Goal: Information Seeking & Learning: Compare options

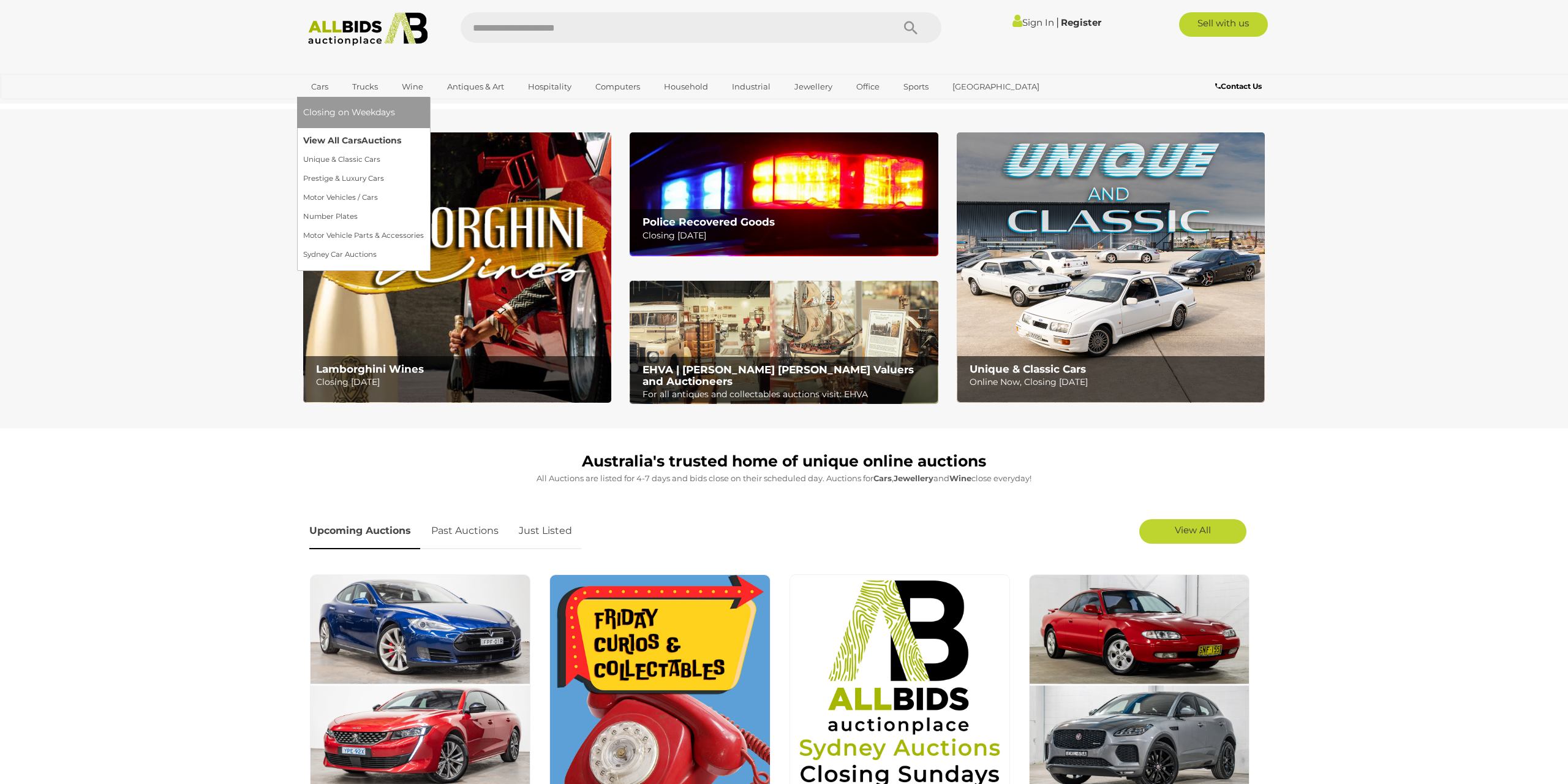
click at [316, 133] on link "View All Cars Auctions" at bounding box center [363, 140] width 121 height 19
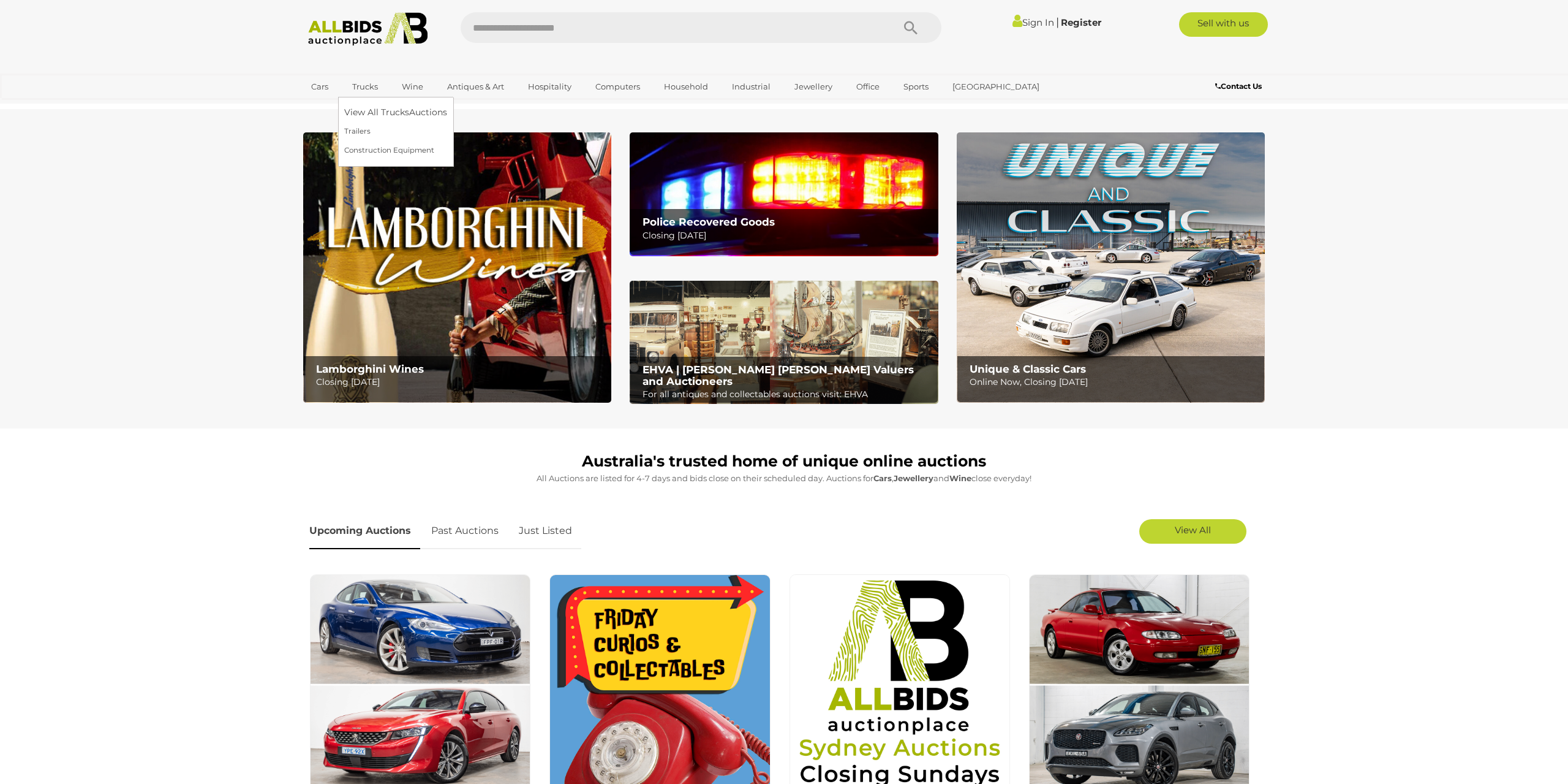
click at [375, 88] on link "Trucks" at bounding box center [366, 87] width 42 height 20
click at [377, 109] on link "View All Trucks Auctions" at bounding box center [399, 112] width 108 height 19
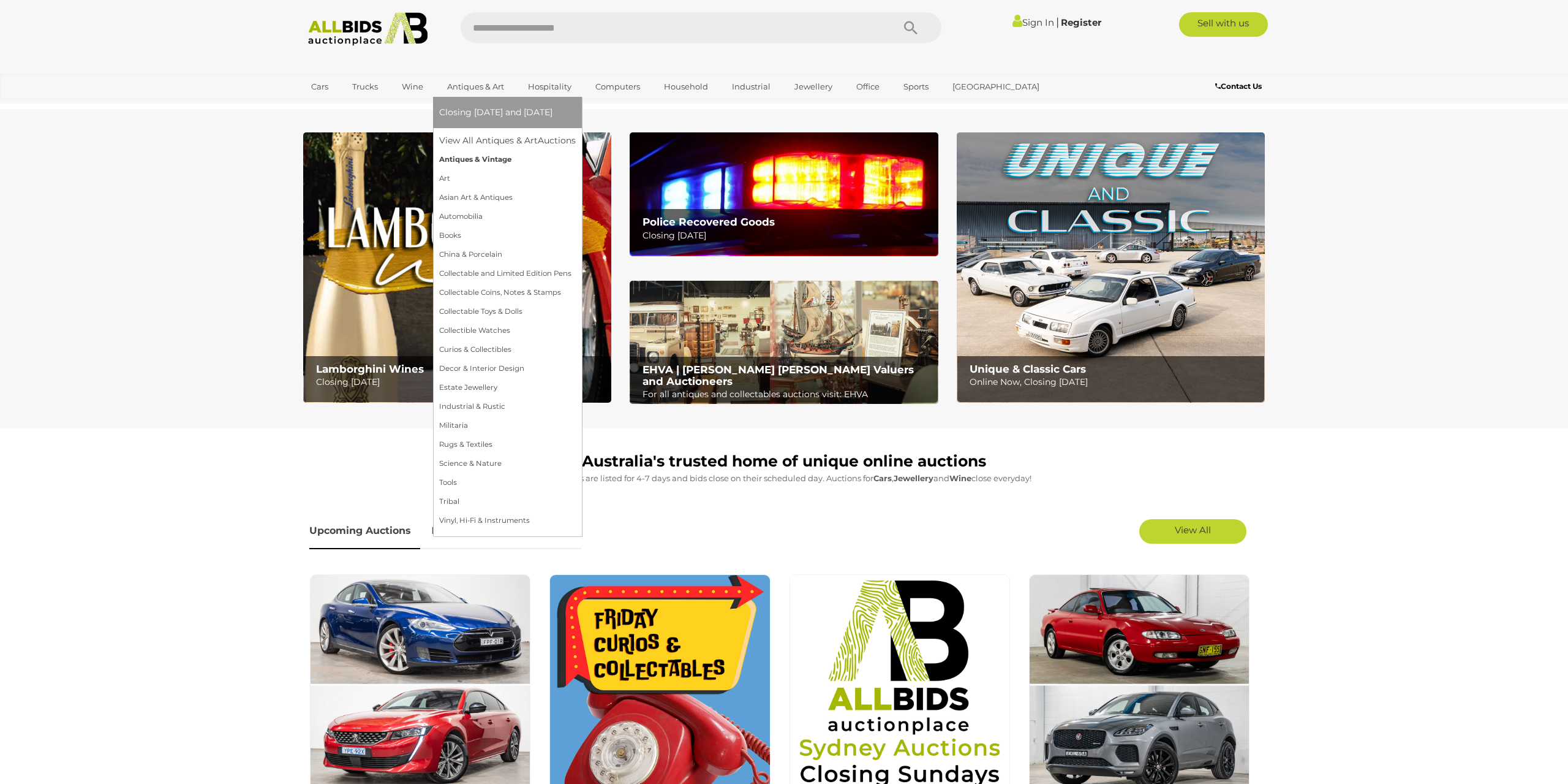
click at [485, 164] on link "Antiques & Vintage" at bounding box center [507, 159] width 137 height 19
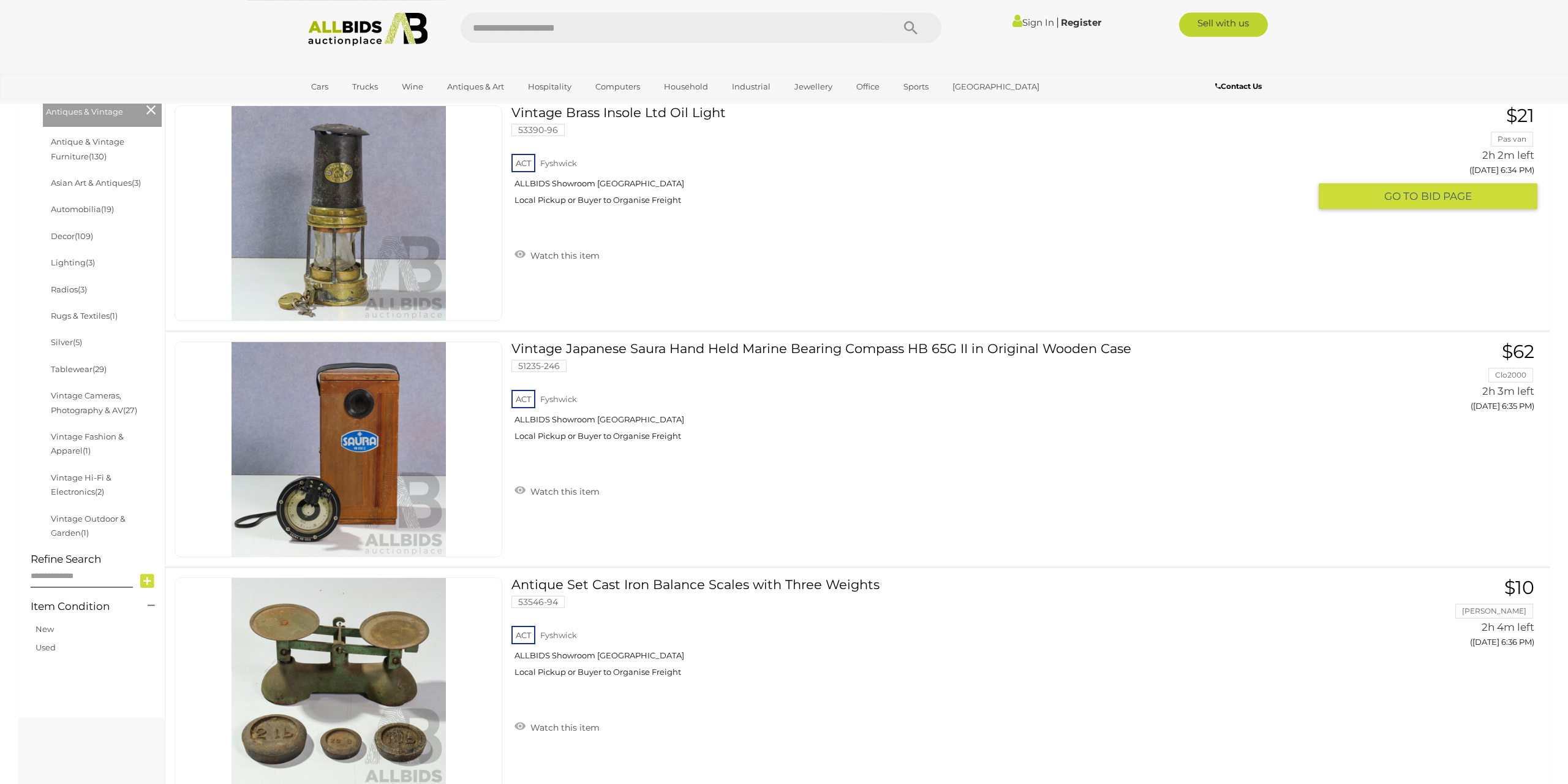
scroll to position [500, 0]
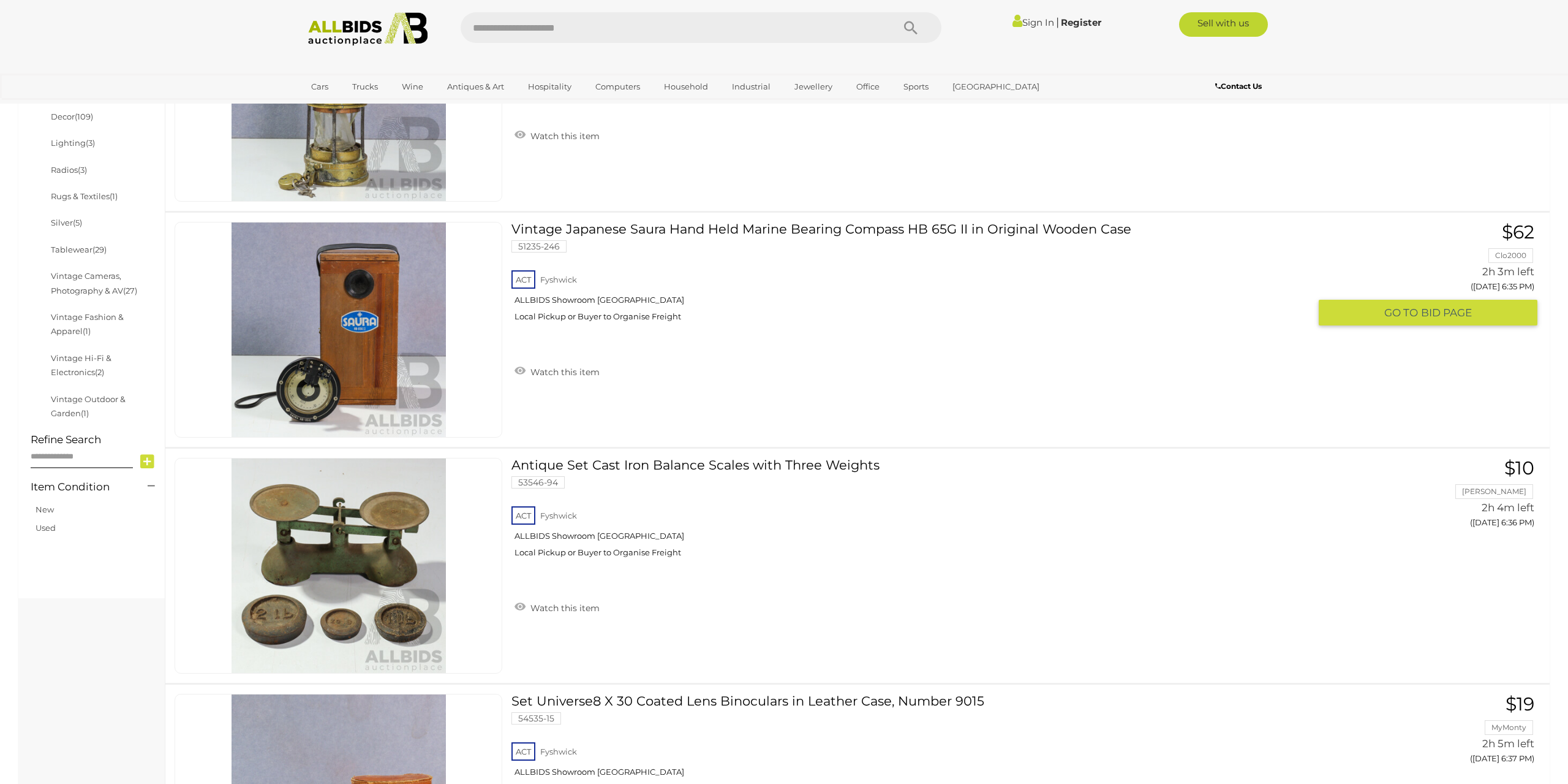
click at [349, 387] on img at bounding box center [339, 329] width 214 height 215
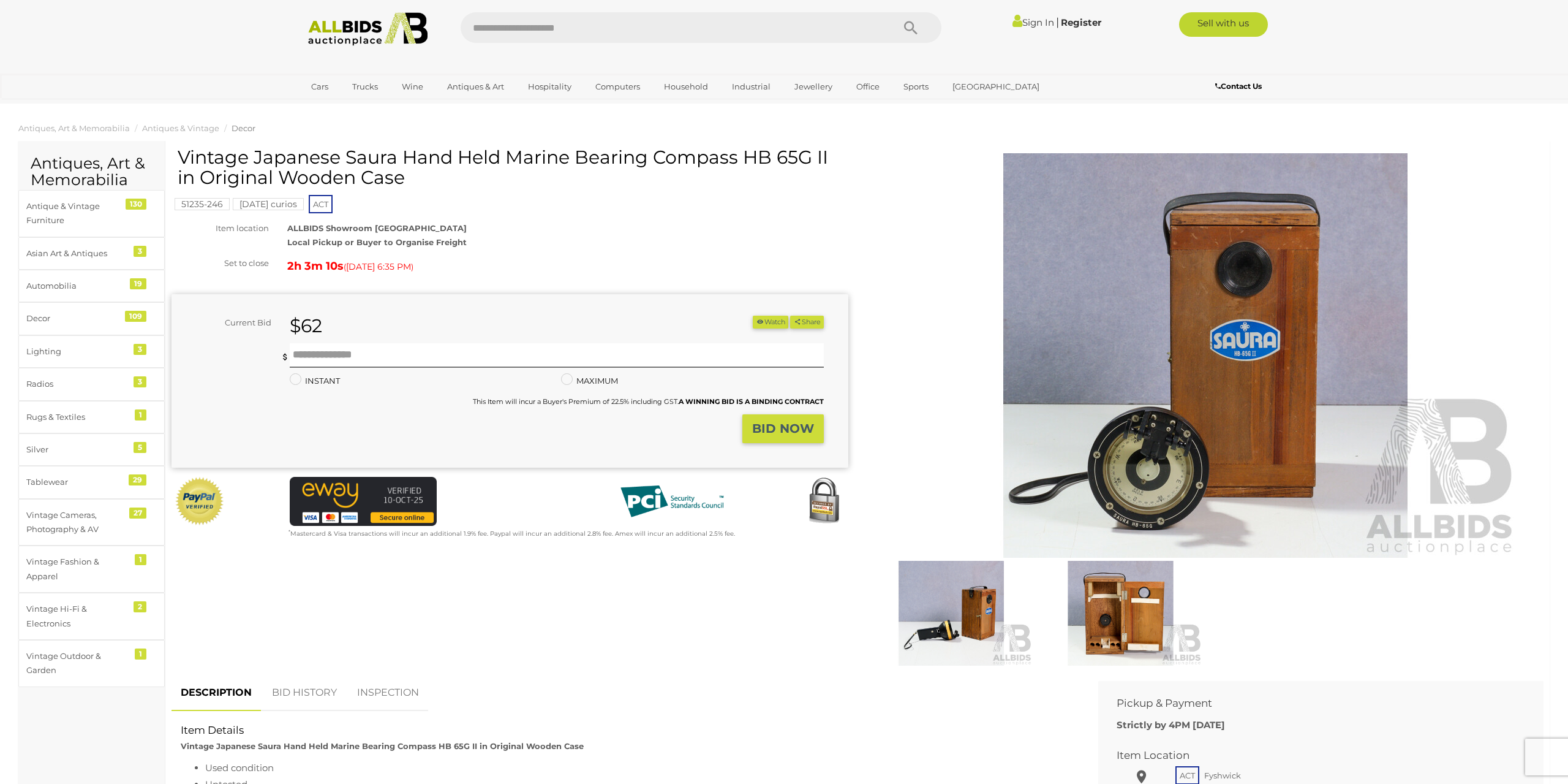
click at [1173, 467] on img at bounding box center [1206, 356] width 628 height 405
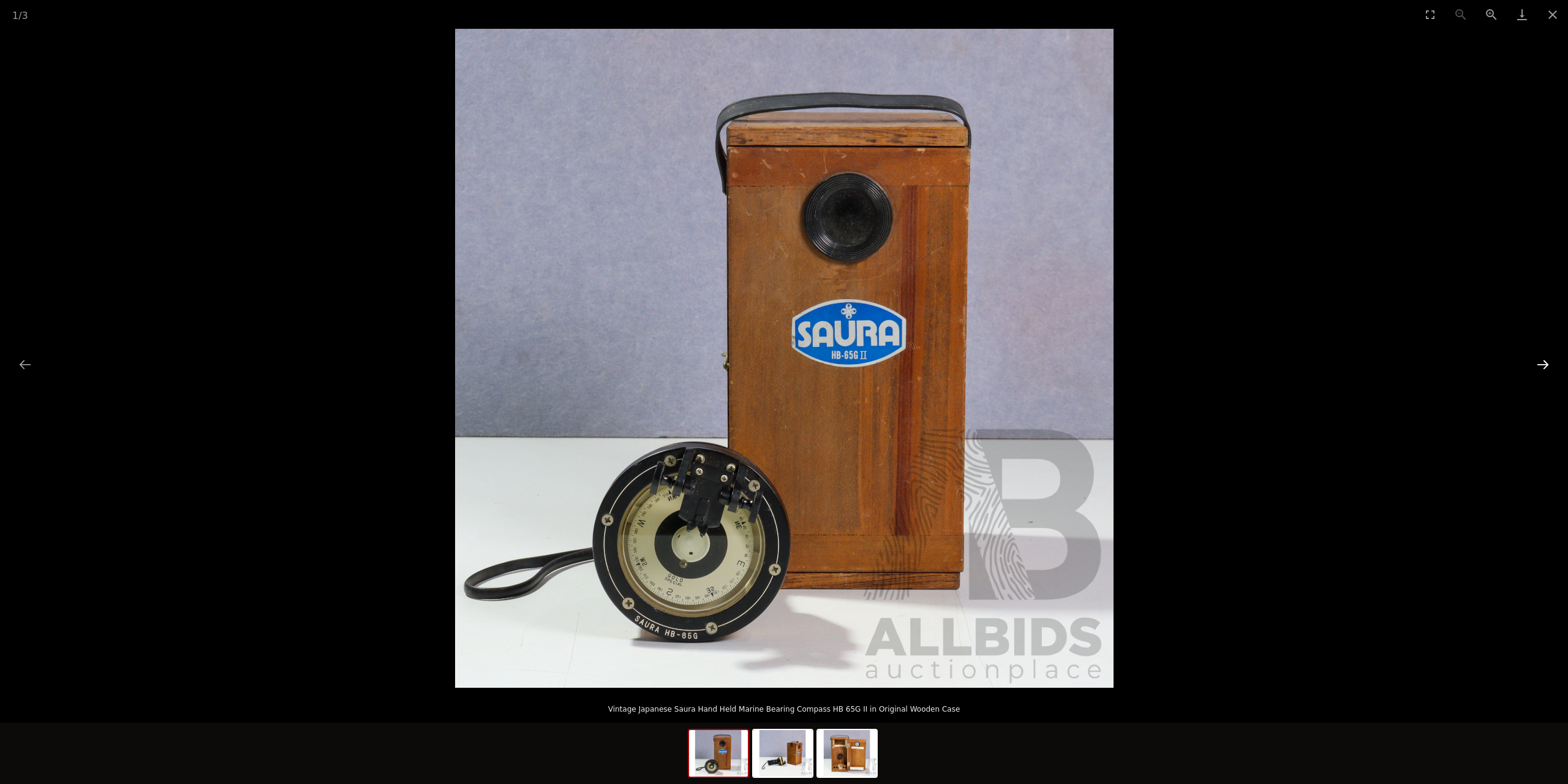
click at [1550, 364] on button "Next slide" at bounding box center [1543, 364] width 26 height 24
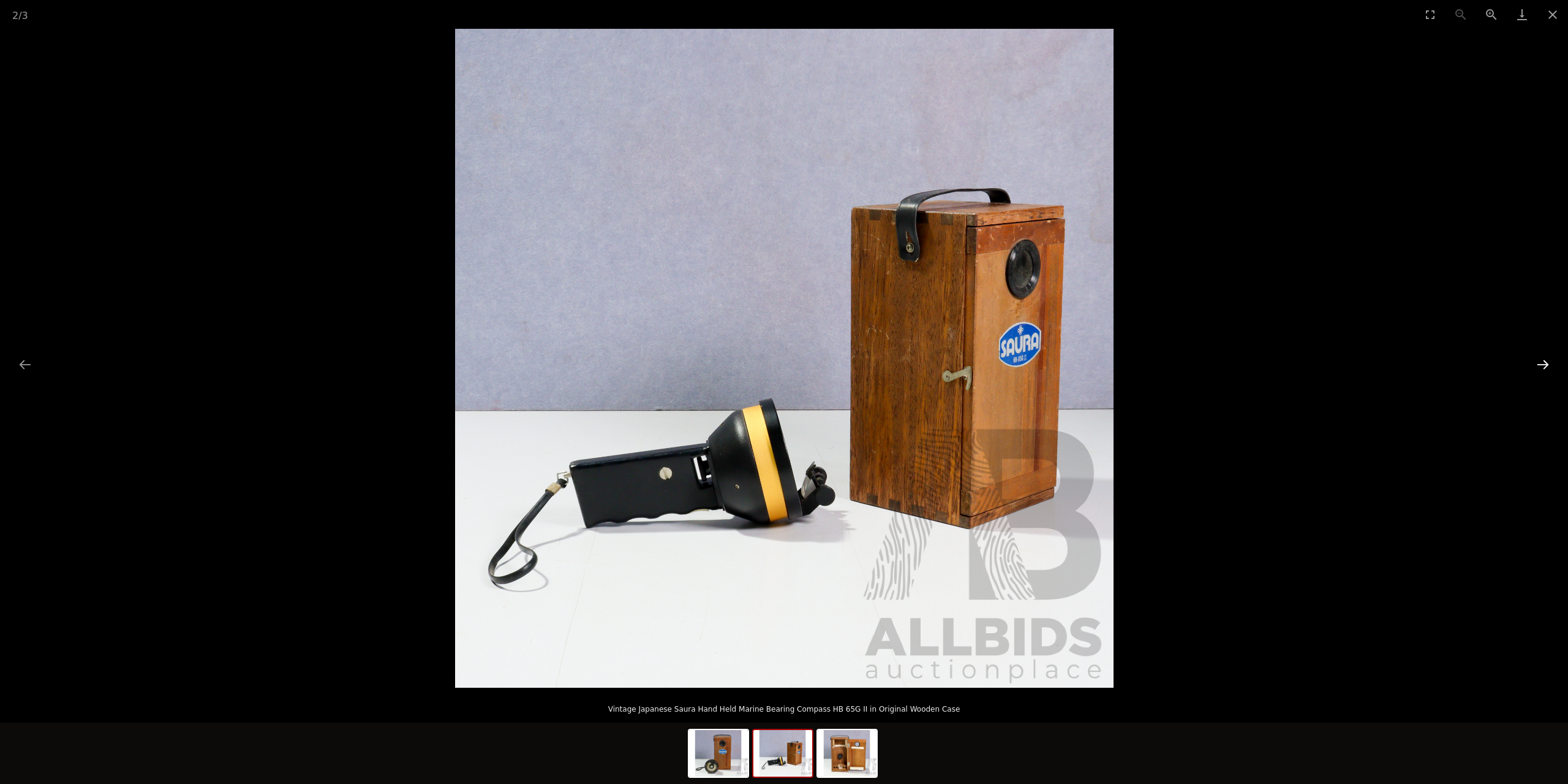
click at [1540, 363] on button "Next slide" at bounding box center [1543, 364] width 26 height 24
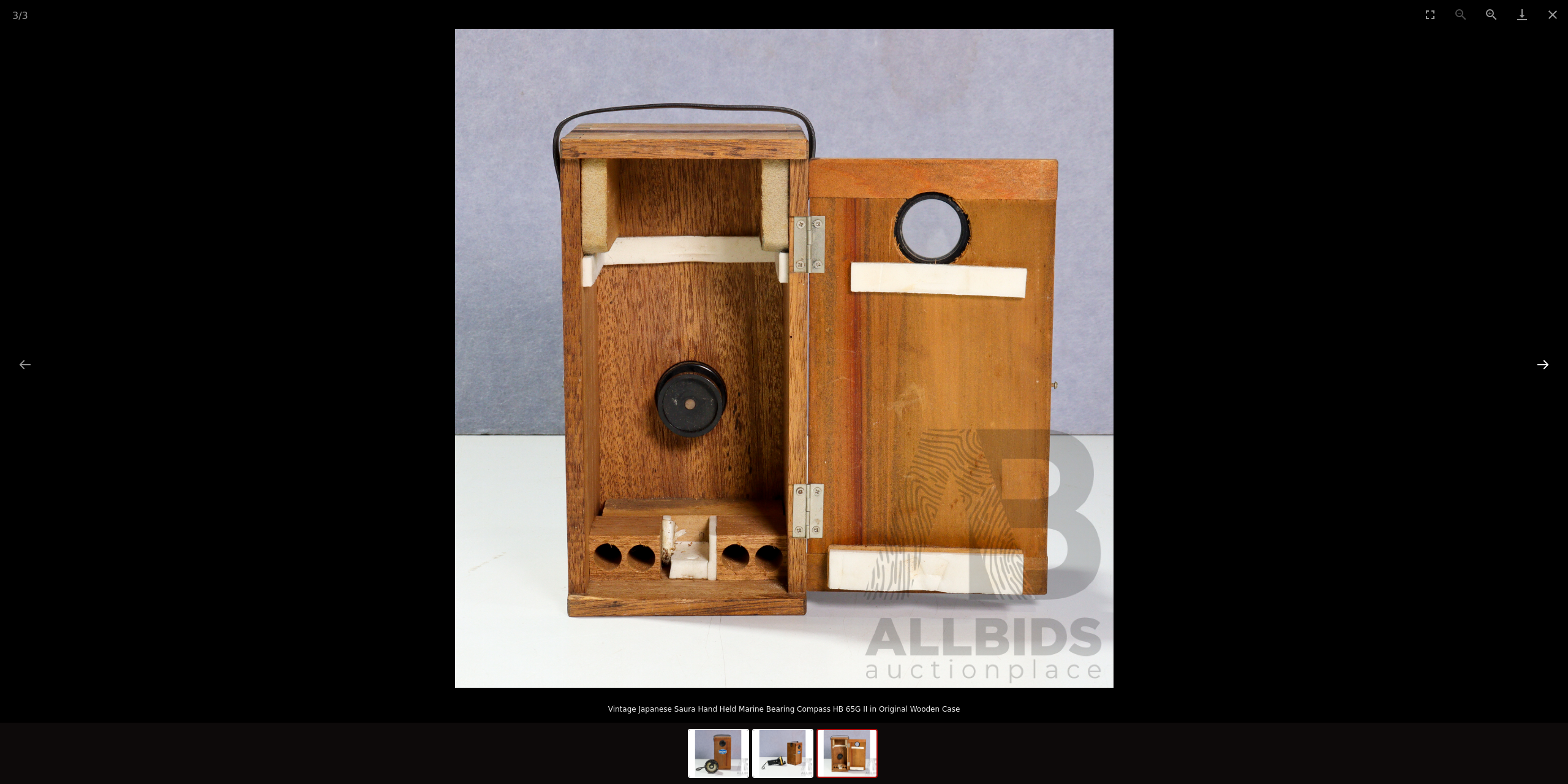
click at [1540, 362] on button "Next slide" at bounding box center [1543, 364] width 26 height 24
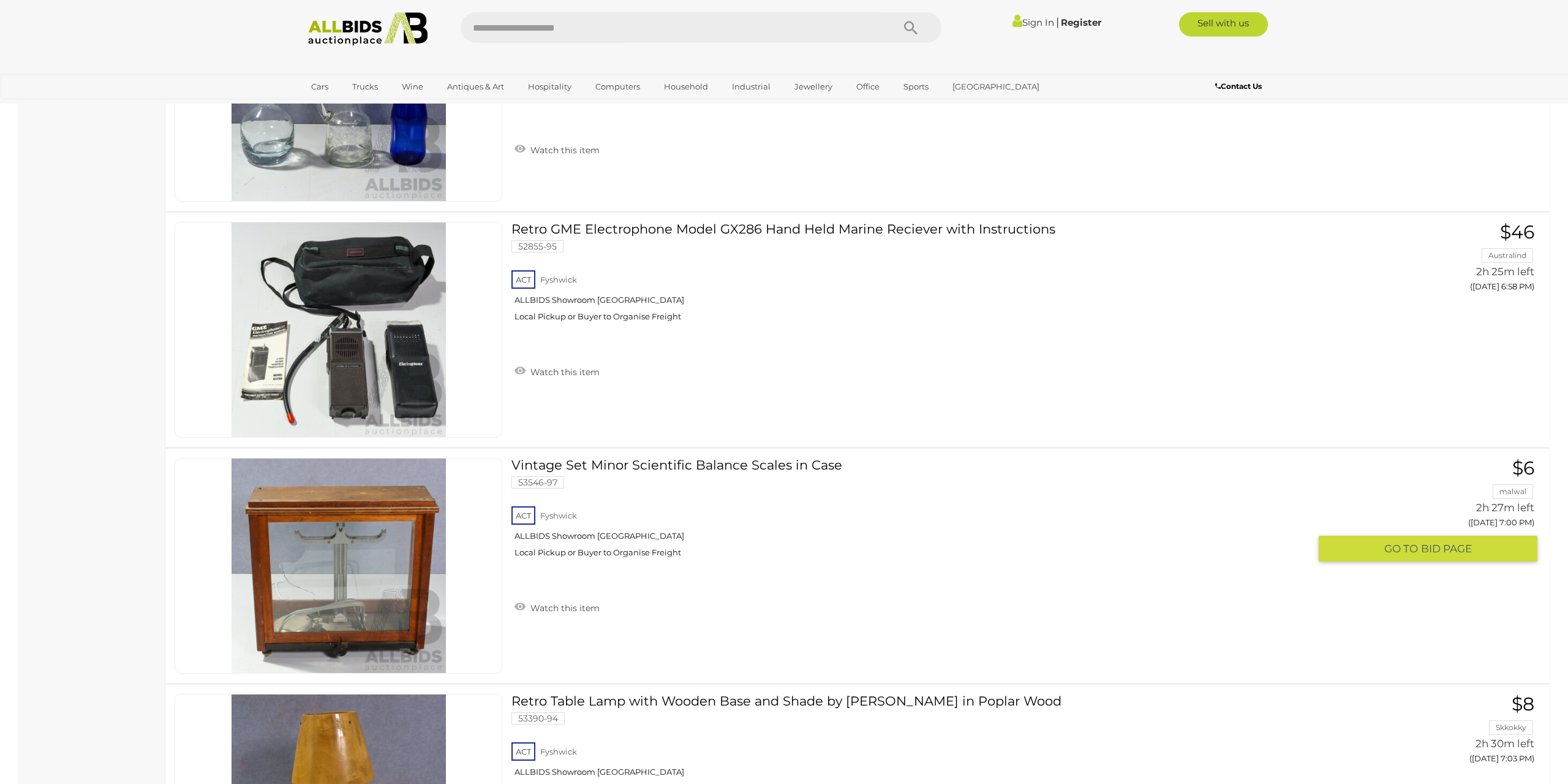
scroll to position [5900, 0]
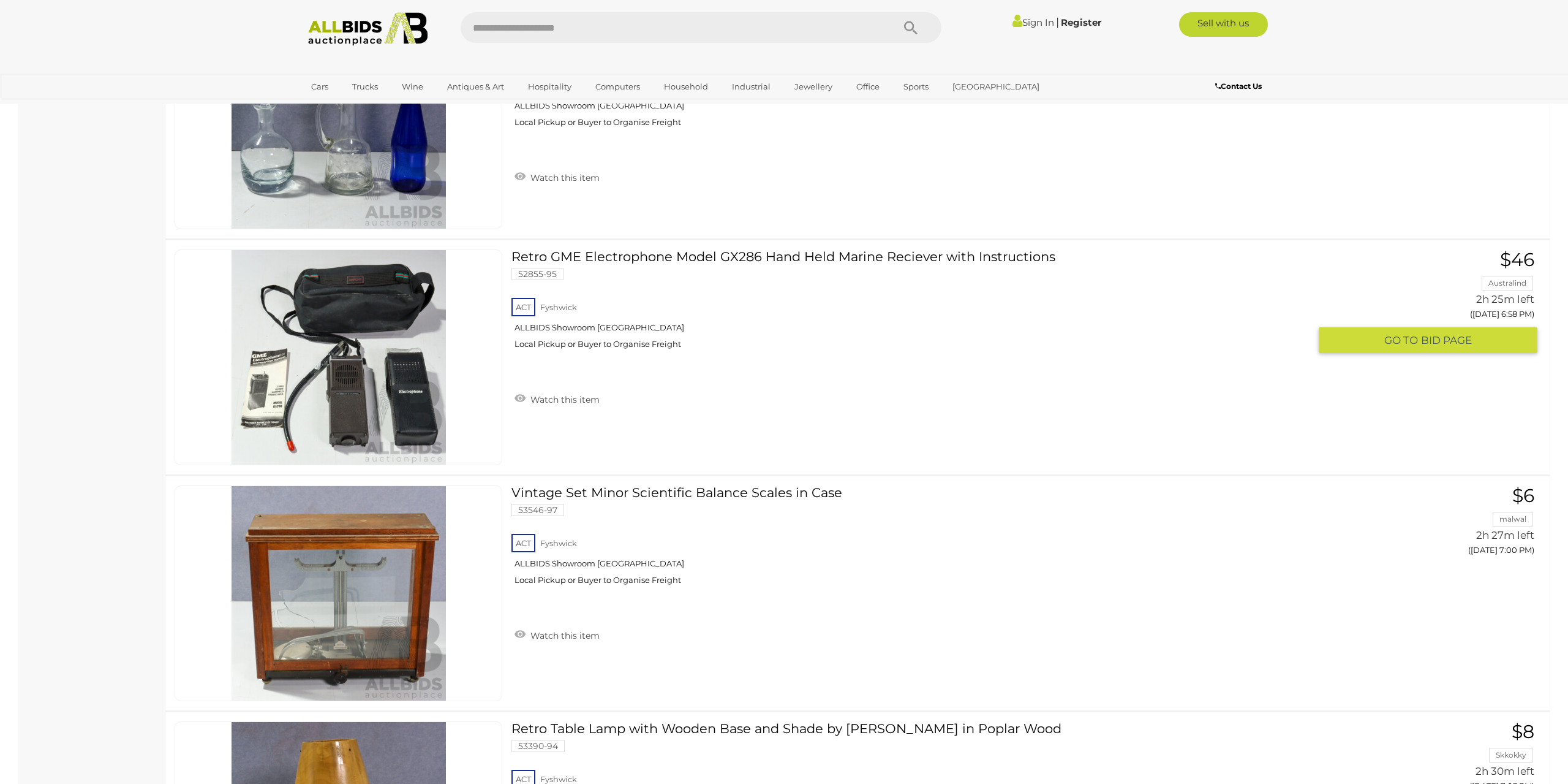
click at [323, 407] on img at bounding box center [339, 357] width 214 height 215
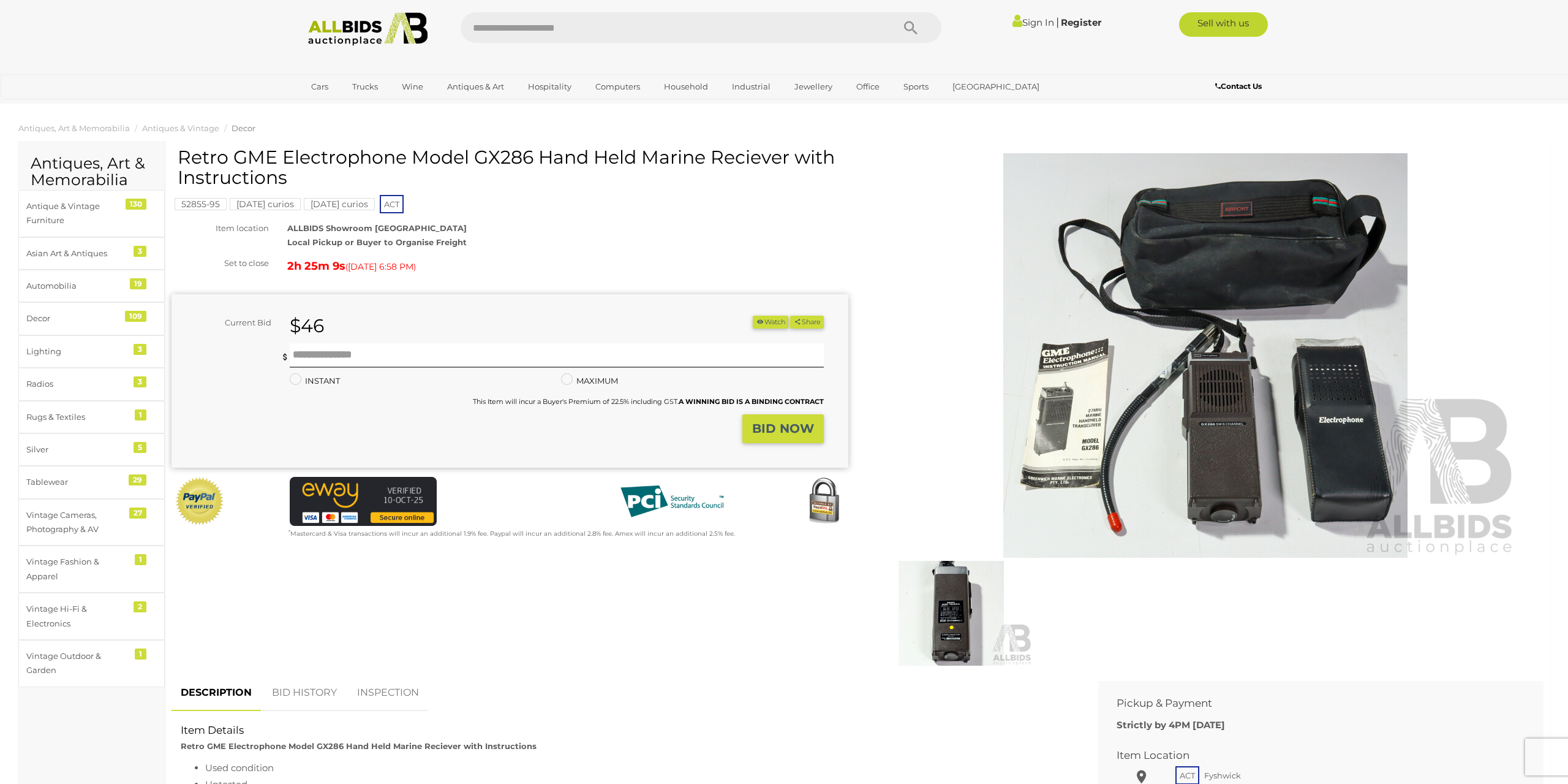
click at [1073, 407] on img at bounding box center [1206, 356] width 628 height 405
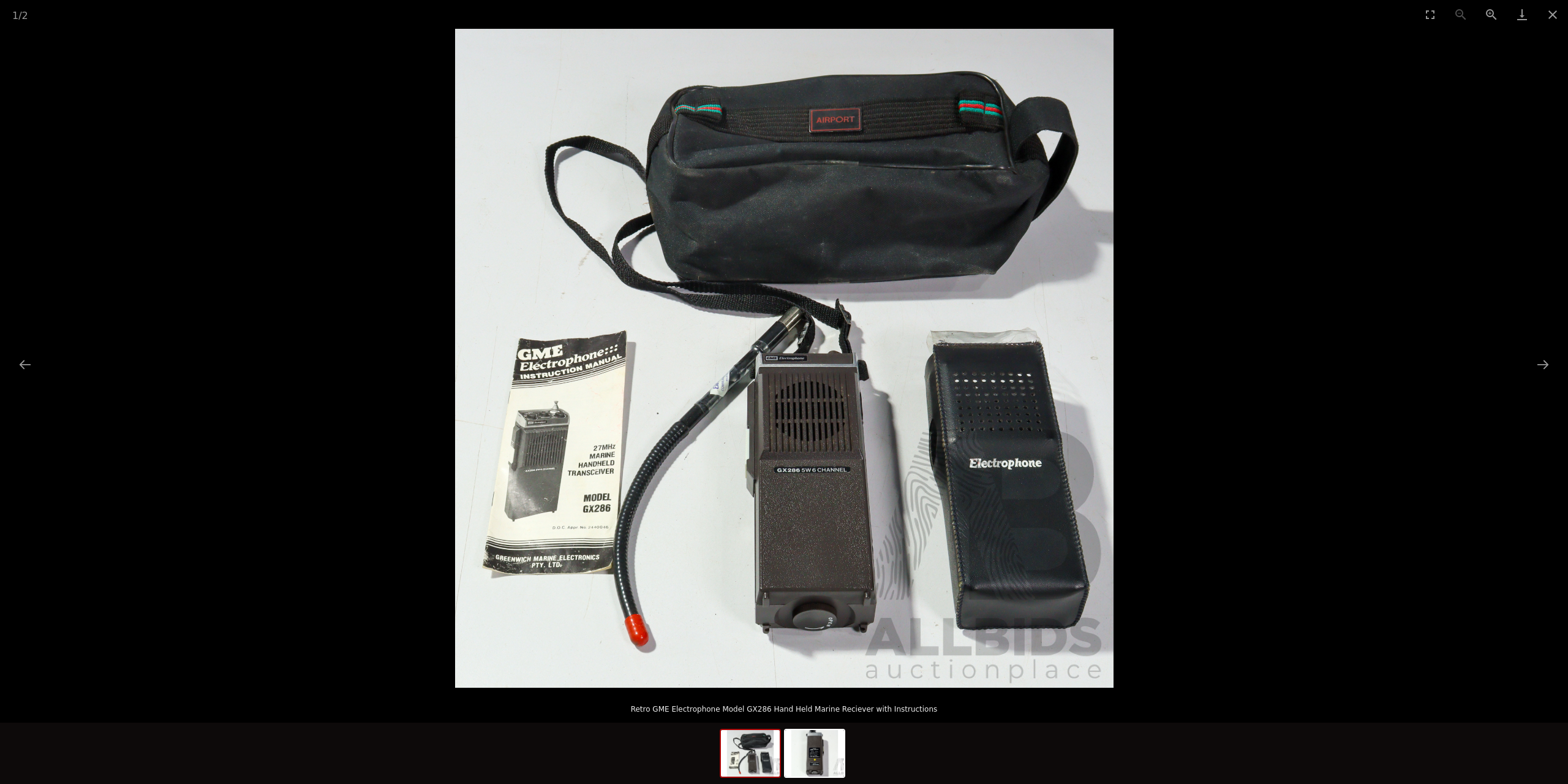
click at [583, 529] on img at bounding box center [784, 358] width 658 height 659
click at [583, 528] on img at bounding box center [784, 358] width 658 height 659
click at [582, 527] on img at bounding box center [784, 358] width 658 height 659
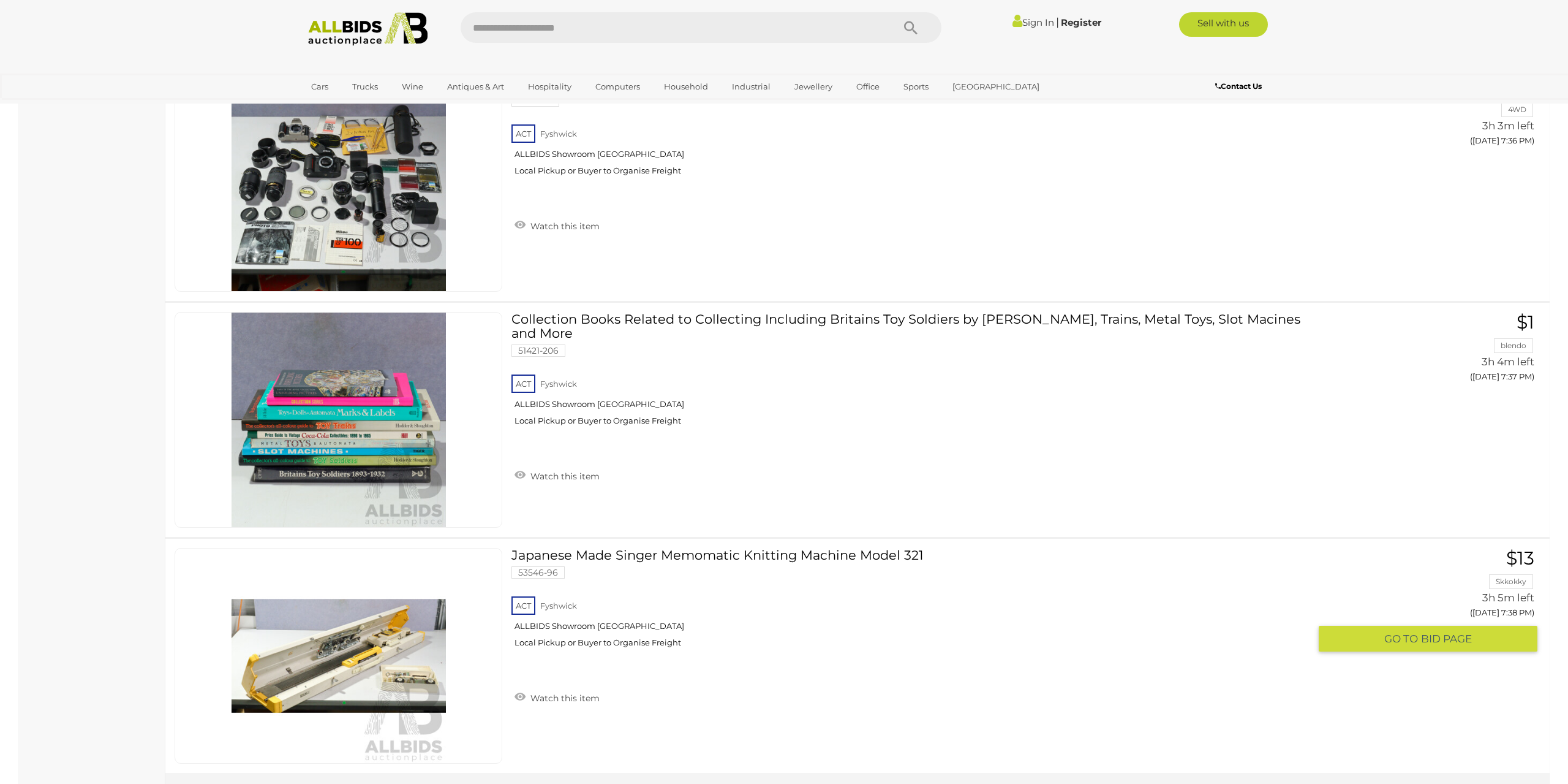
scroll to position [11641, 0]
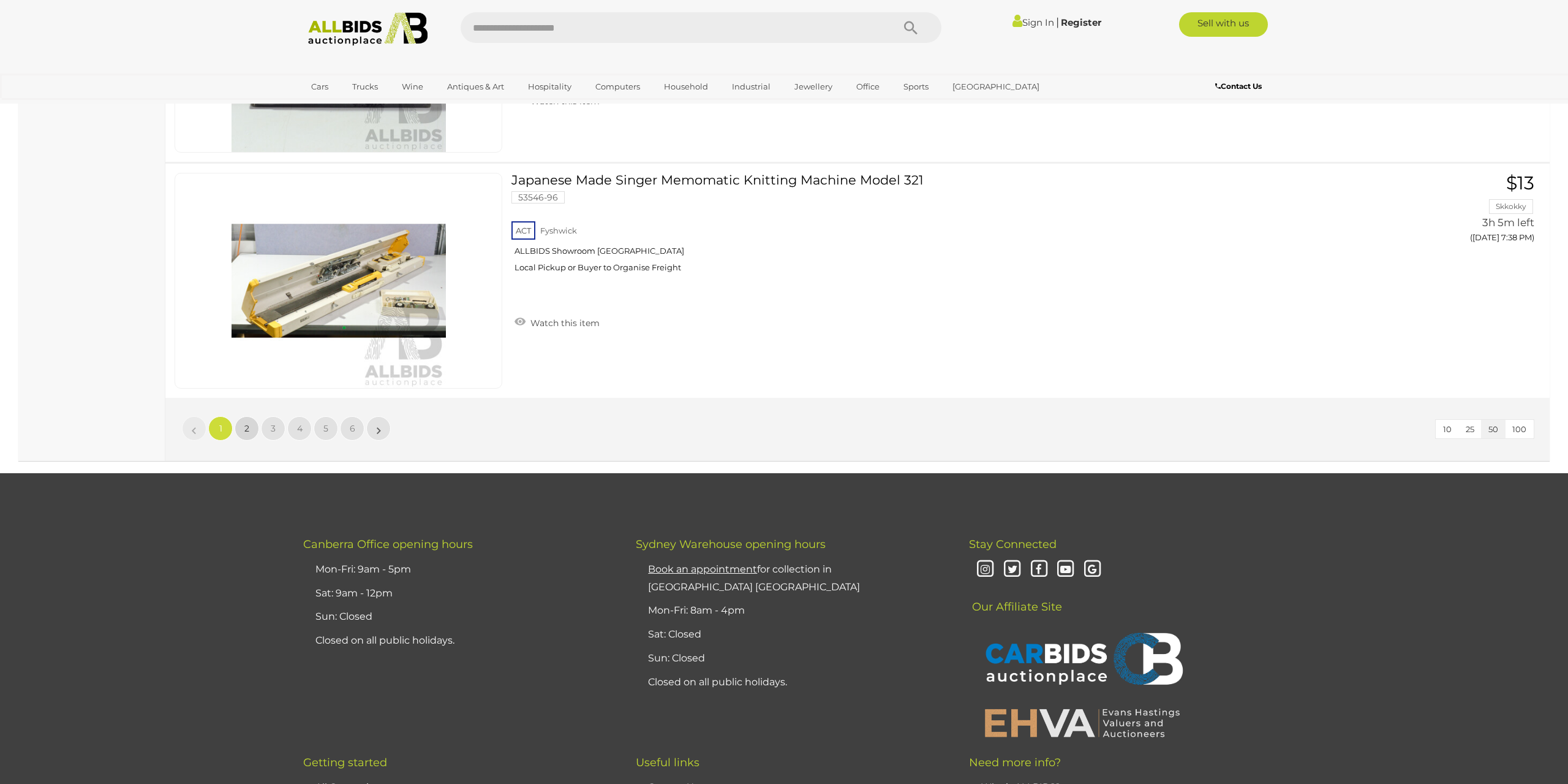
click at [252, 430] on link "2" at bounding box center [246, 427] width 24 height 24
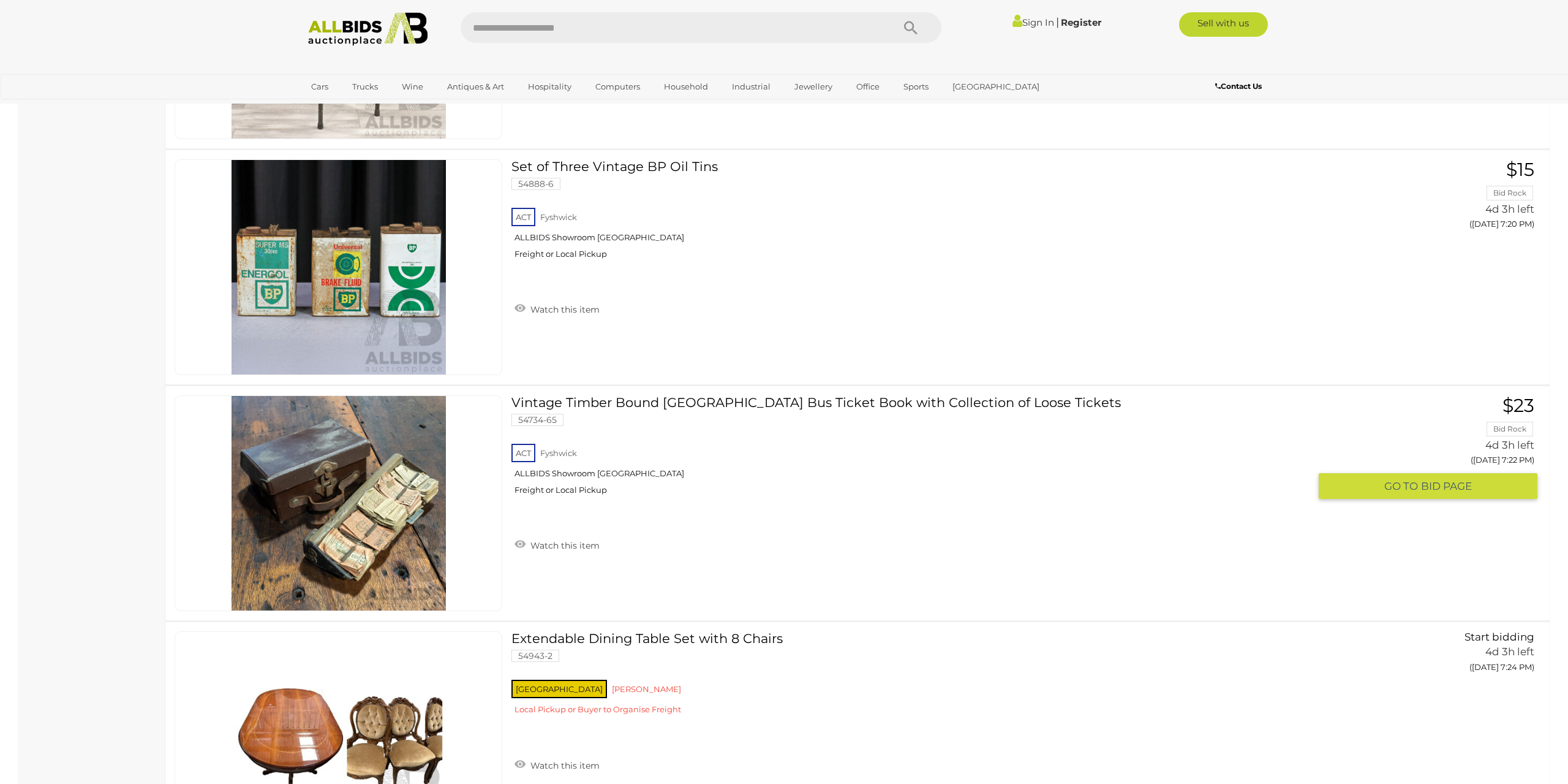
scroll to position [11433, 0]
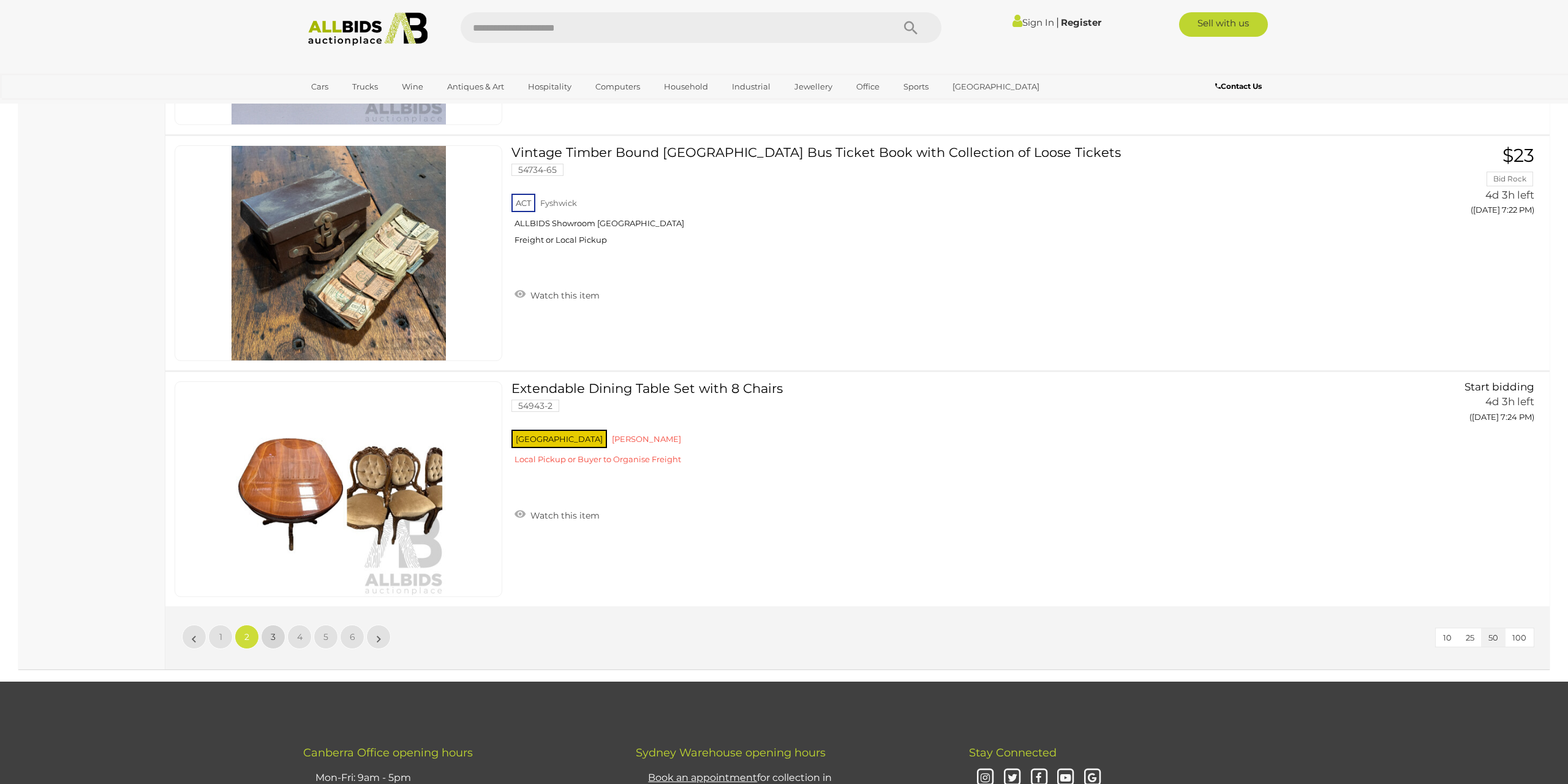
click at [273, 633] on span "3" at bounding box center [273, 636] width 5 height 11
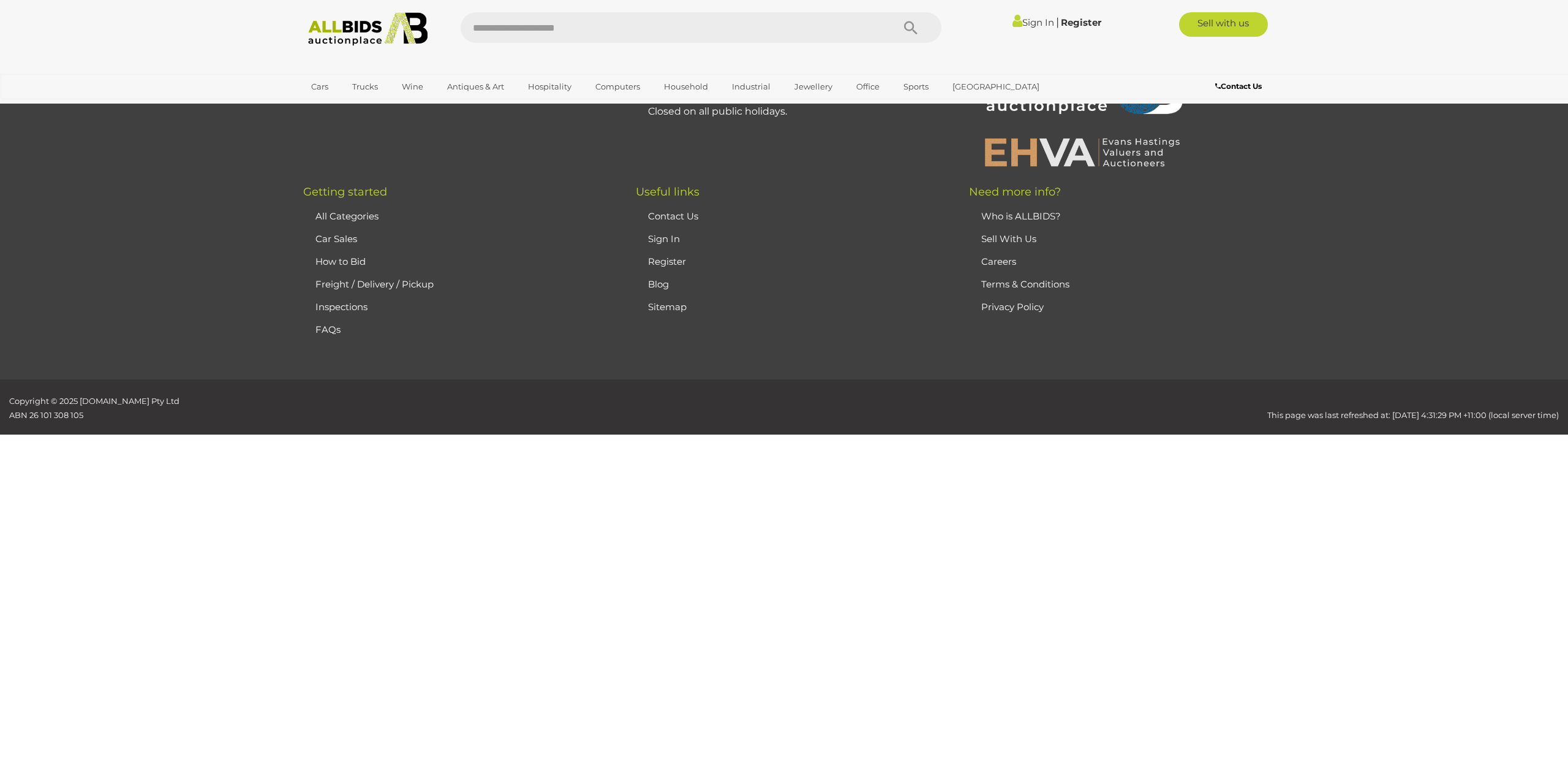
scroll to position [116, 0]
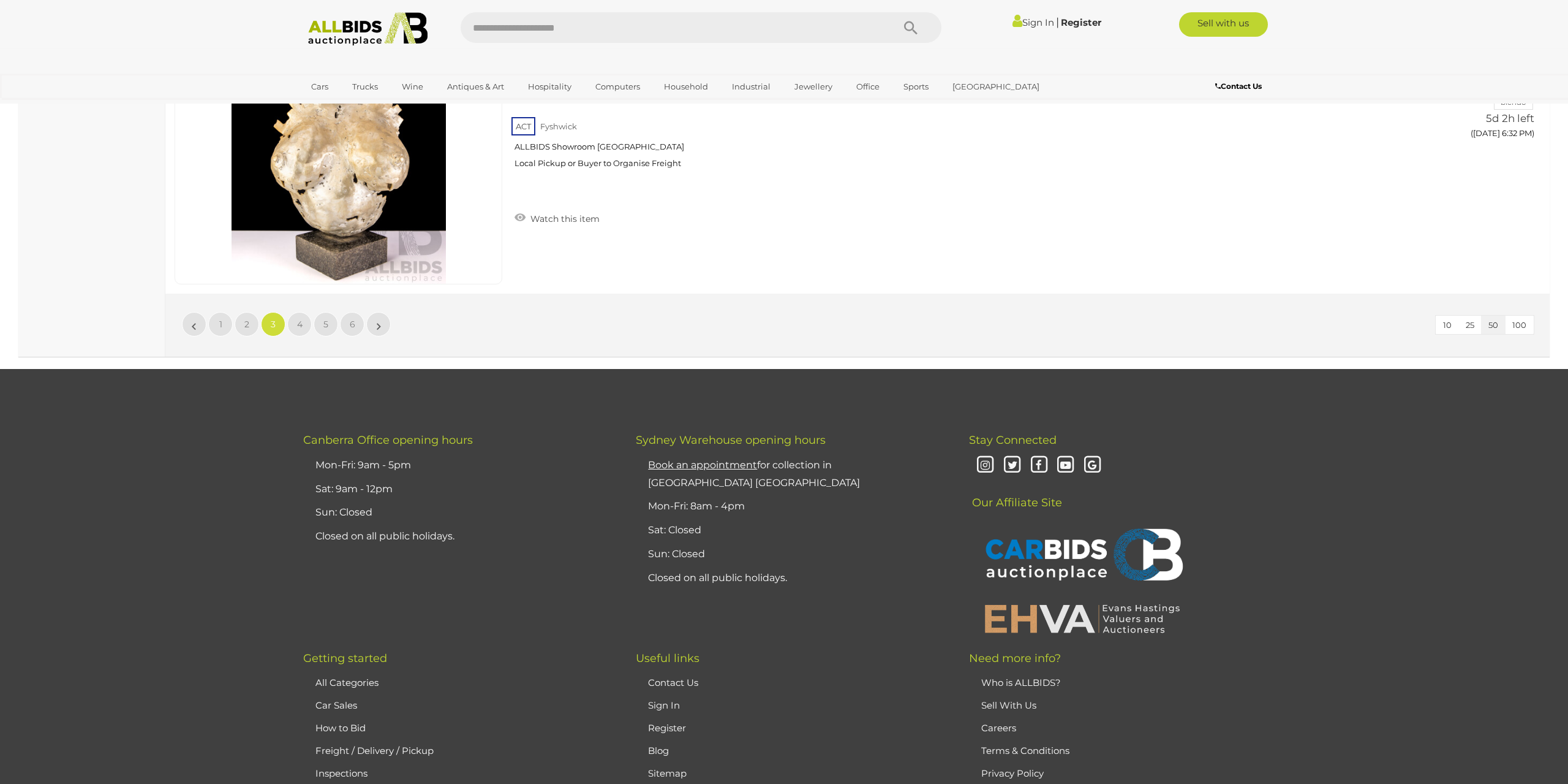
scroll to position [11808, 0]
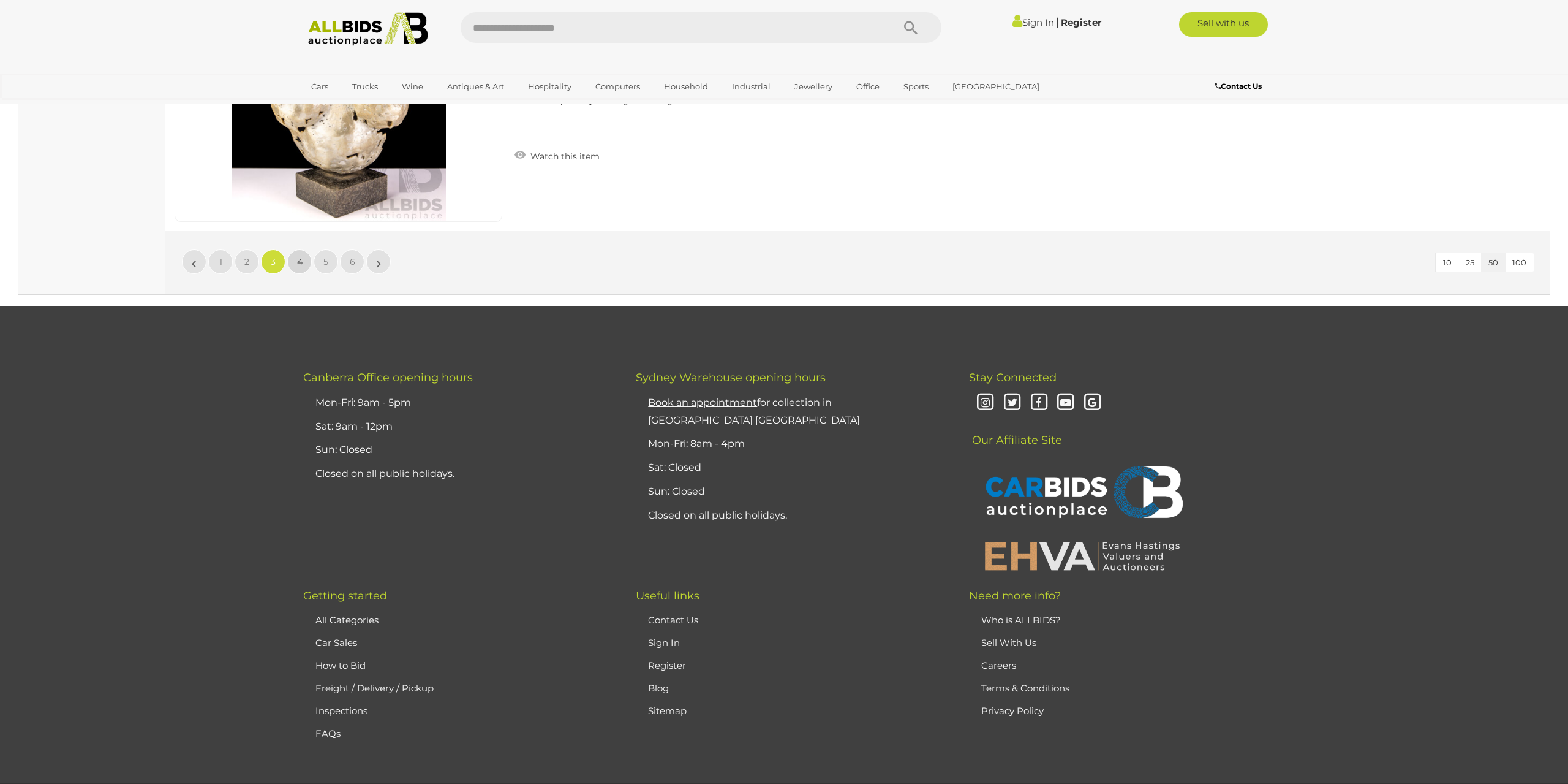
click at [308, 265] on link "4" at bounding box center [299, 261] width 24 height 24
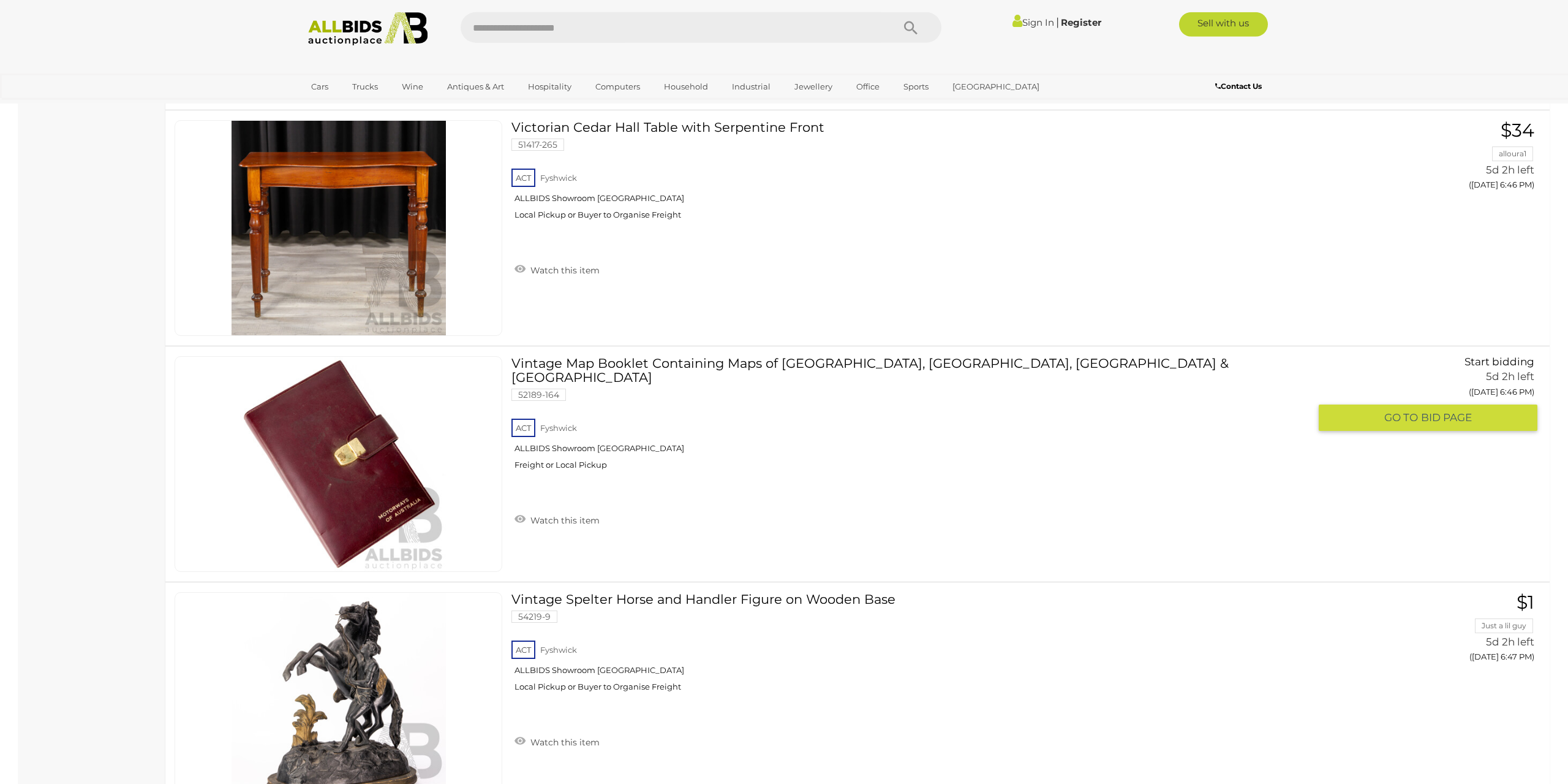
scroll to position [3930, 0]
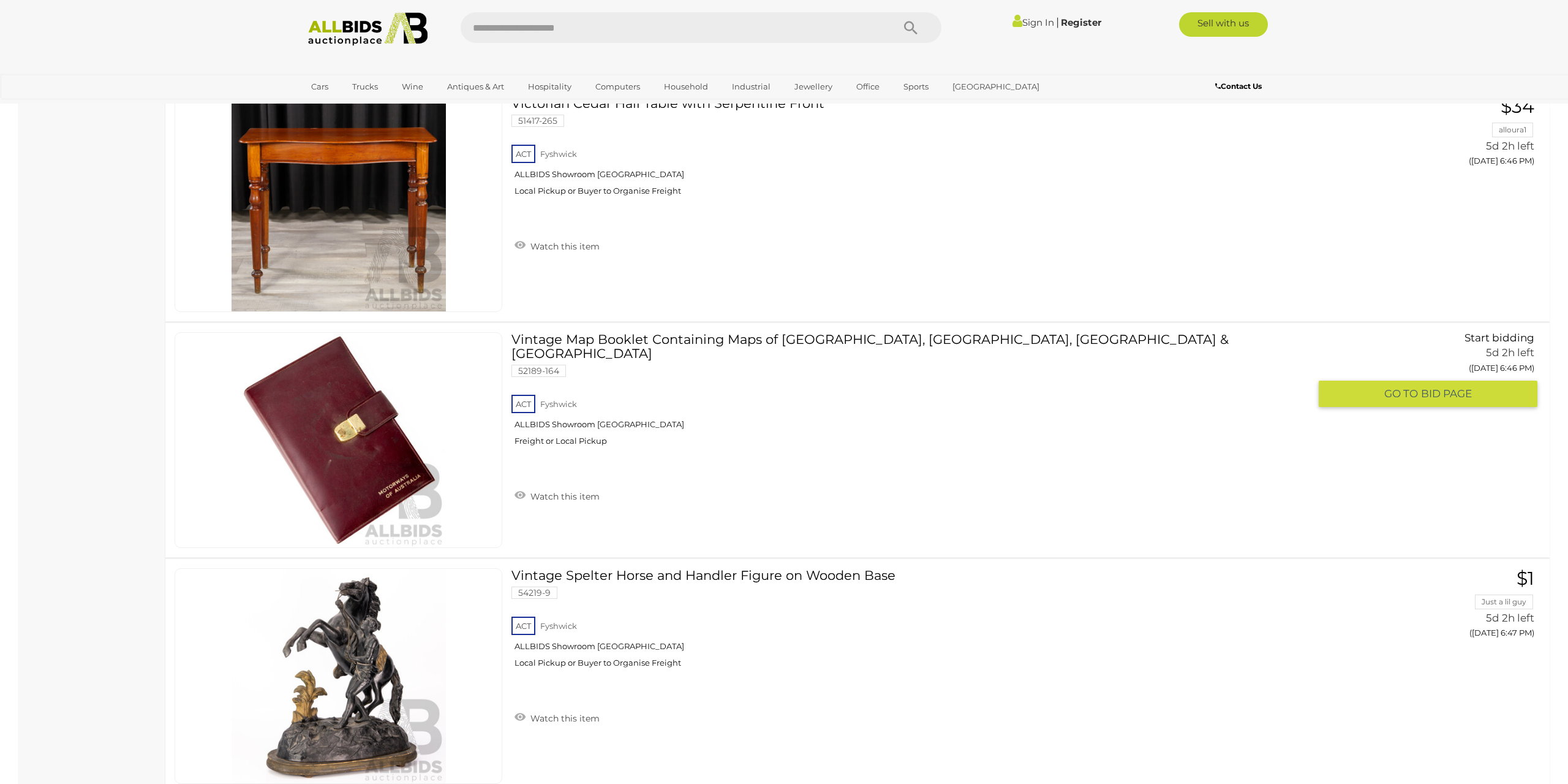
click at [366, 480] on img at bounding box center [339, 440] width 214 height 215
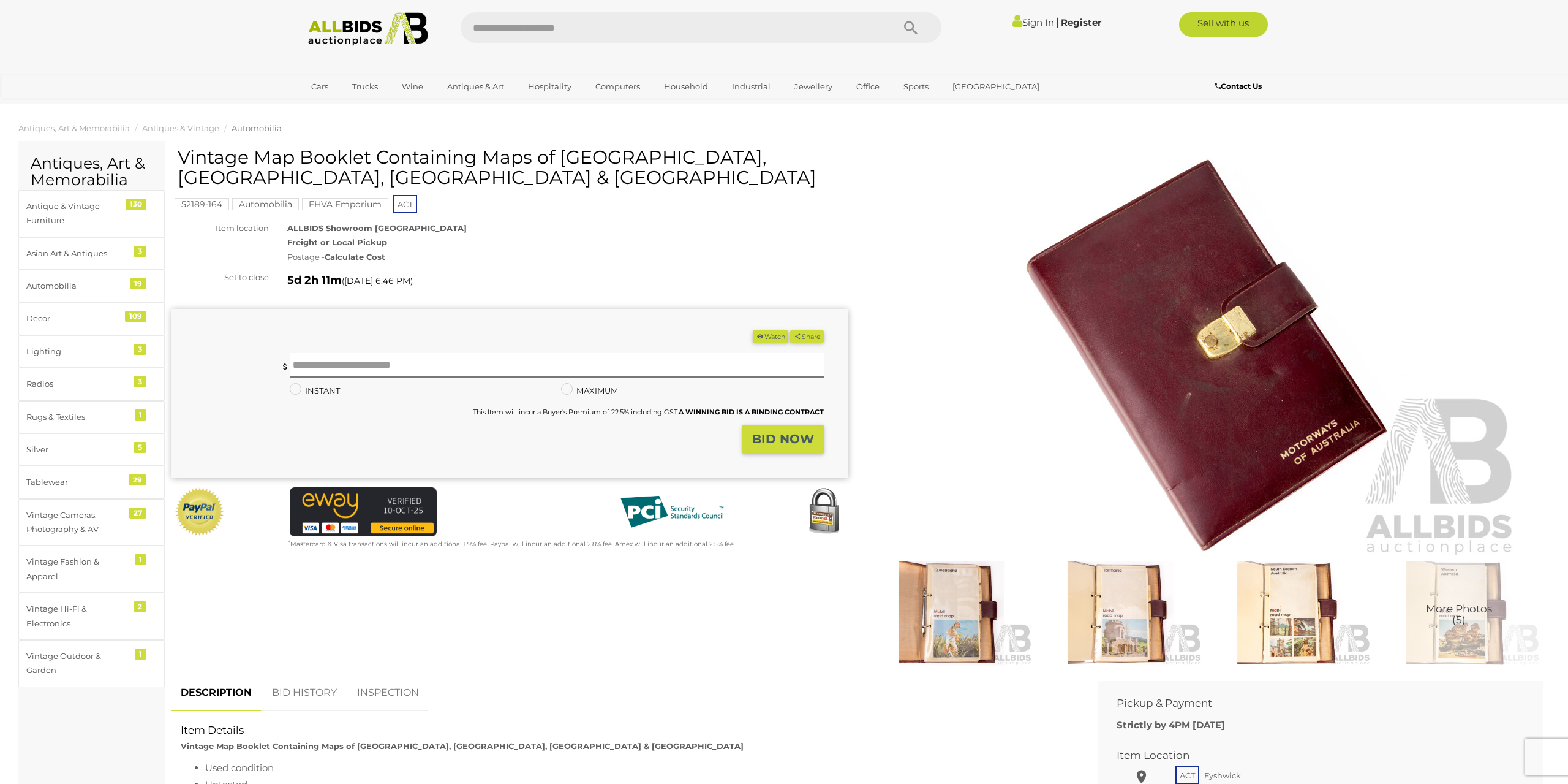
click at [930, 608] on img at bounding box center [951, 614] width 163 height 105
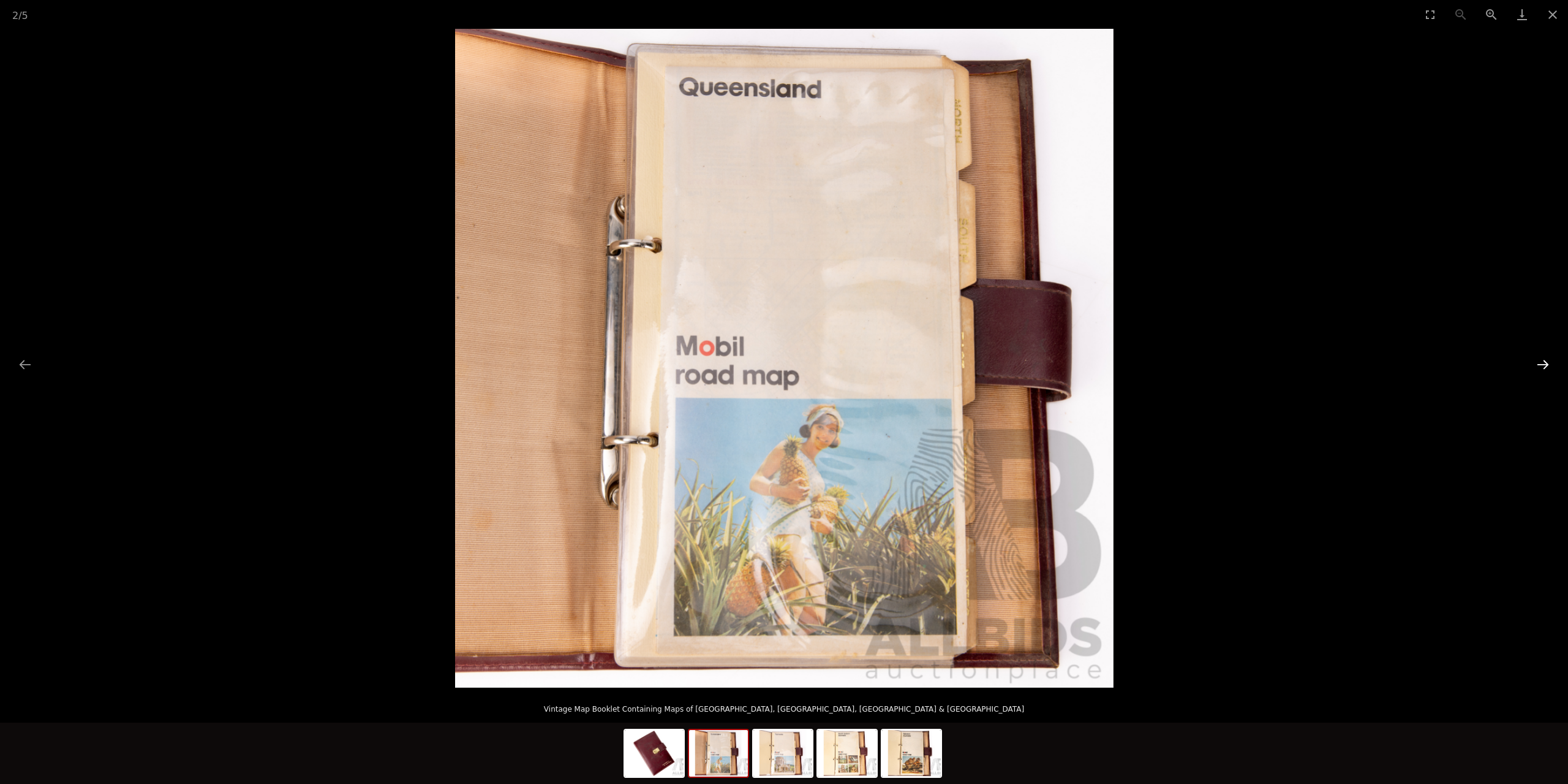
click at [1552, 370] on button "Next slide" at bounding box center [1543, 364] width 26 height 24
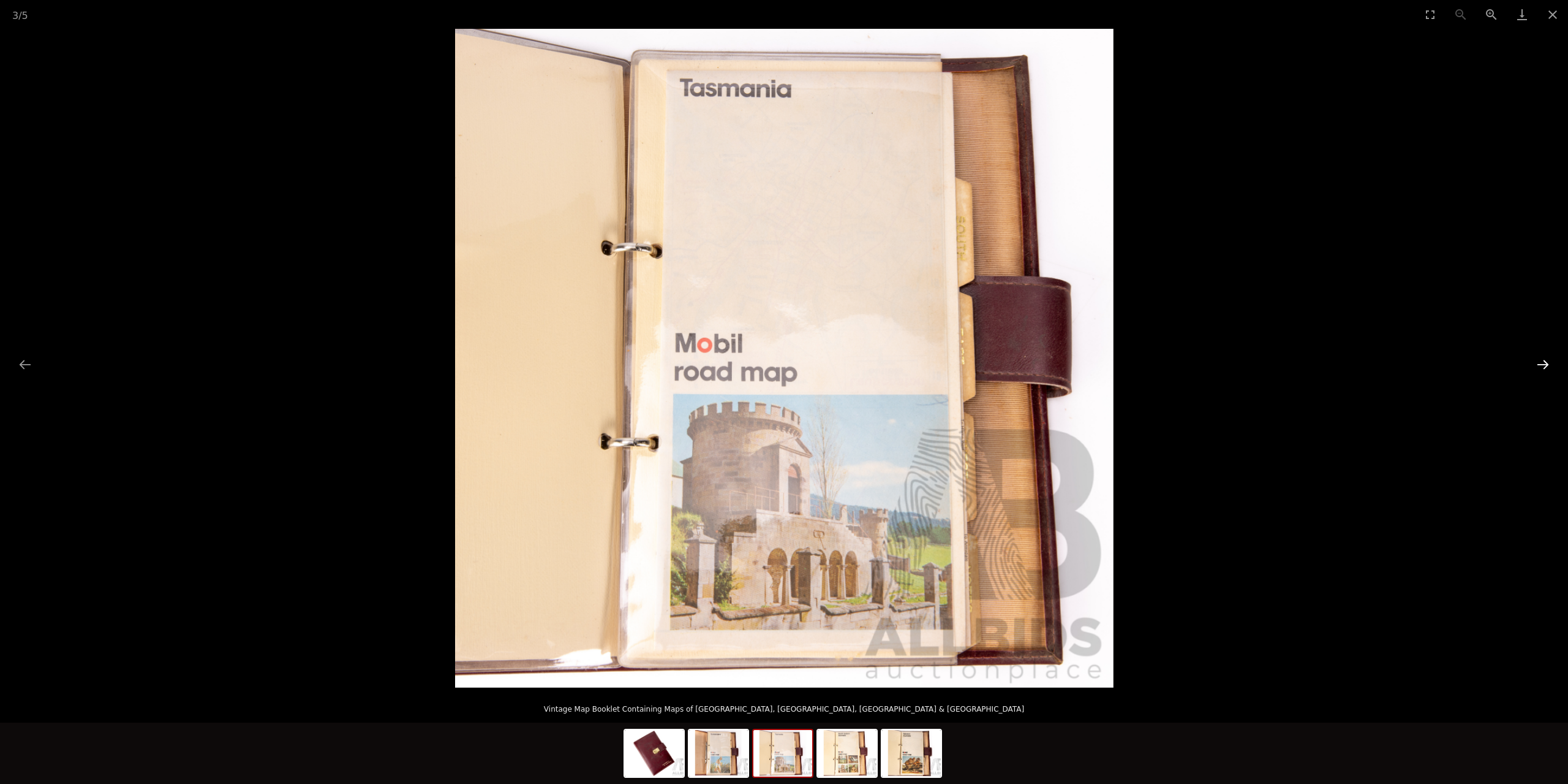
click at [1552, 371] on button "Next slide" at bounding box center [1543, 364] width 26 height 24
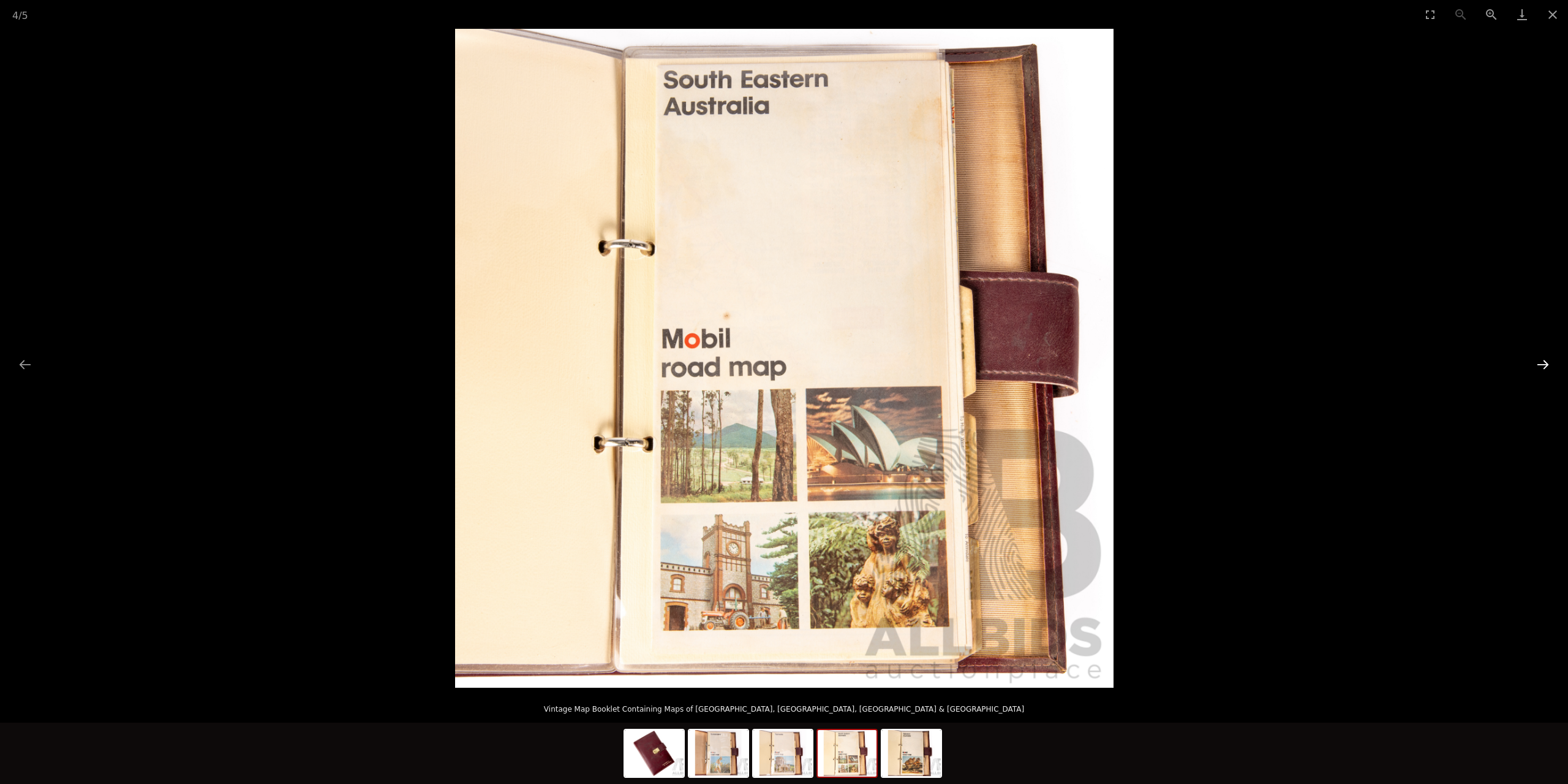
click at [1552, 371] on button "Next slide" at bounding box center [1543, 364] width 26 height 24
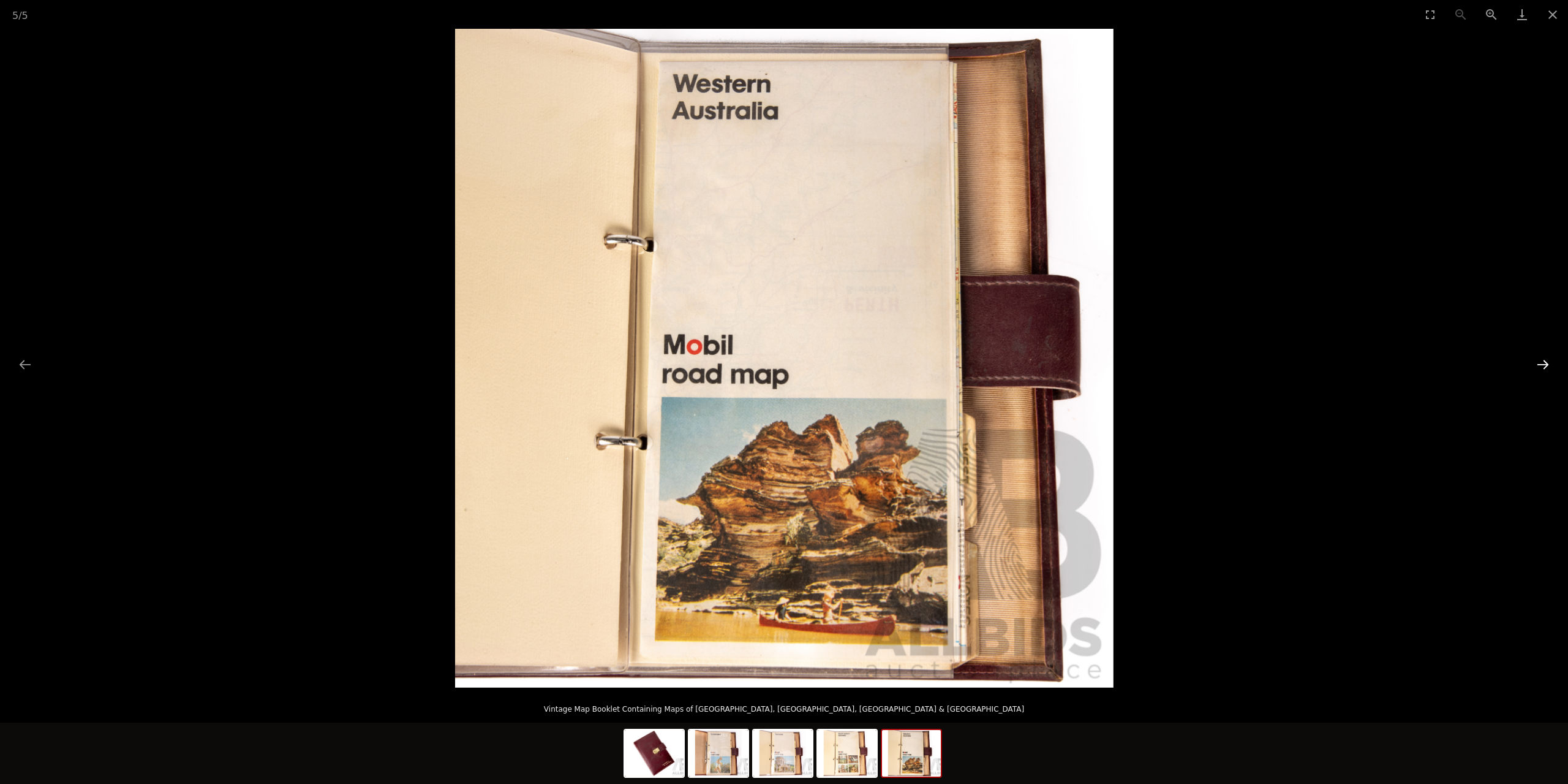
click at [1552, 371] on button "Next slide" at bounding box center [1543, 364] width 26 height 24
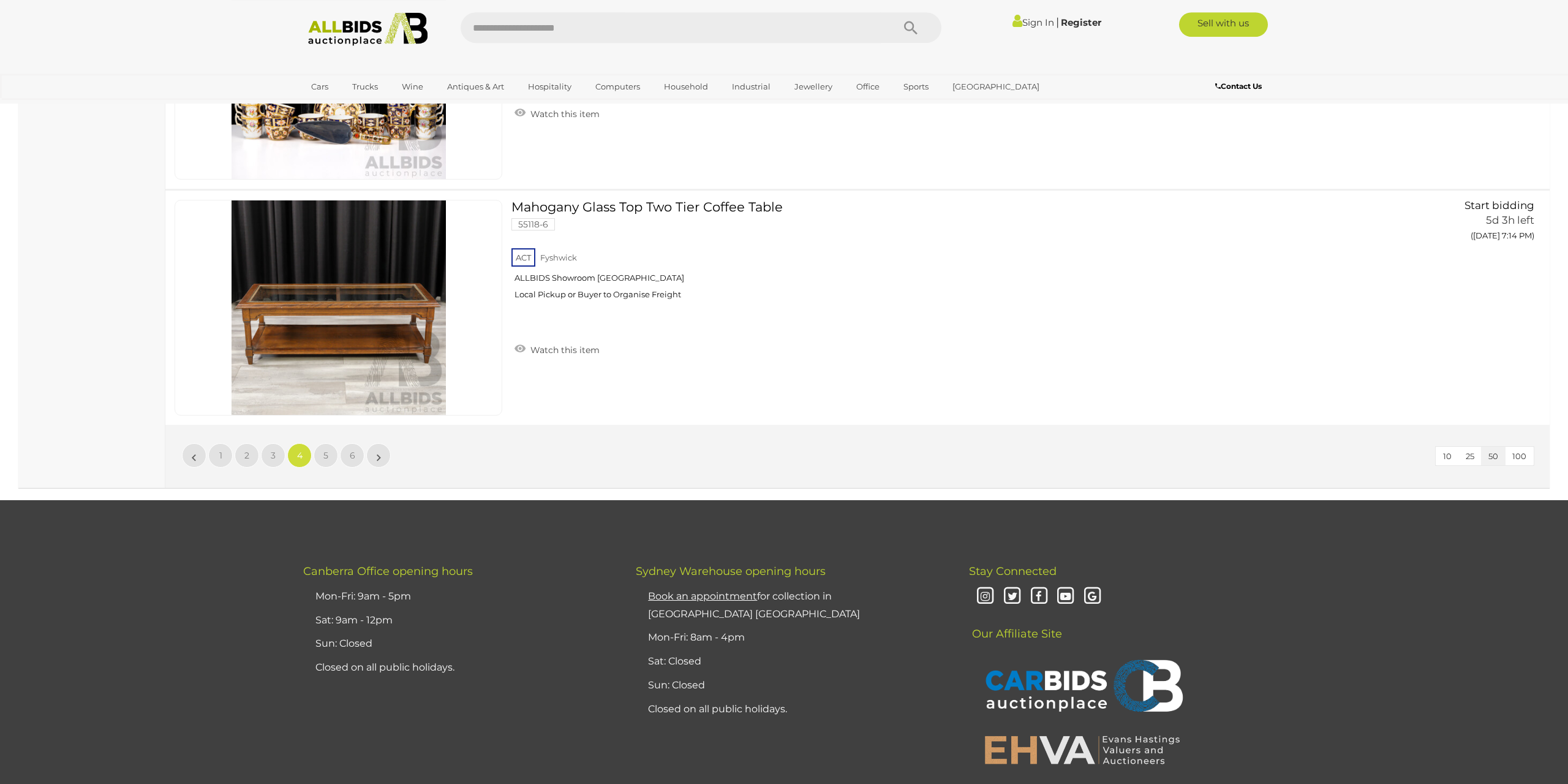
scroll to position [11692, 0]
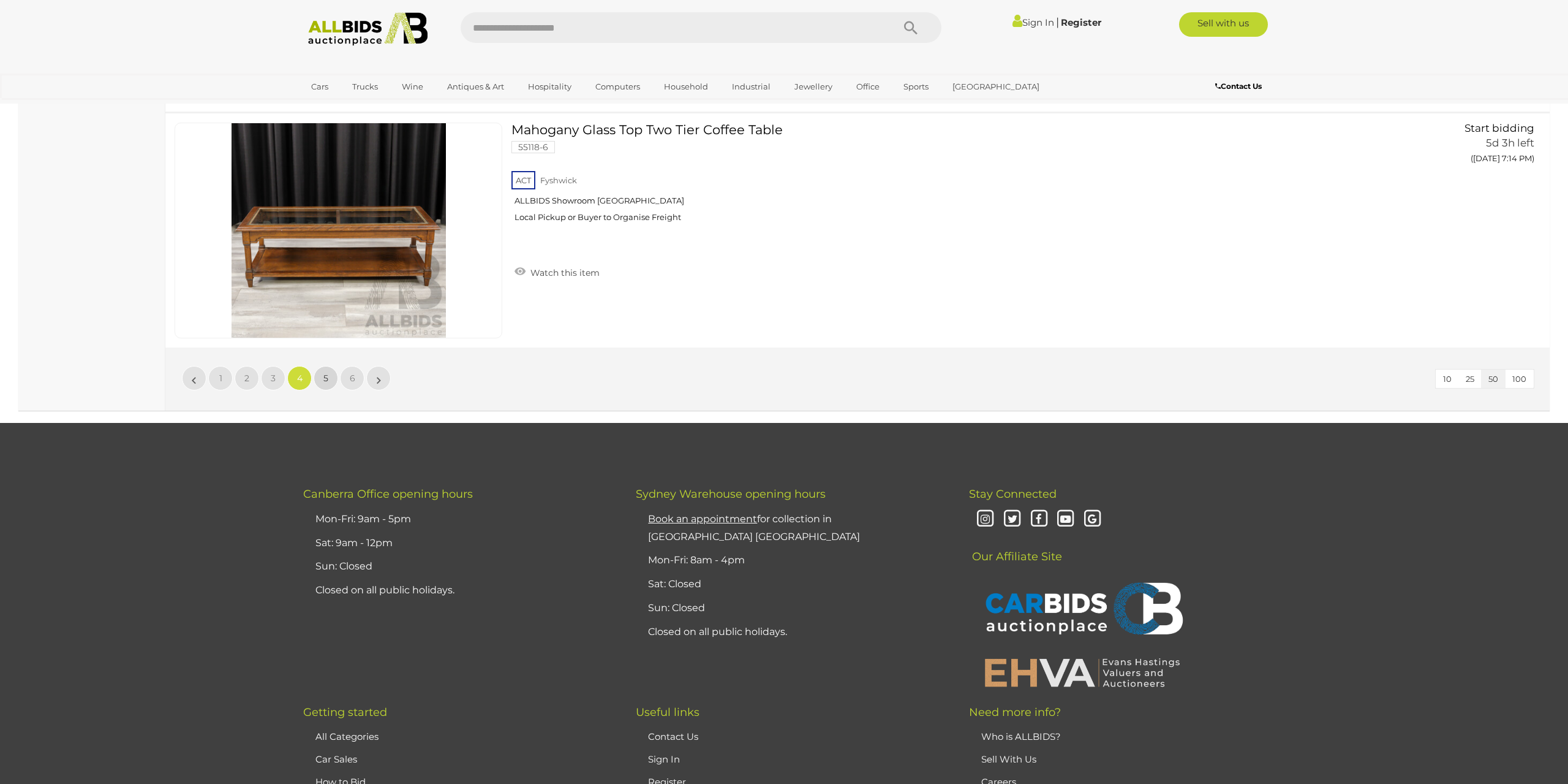
click at [324, 377] on span "5" at bounding box center [326, 377] width 5 height 11
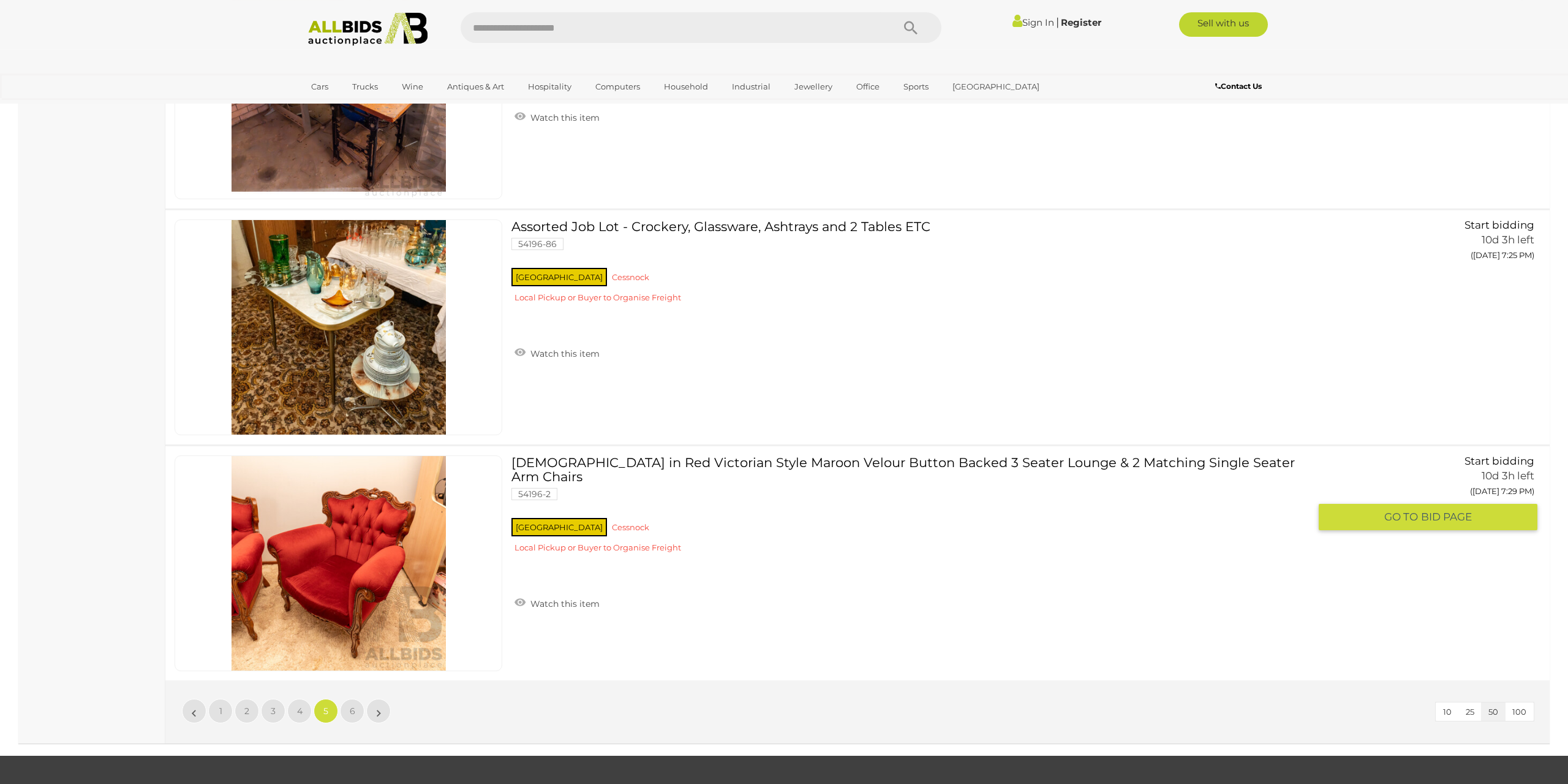
scroll to position [11620, 0]
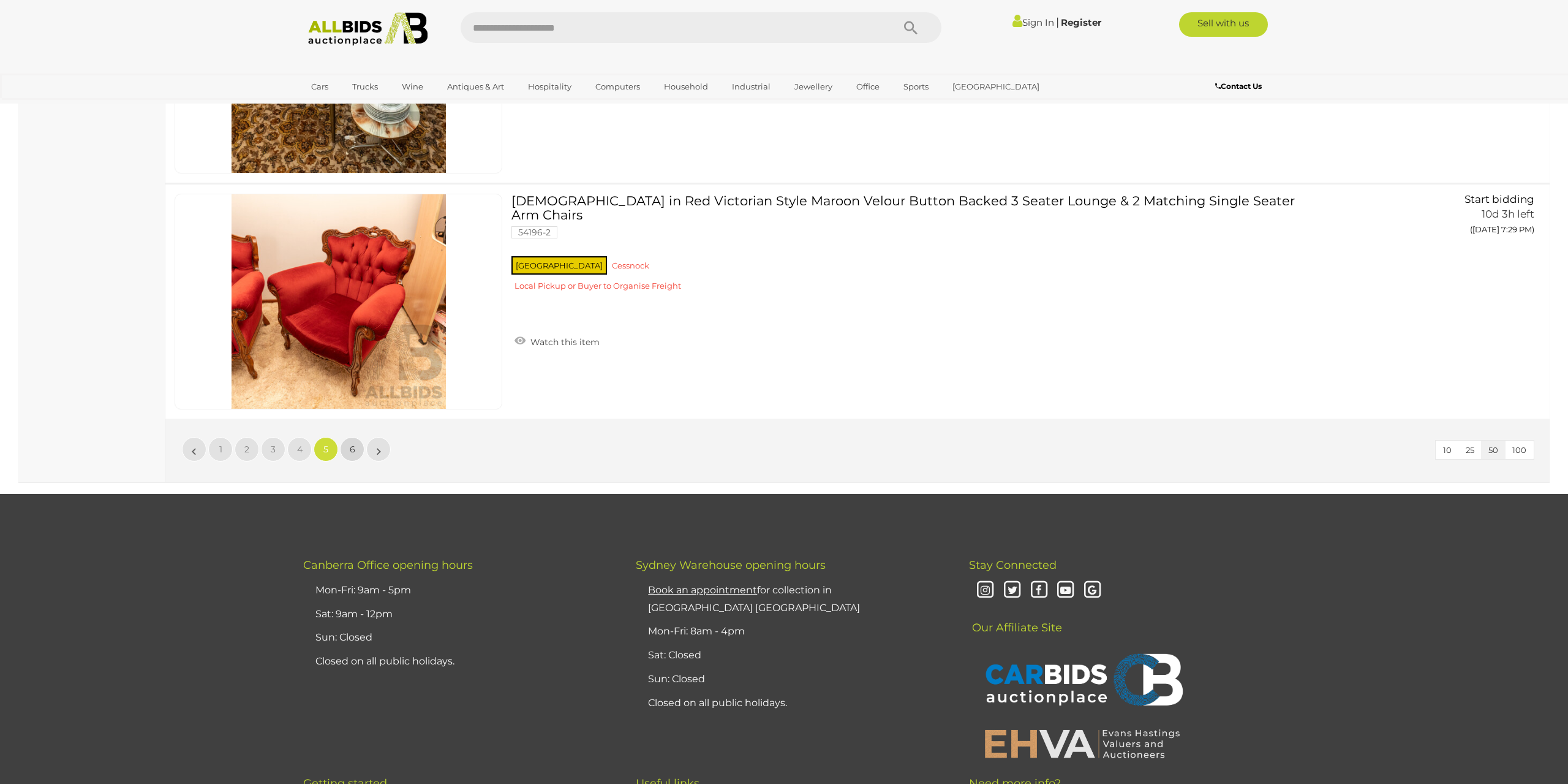
click at [350, 458] on link "6" at bounding box center [351, 448] width 24 height 24
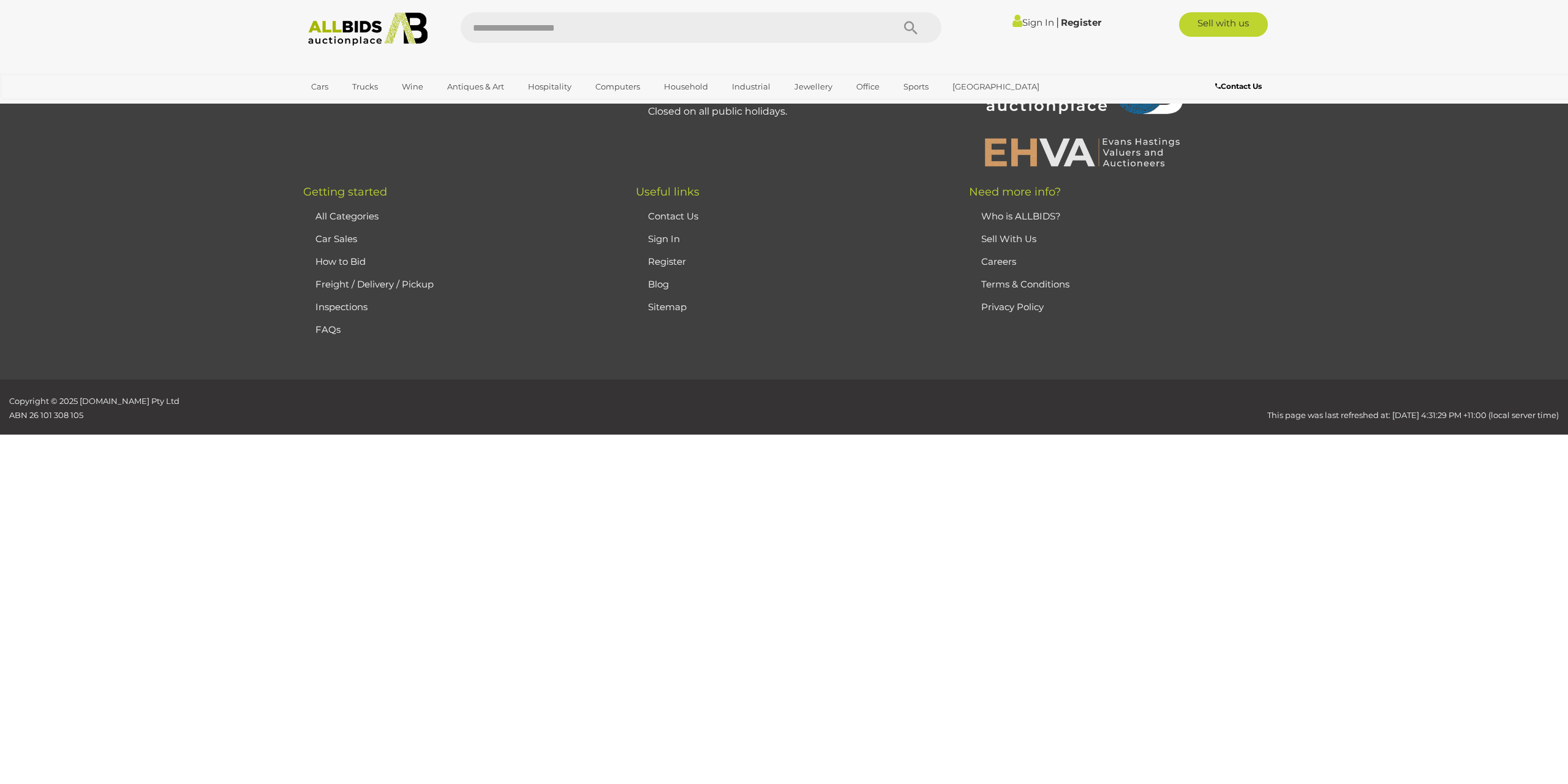
scroll to position [116, 0]
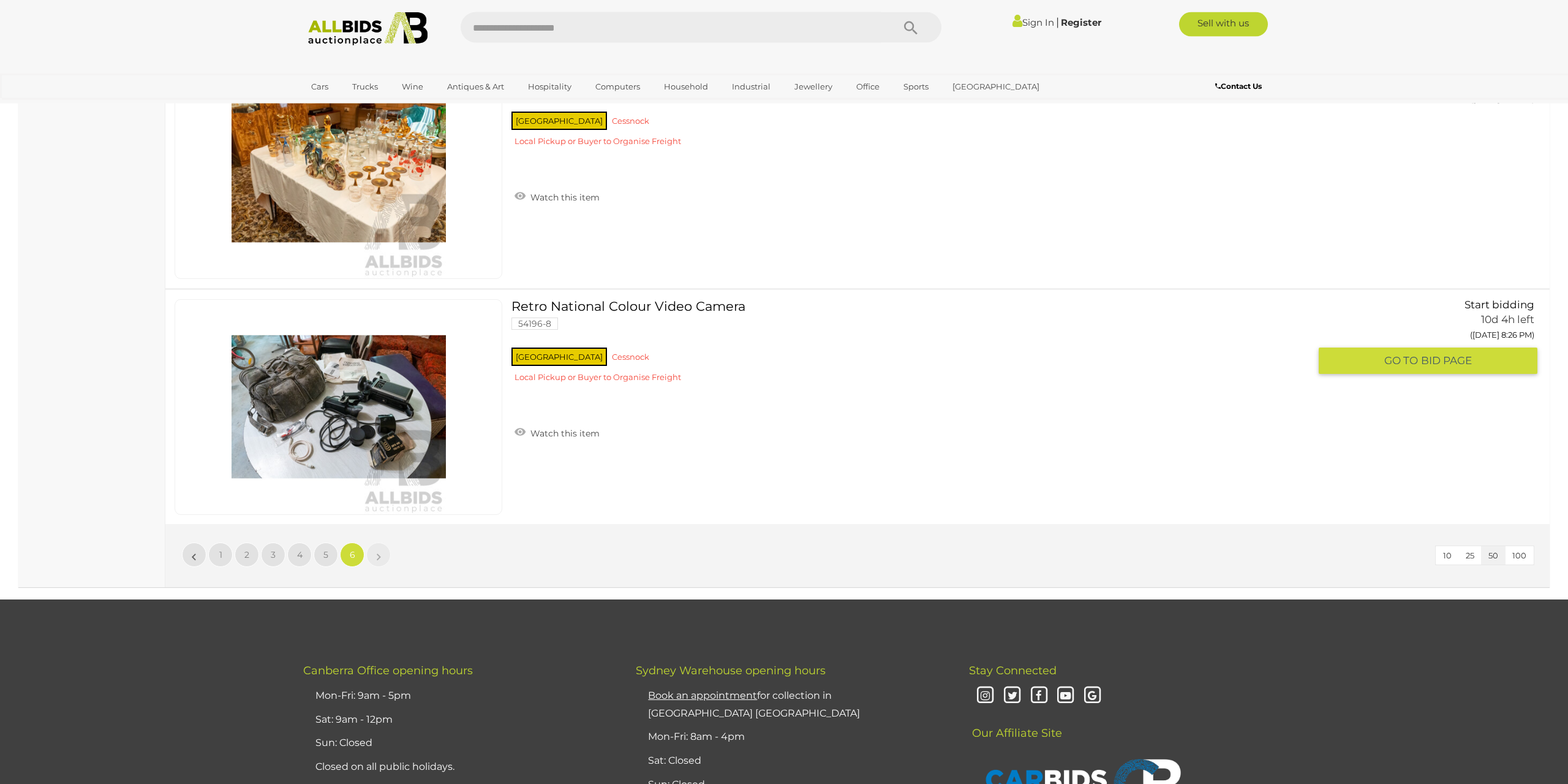
scroll to position [2930, 0]
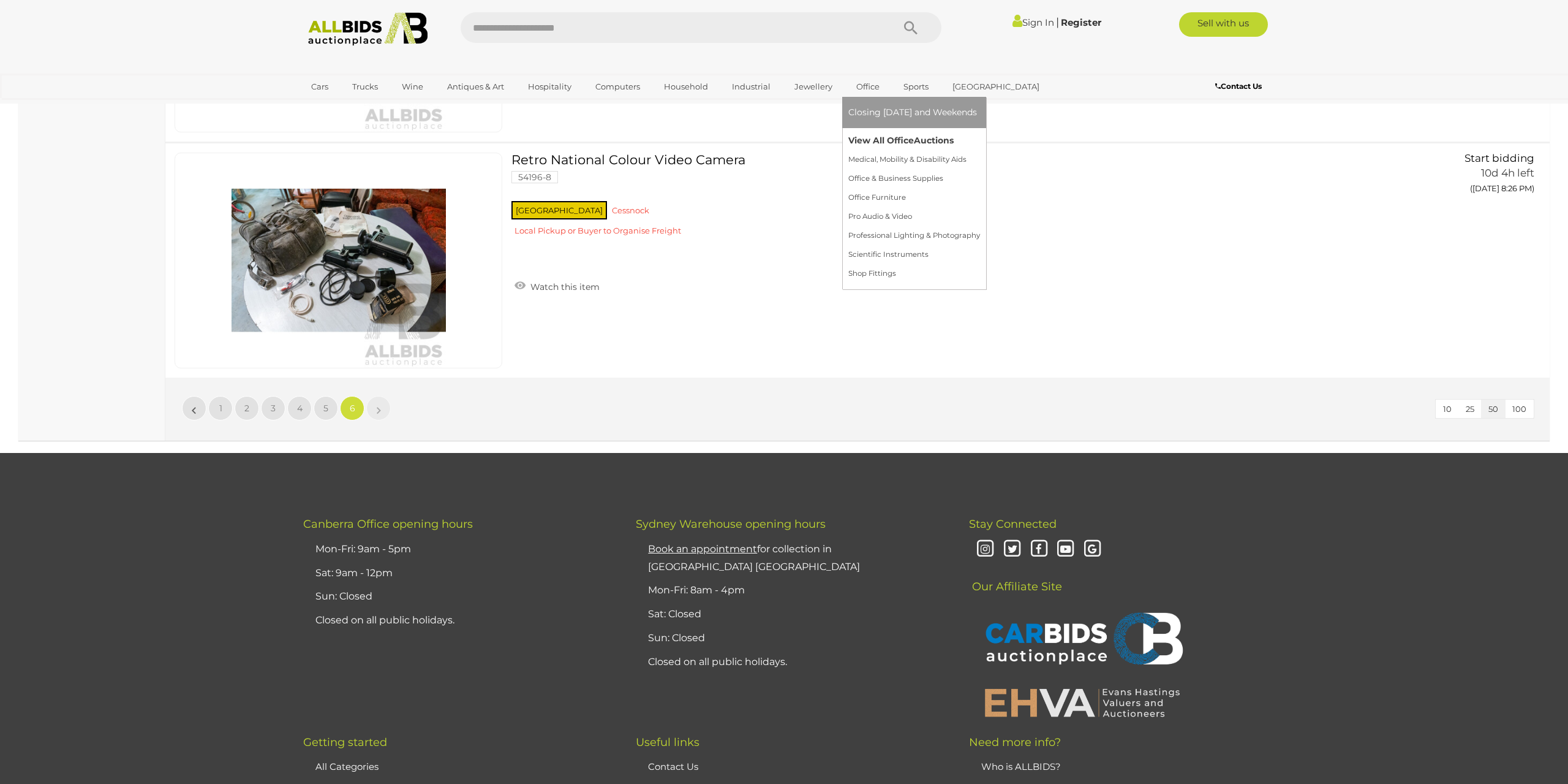
click at [871, 139] on link "View All Office Auctions" at bounding box center [915, 140] width 132 height 19
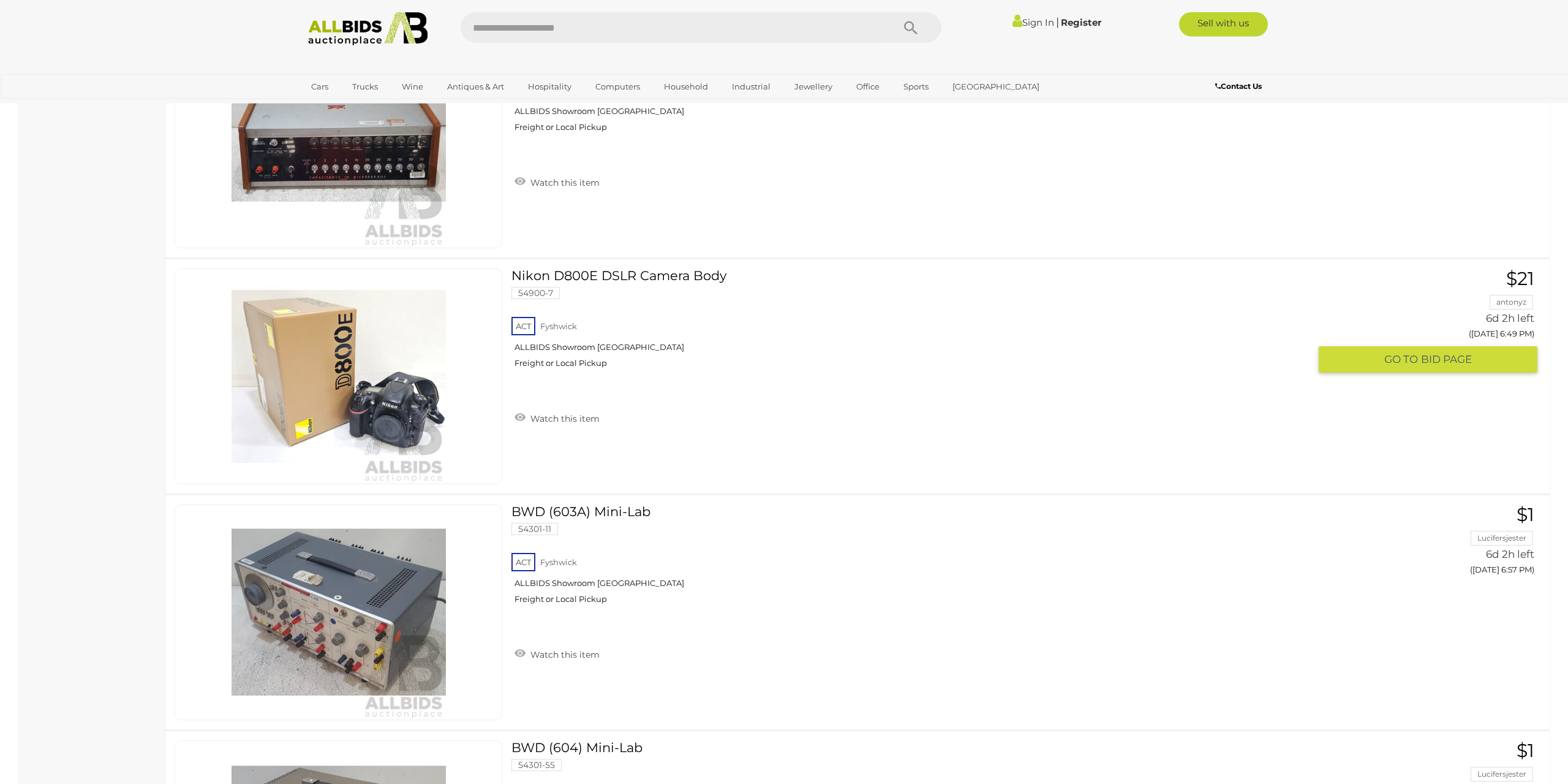
scroll to position [1688, 0]
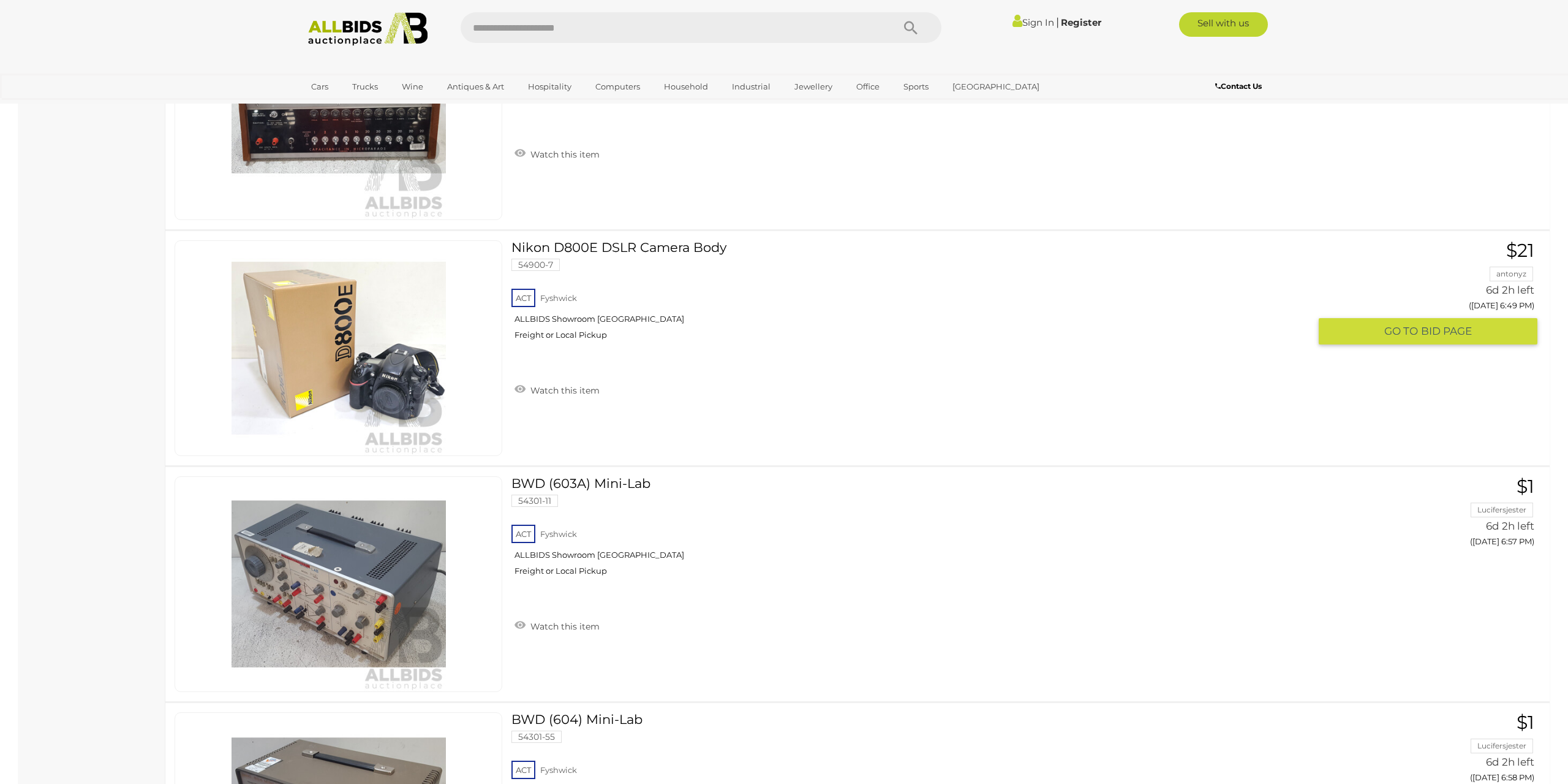
click at [324, 372] on img at bounding box center [339, 348] width 214 height 215
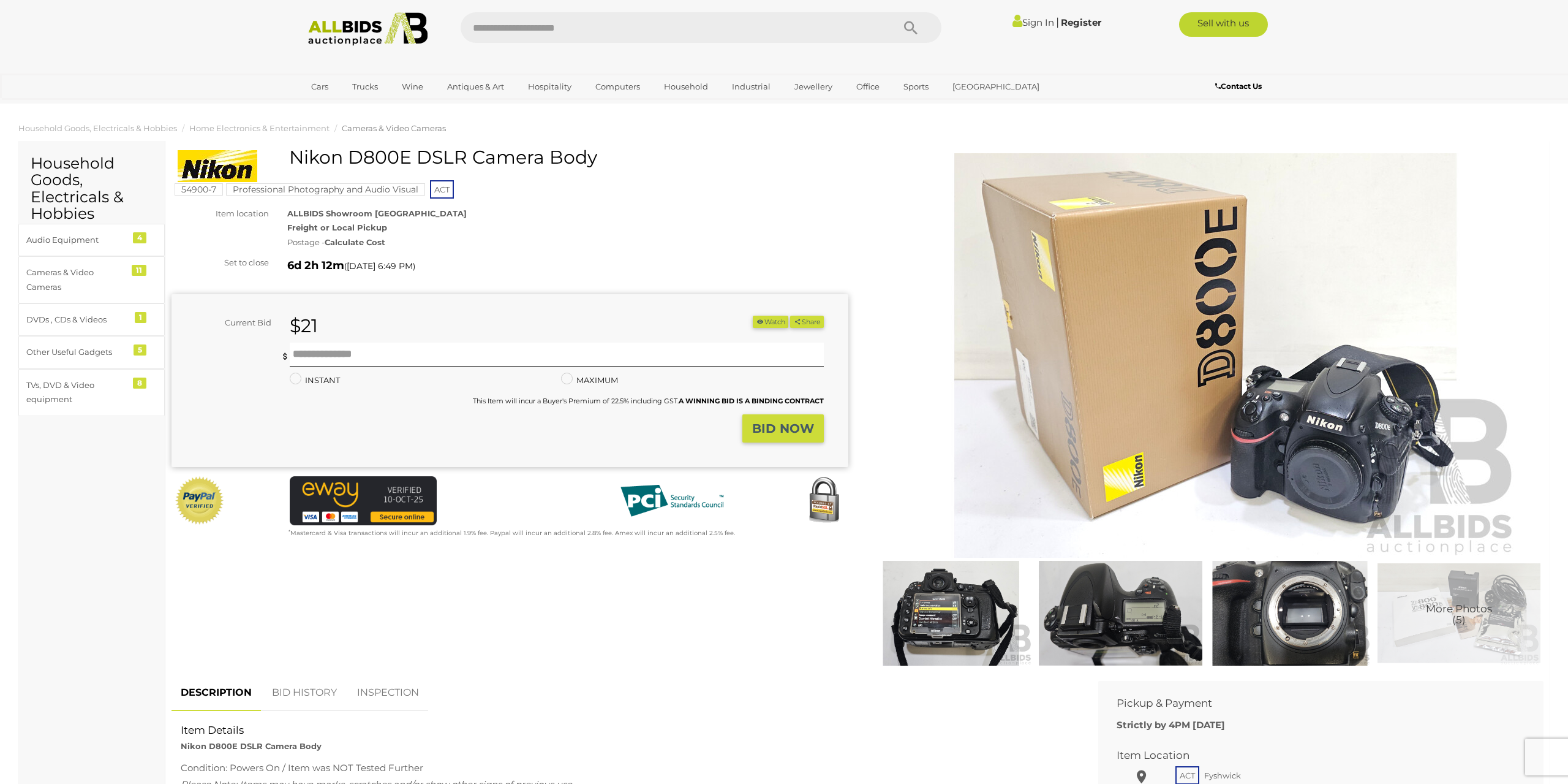
click at [921, 616] on img at bounding box center [951, 614] width 163 height 105
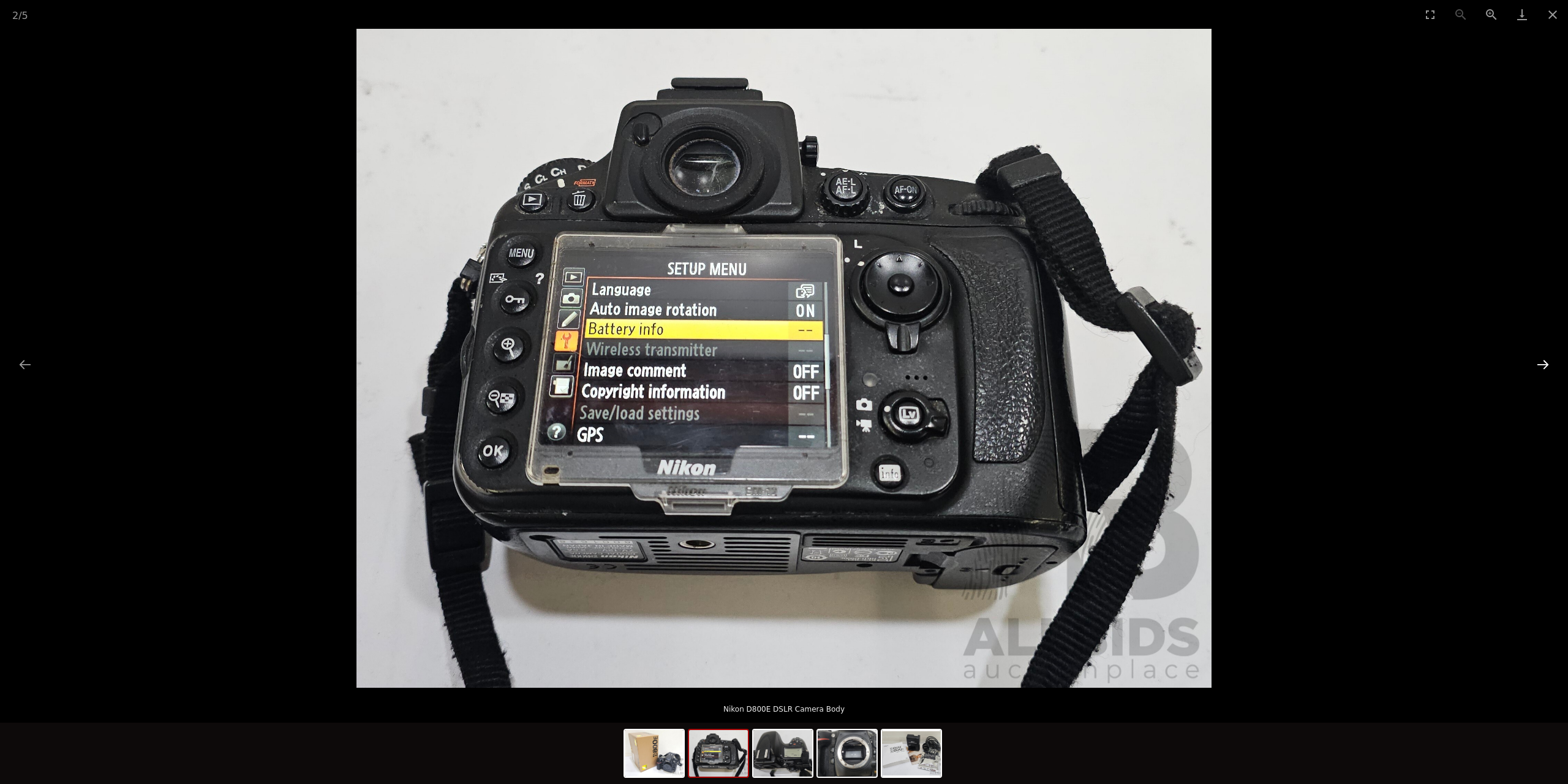
click at [1549, 366] on button "Next slide" at bounding box center [1543, 364] width 26 height 24
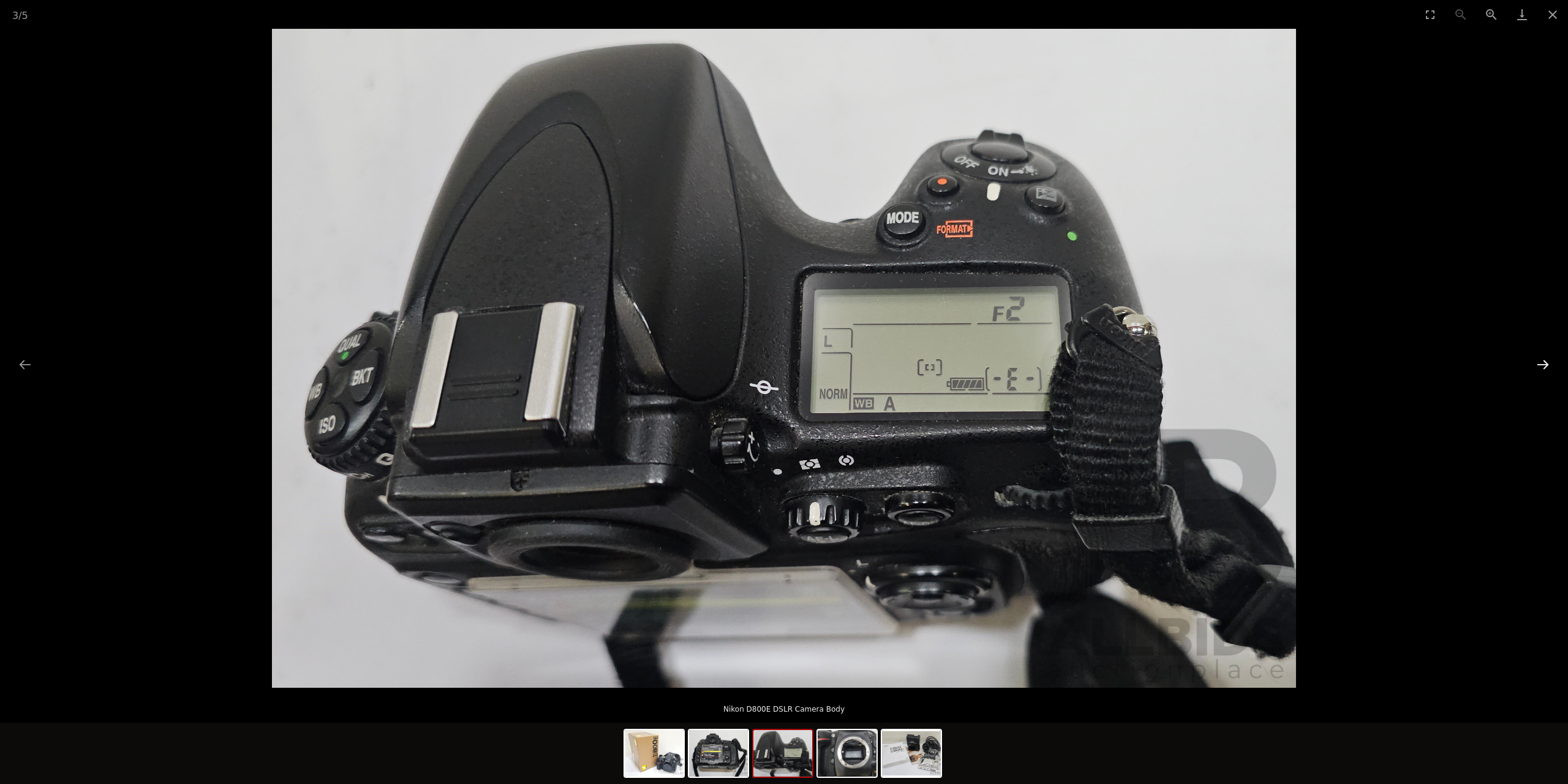
click at [1549, 366] on button "Next slide" at bounding box center [1543, 364] width 26 height 24
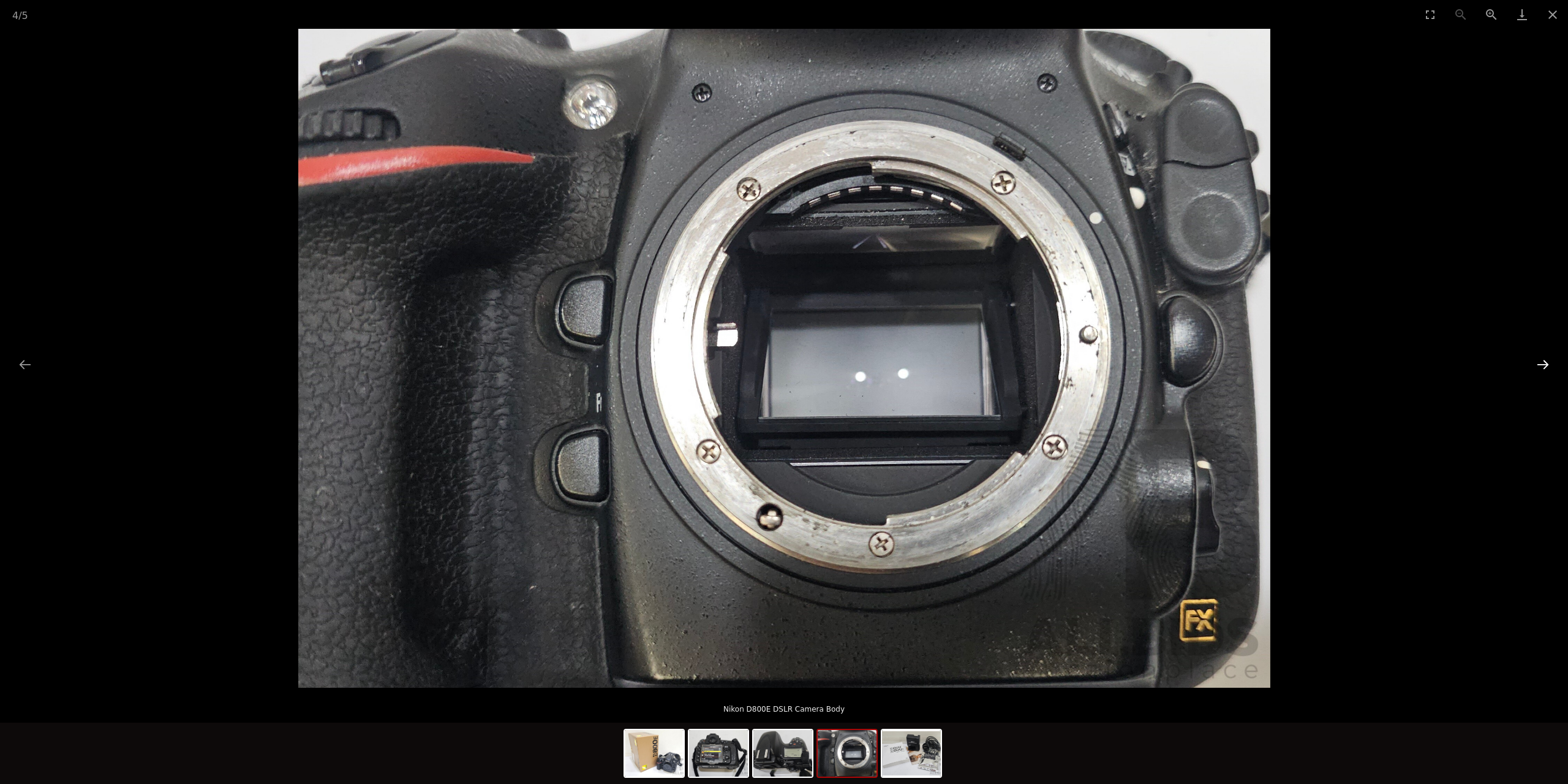
click at [1549, 366] on button "Next slide" at bounding box center [1543, 364] width 26 height 24
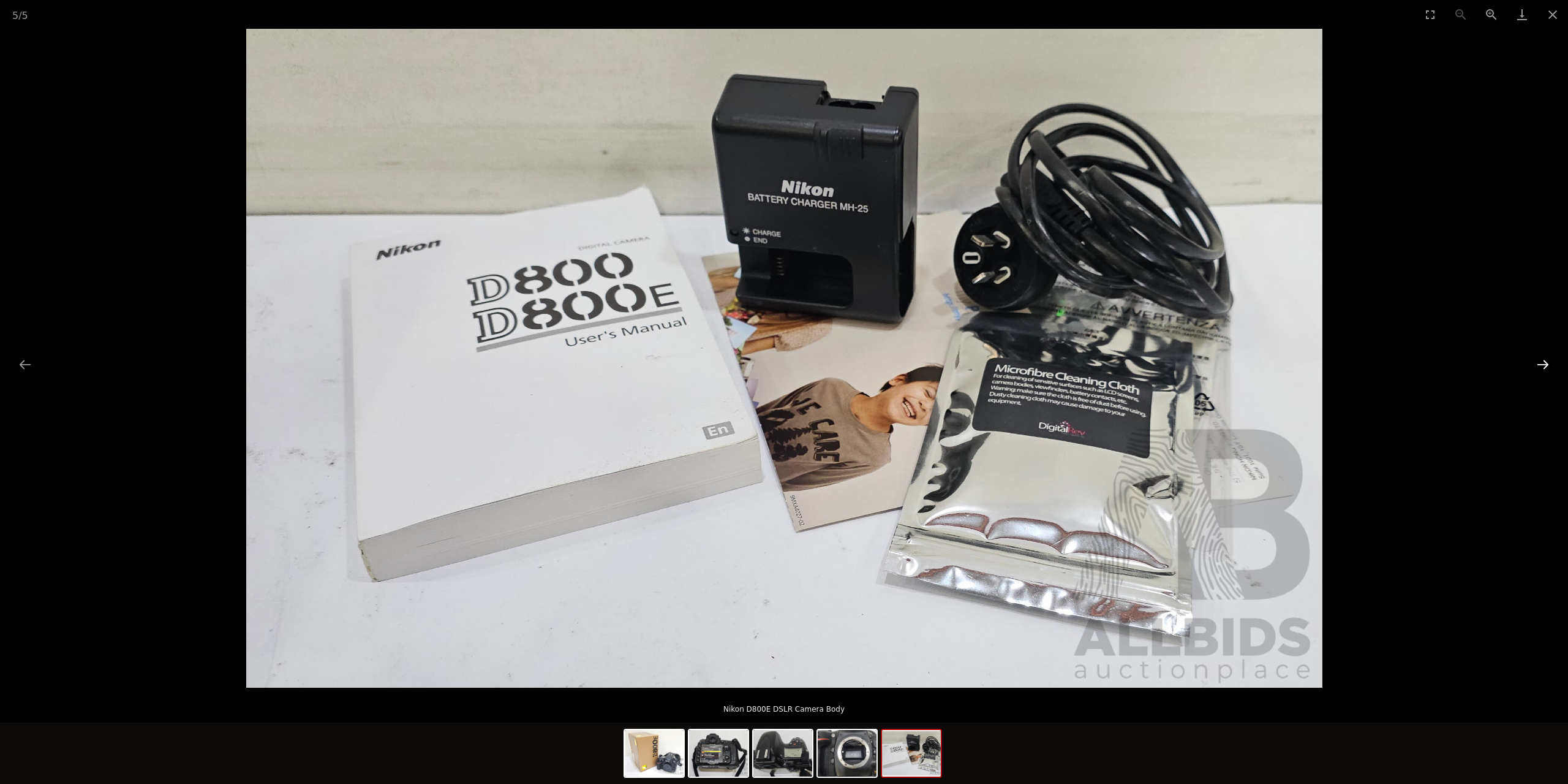
click at [1549, 366] on button "Next slide" at bounding box center [1543, 364] width 26 height 24
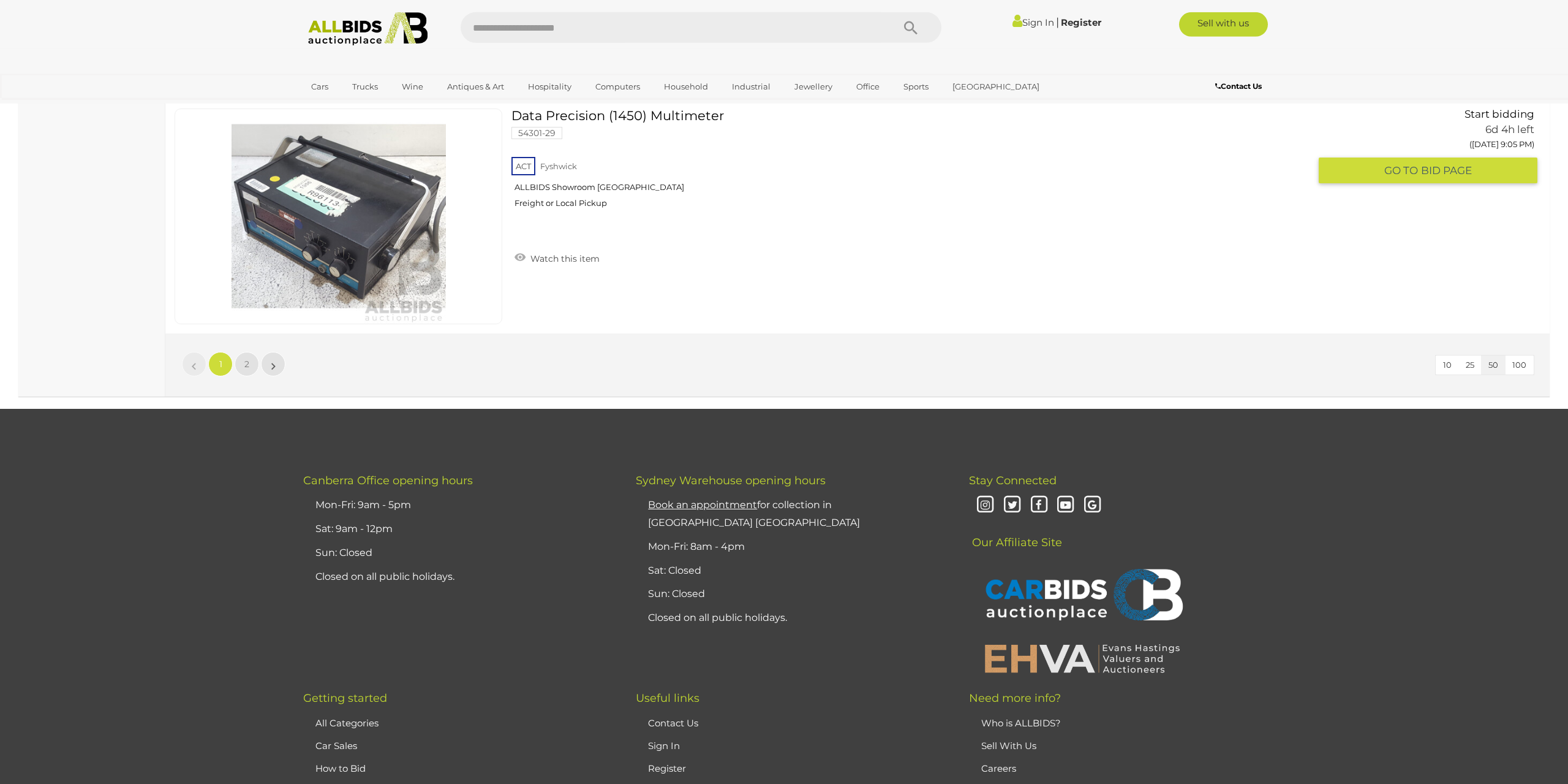
scroll to position [11733, 0]
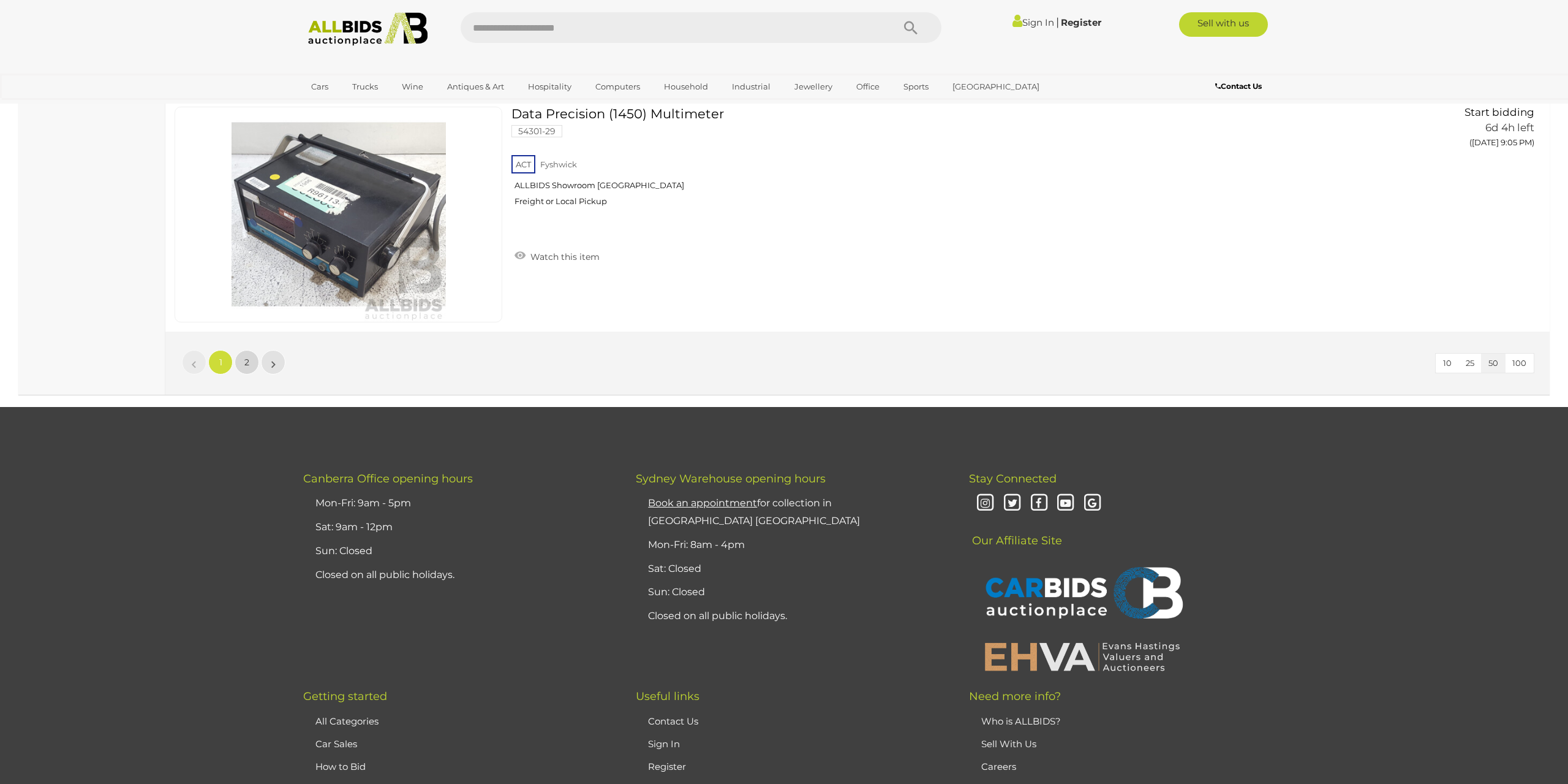
click at [248, 362] on span "2" at bounding box center [247, 362] width 5 height 11
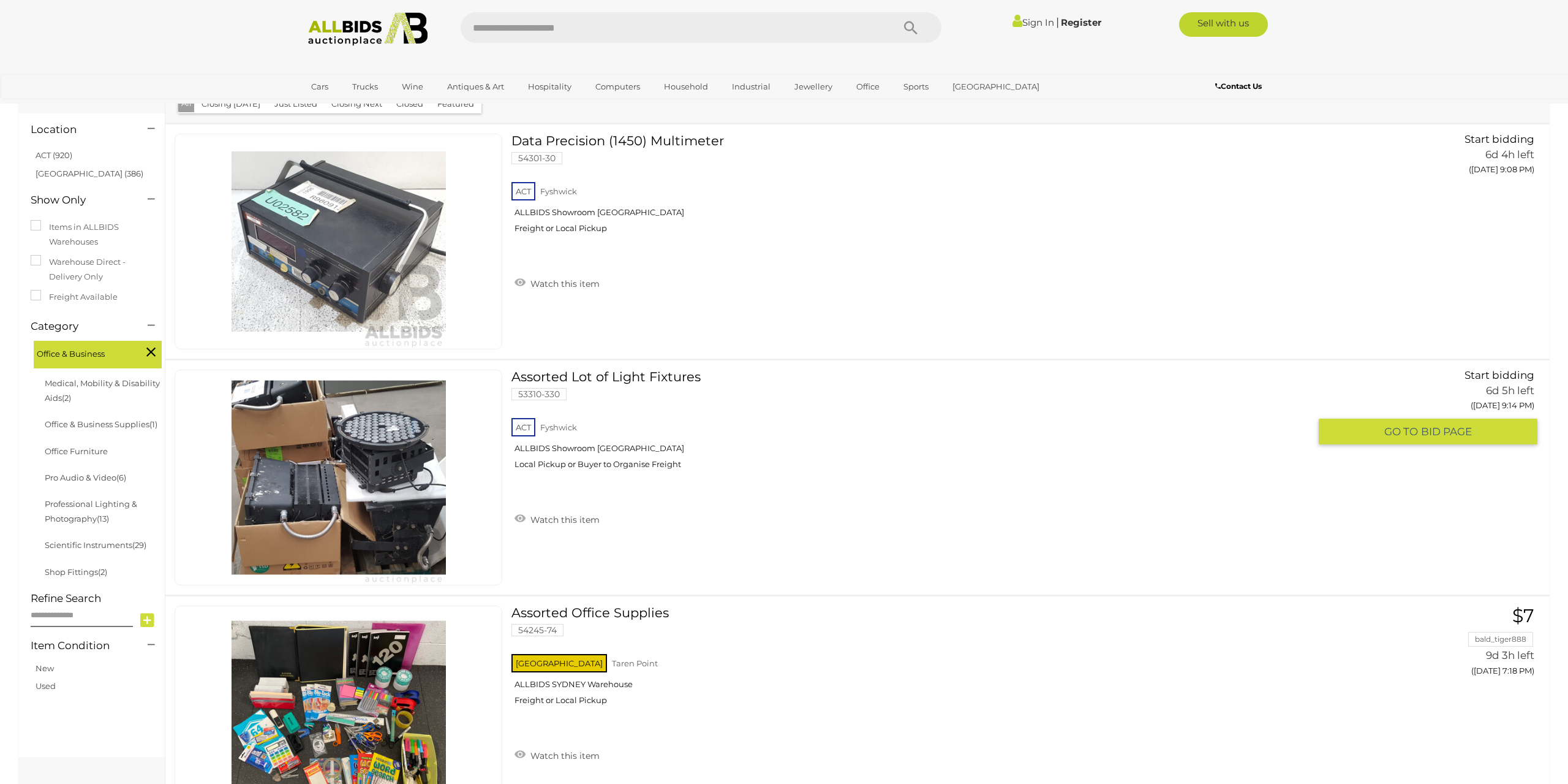
scroll to position [455, 0]
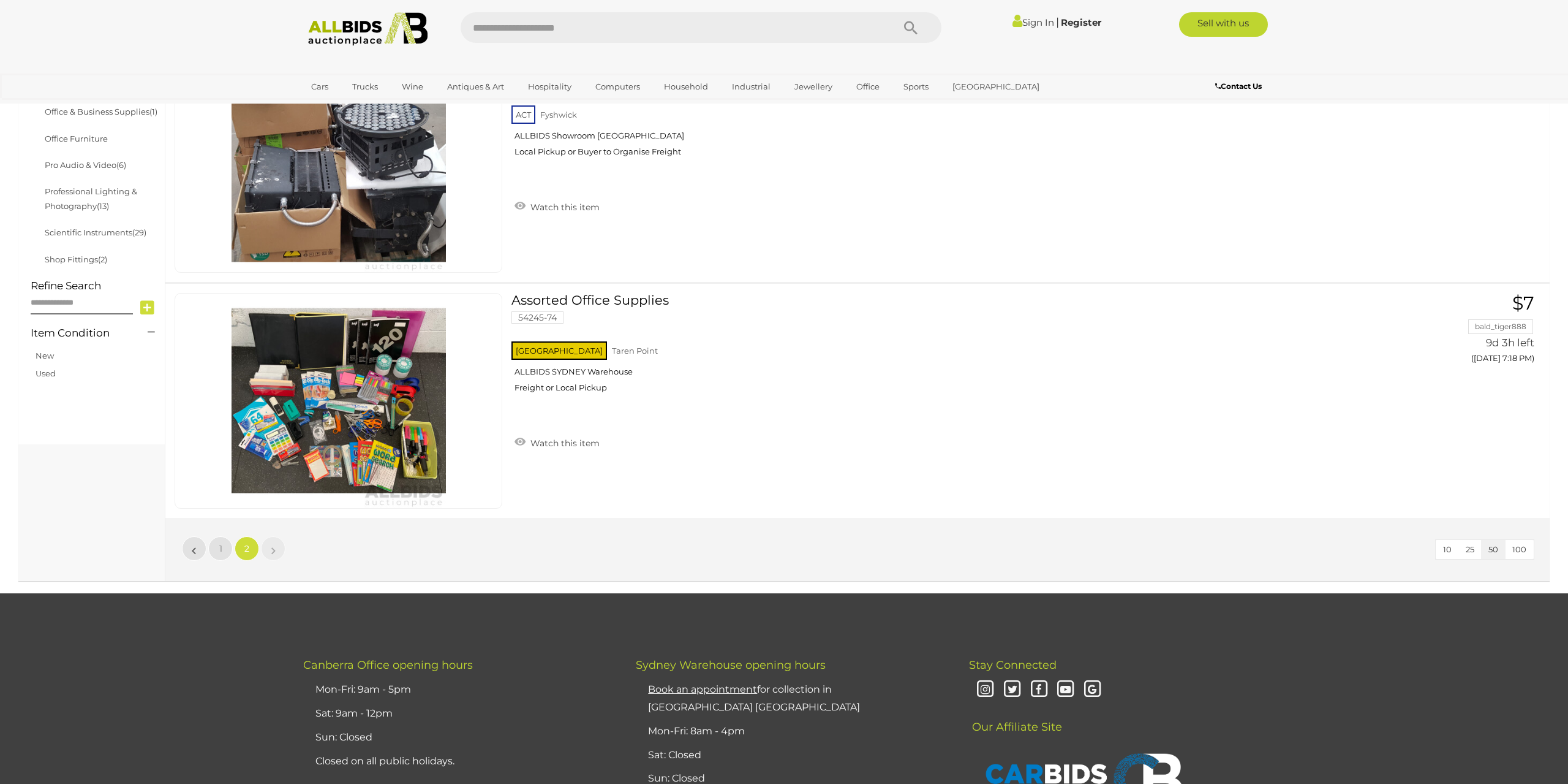
click at [33, 587] on body "< Office & Business Equipment Auctions | ALLBIDS |" at bounding box center [784, 110] width 1568 height 1130
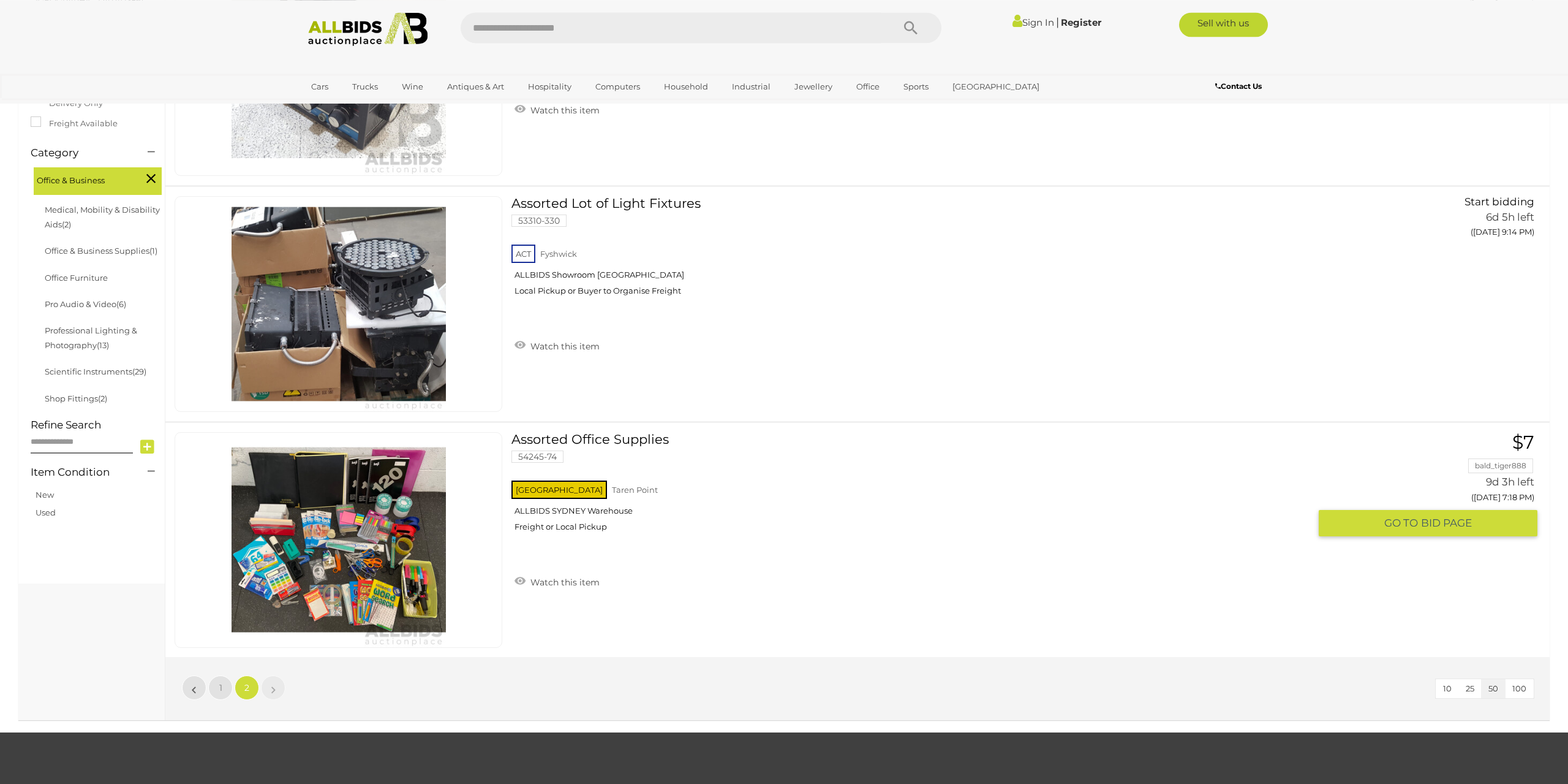
scroll to position [205, 0]
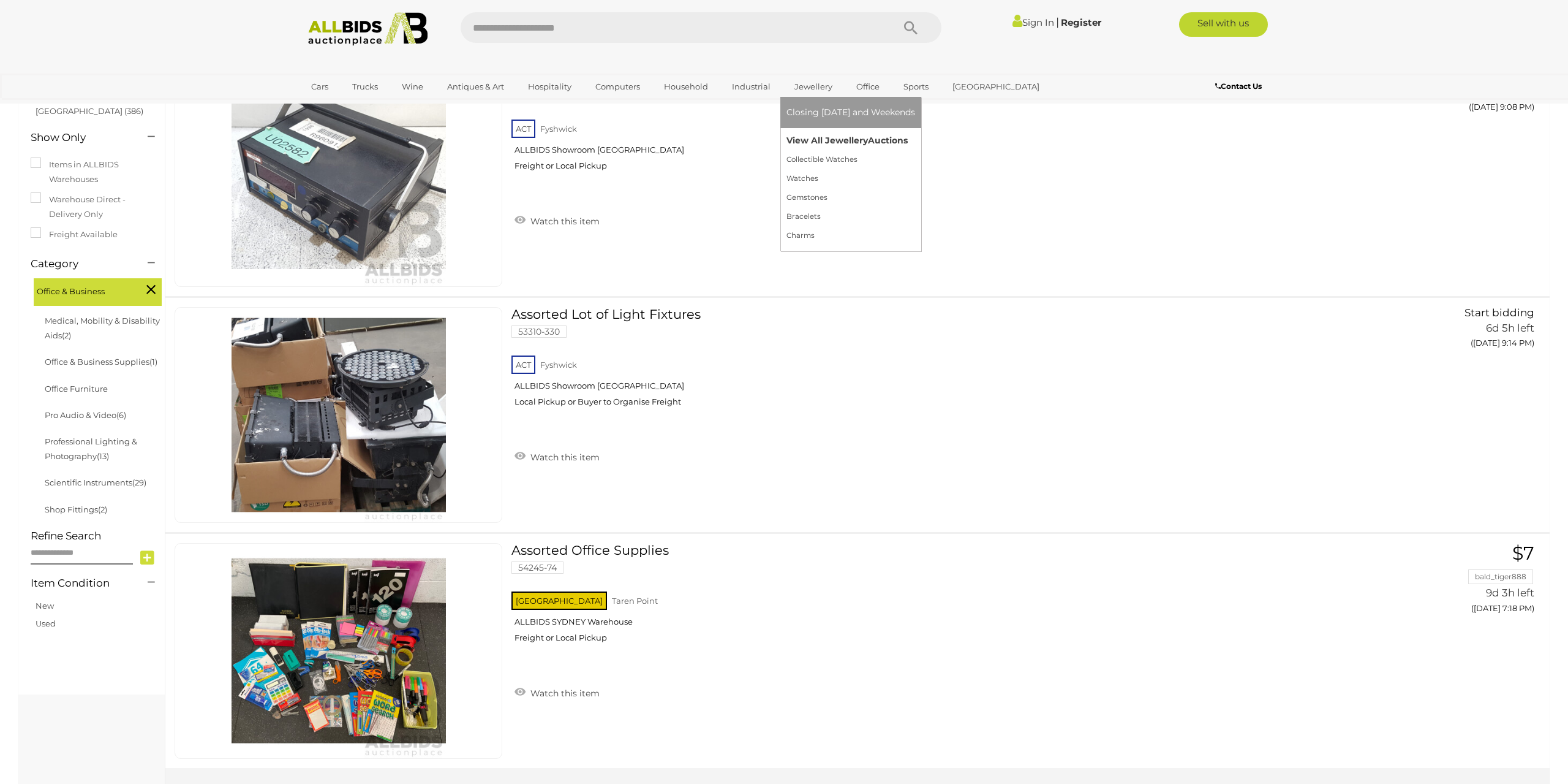
click at [810, 136] on link "View All Jewellery Auctions" at bounding box center [851, 140] width 129 height 19
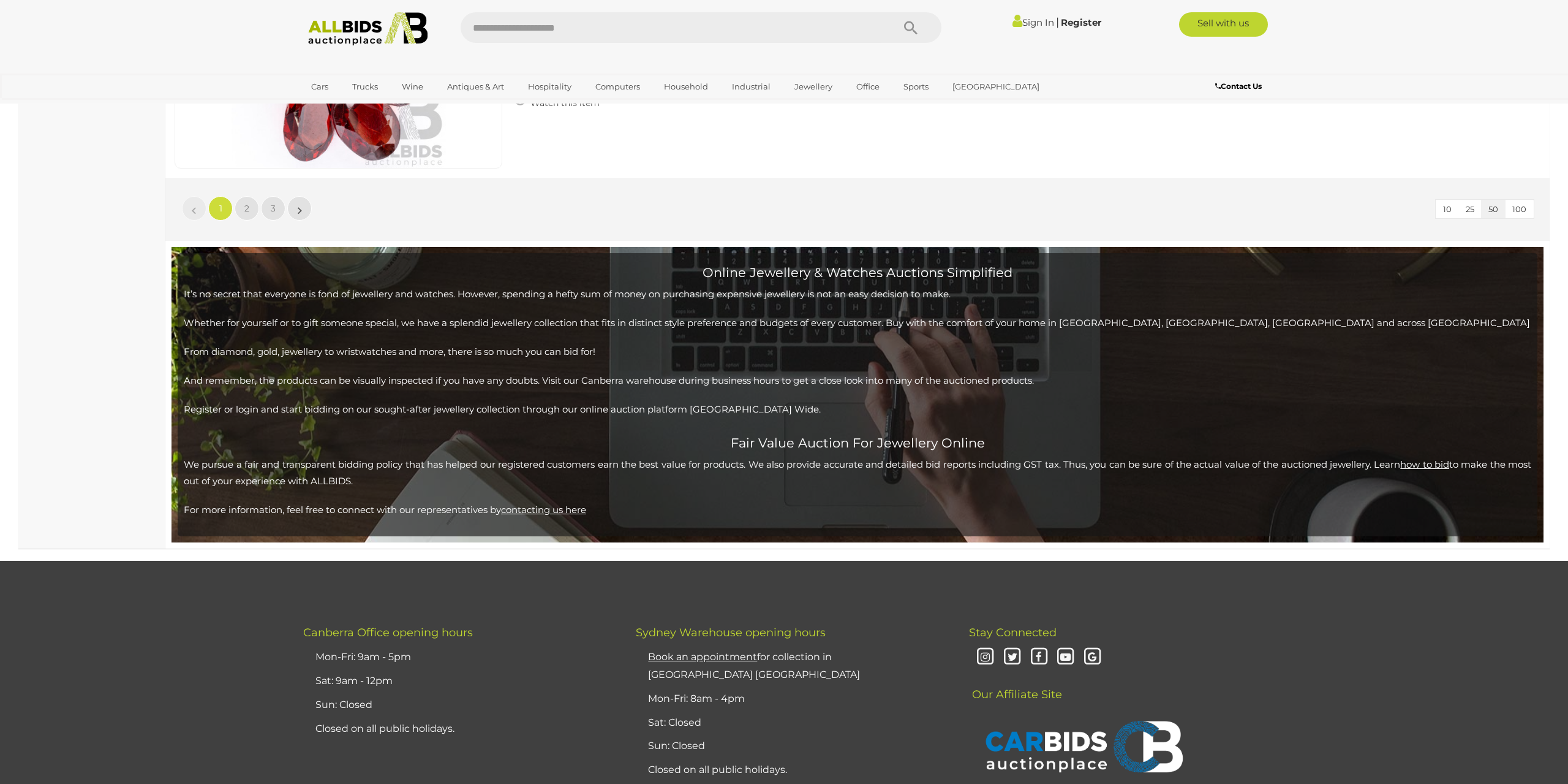
scroll to position [12005, 0]
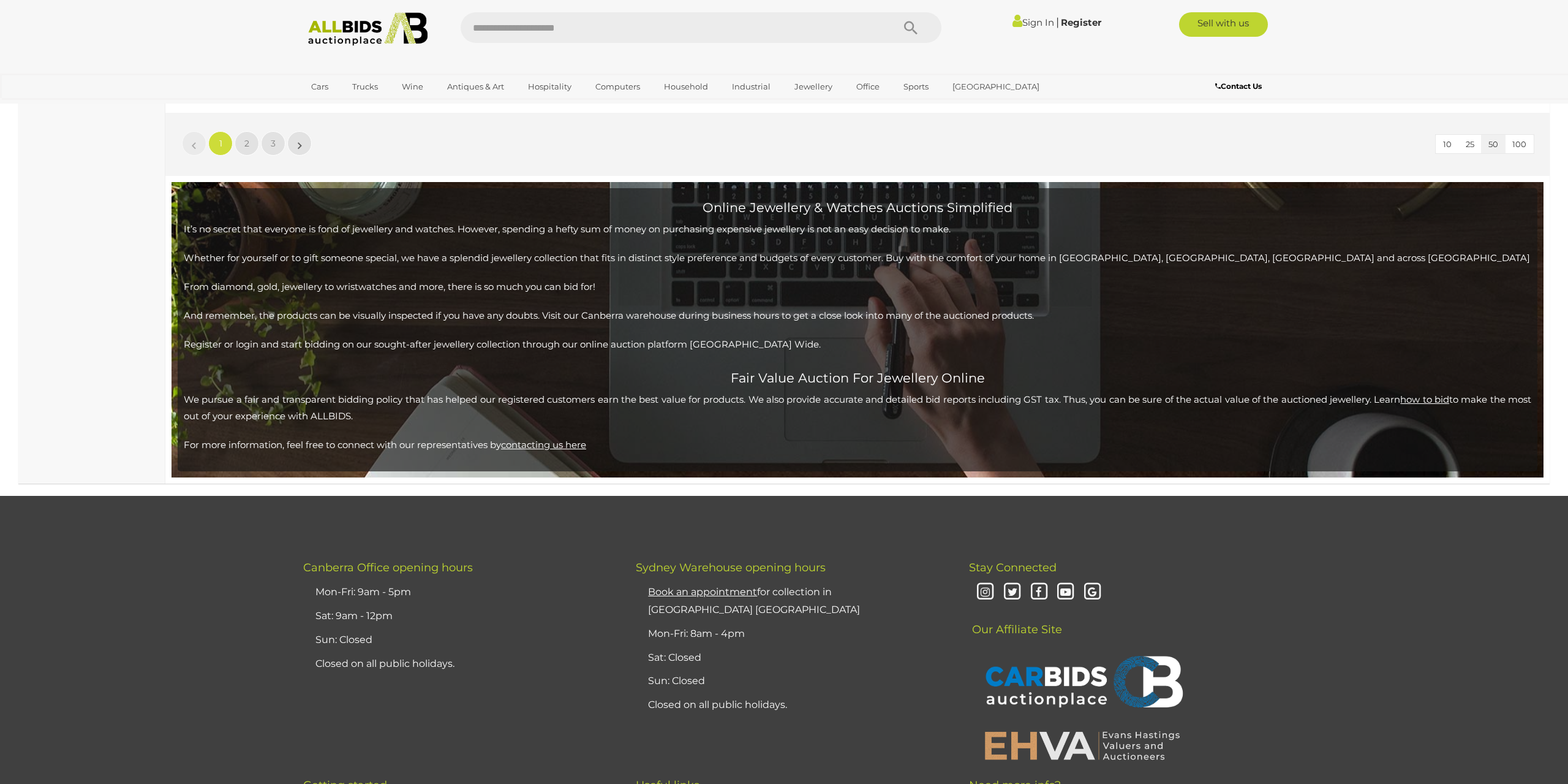
click at [234, 147] on ul "« 1 2 3 »" at bounding box center [247, 143] width 133 height 24
click at [243, 147] on link "2" at bounding box center [246, 143] width 24 height 24
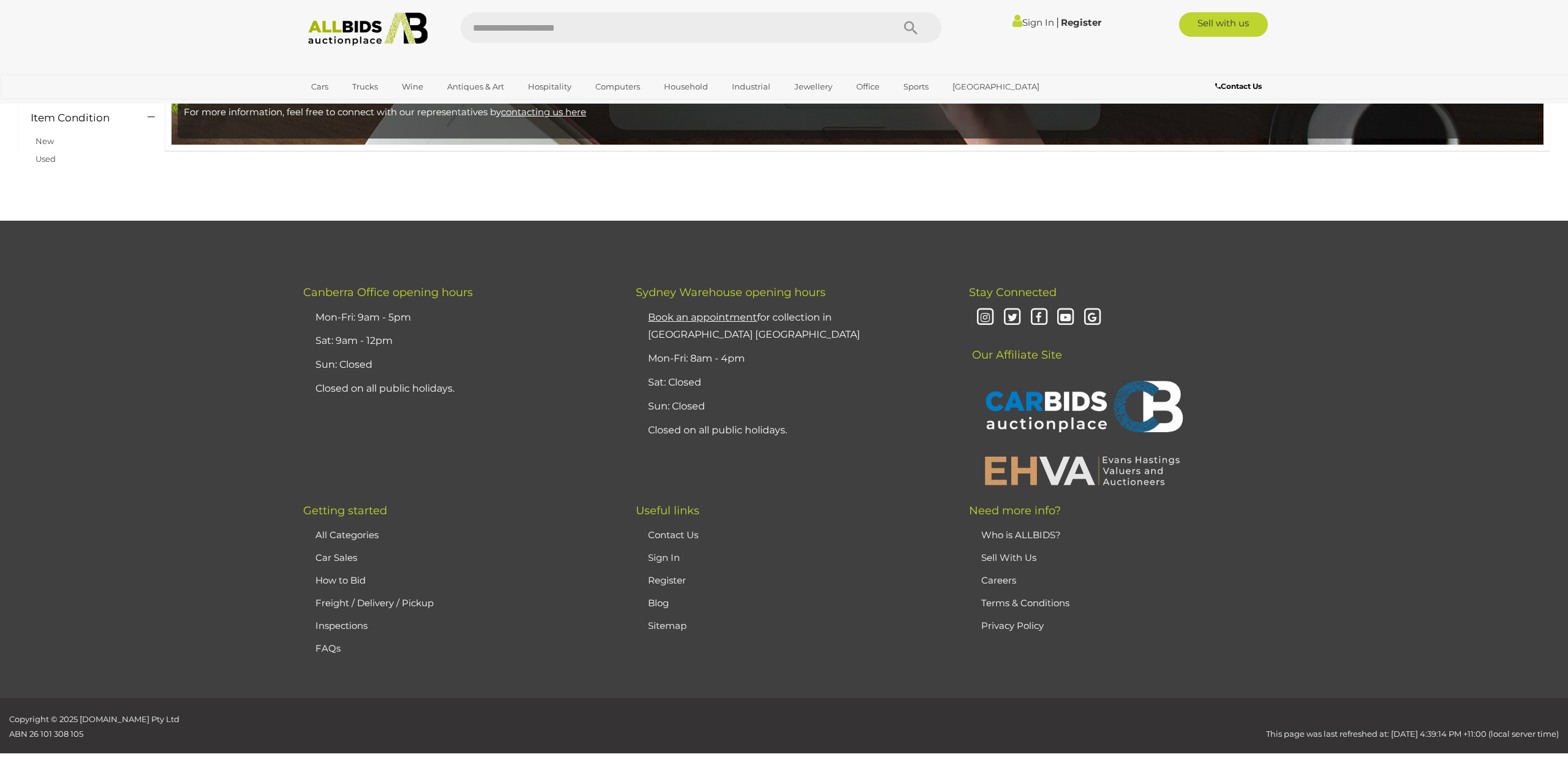
scroll to position [195, 0]
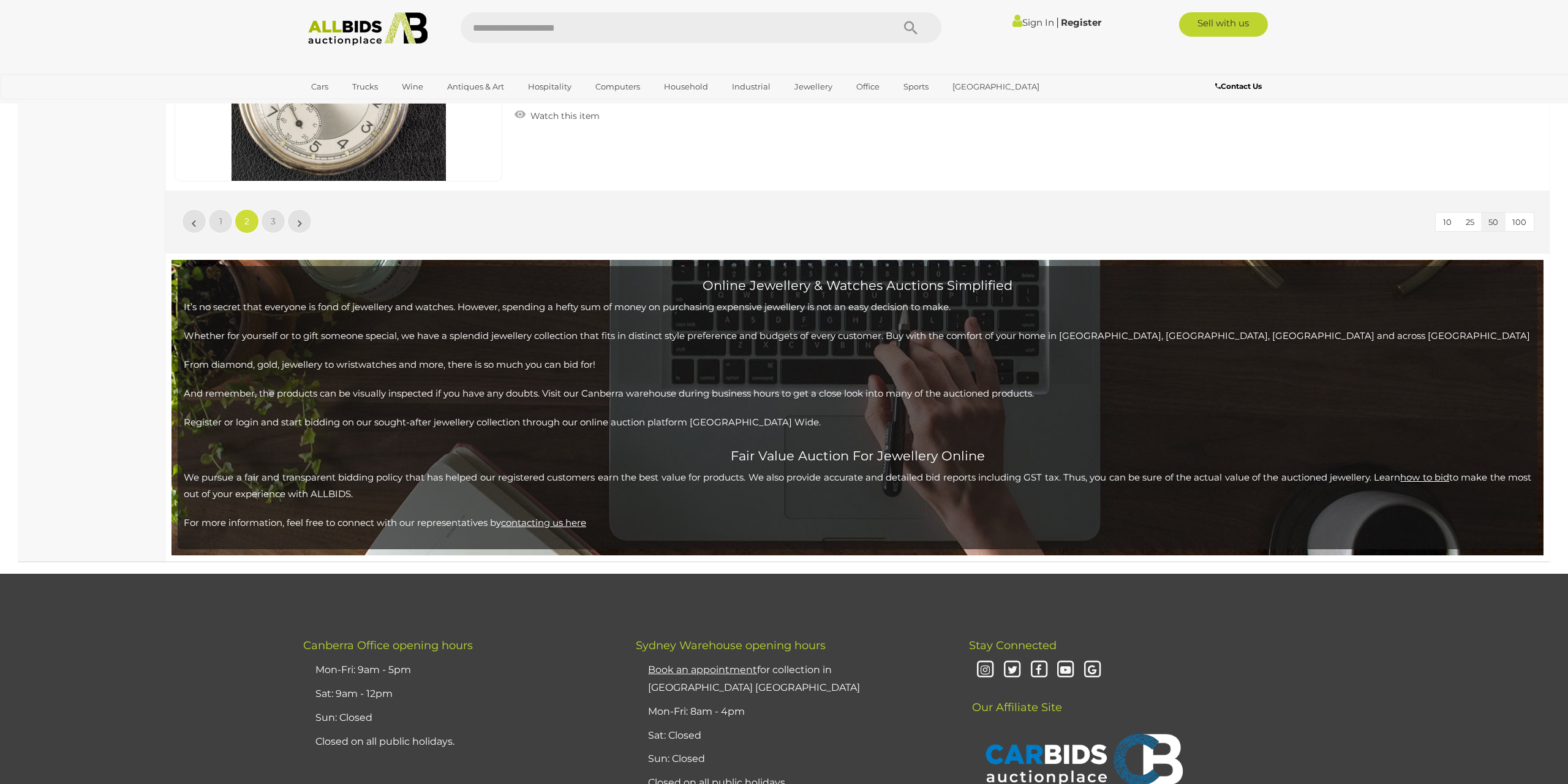
scroll to position [11949, 0]
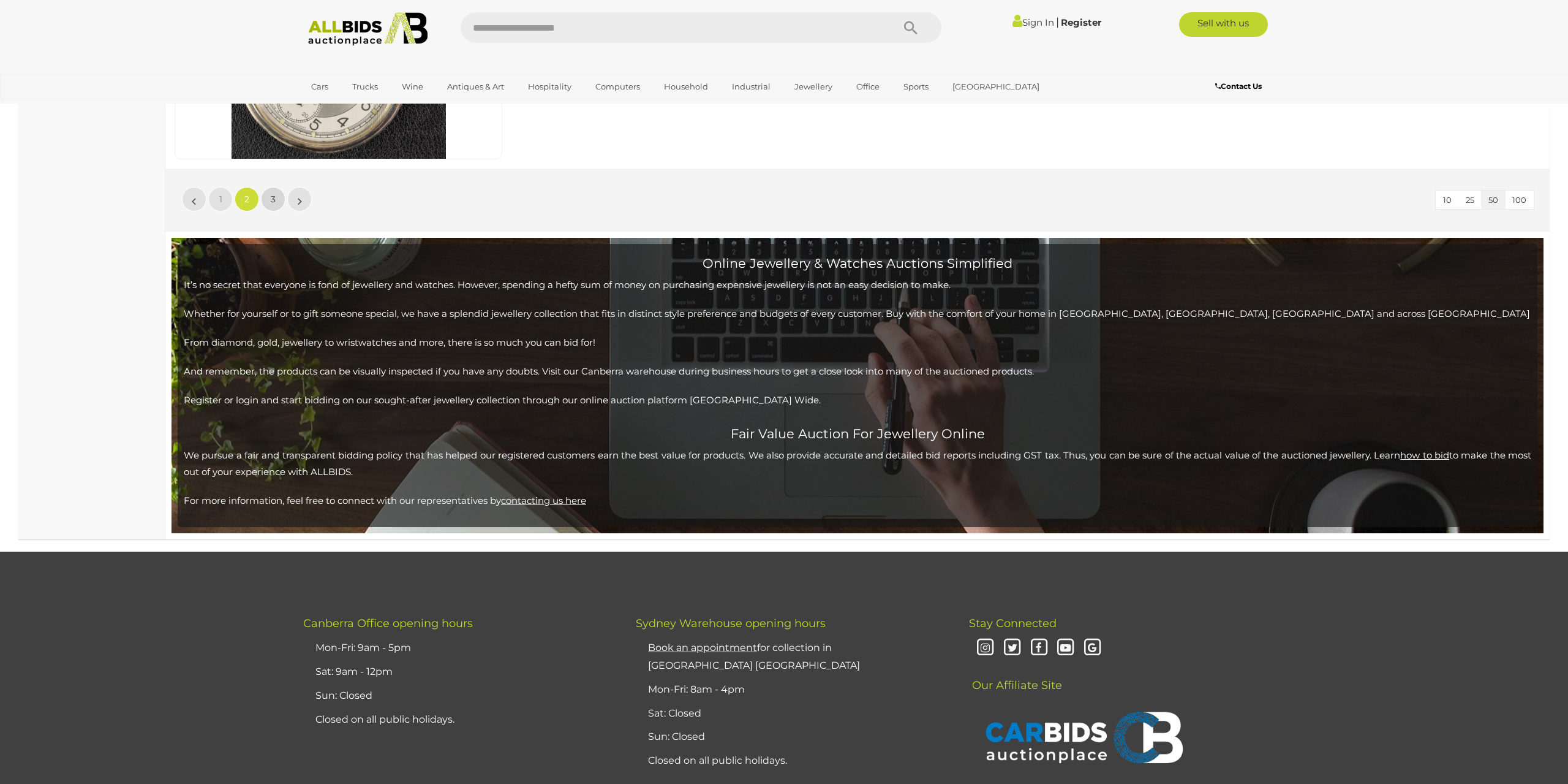
click at [270, 198] on link "3" at bounding box center [273, 199] width 24 height 24
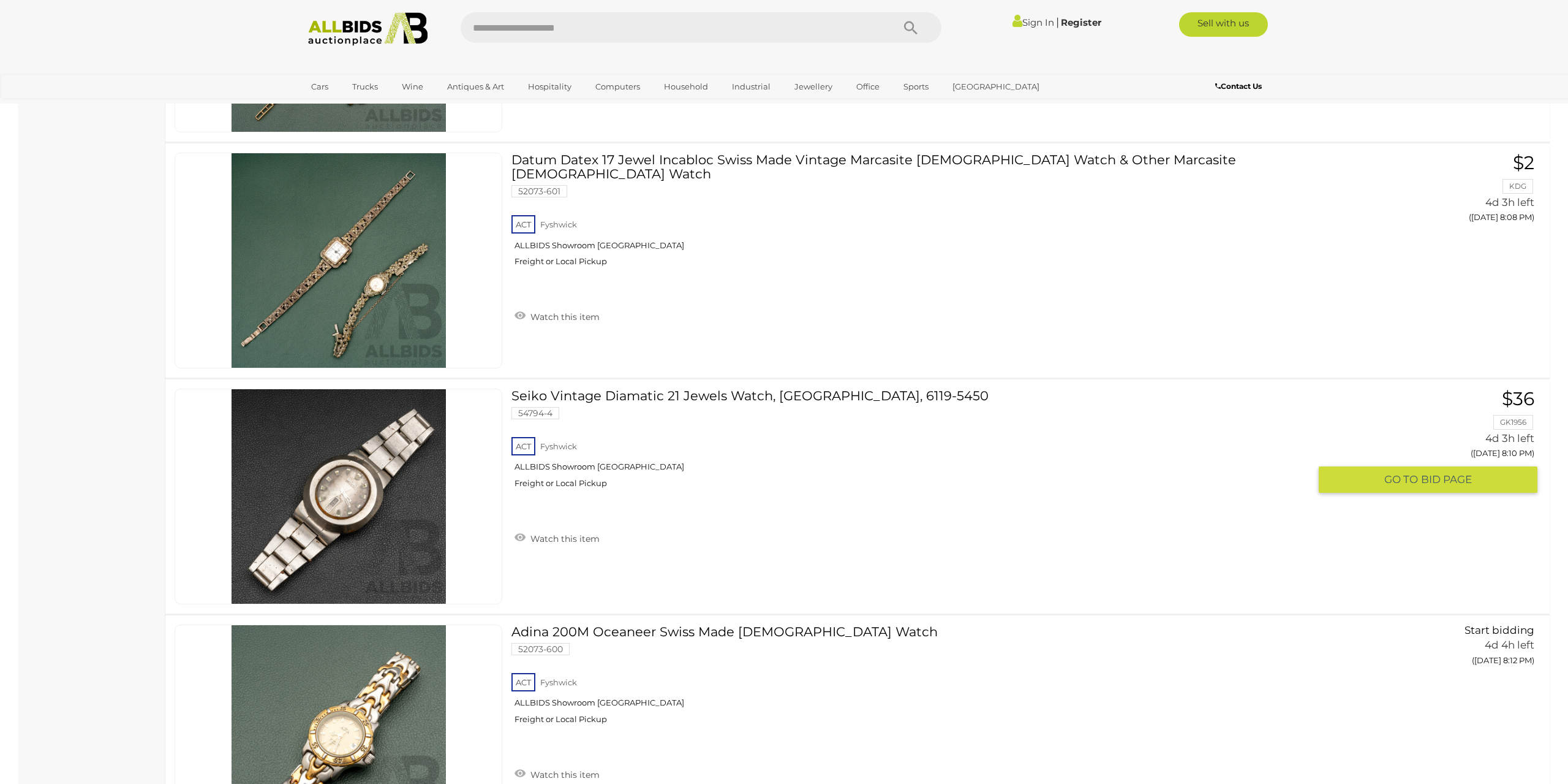
scroll to position [3508, 0]
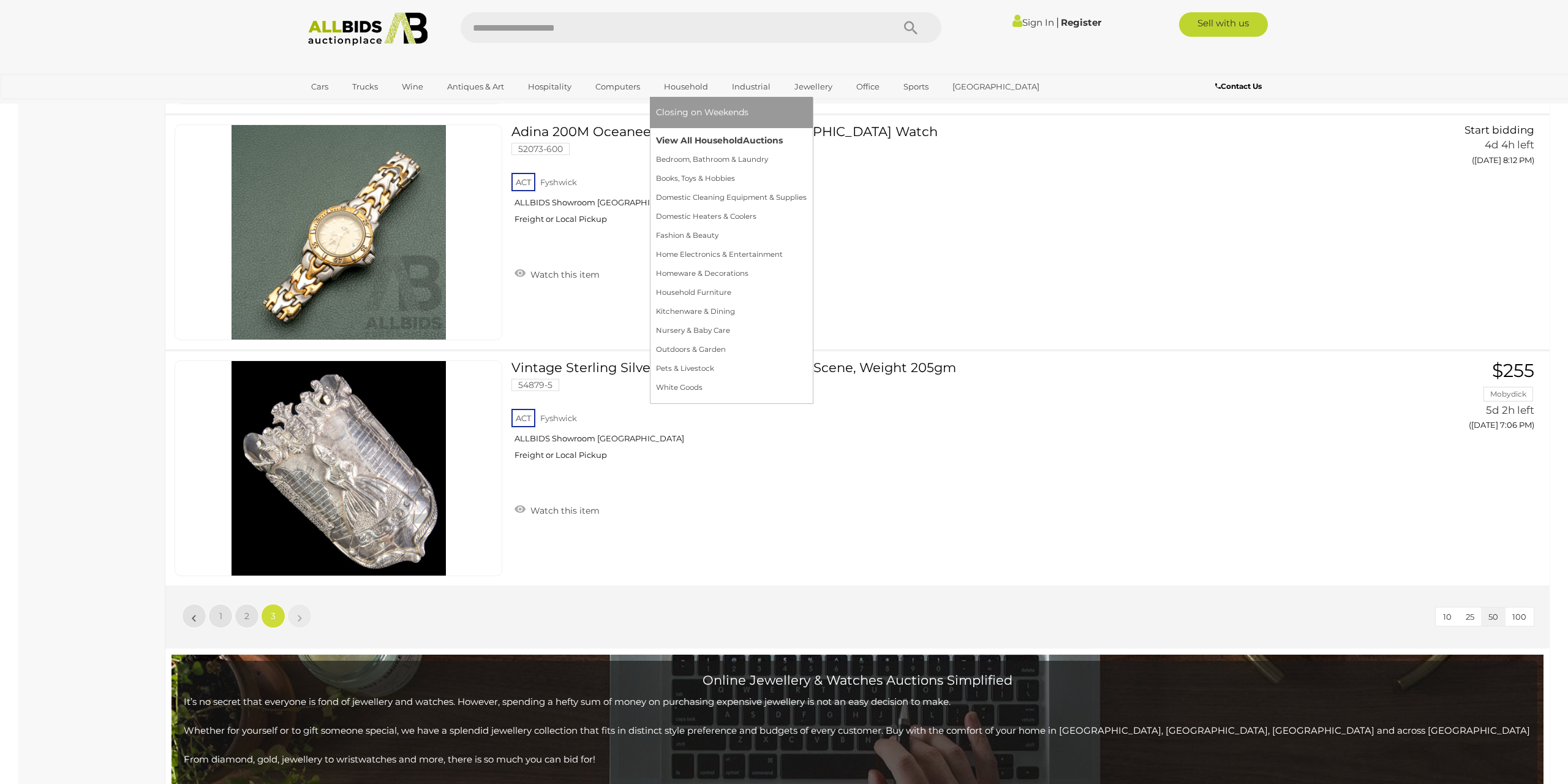
click at [705, 137] on link "View All Household Auctions" at bounding box center [731, 140] width 151 height 19
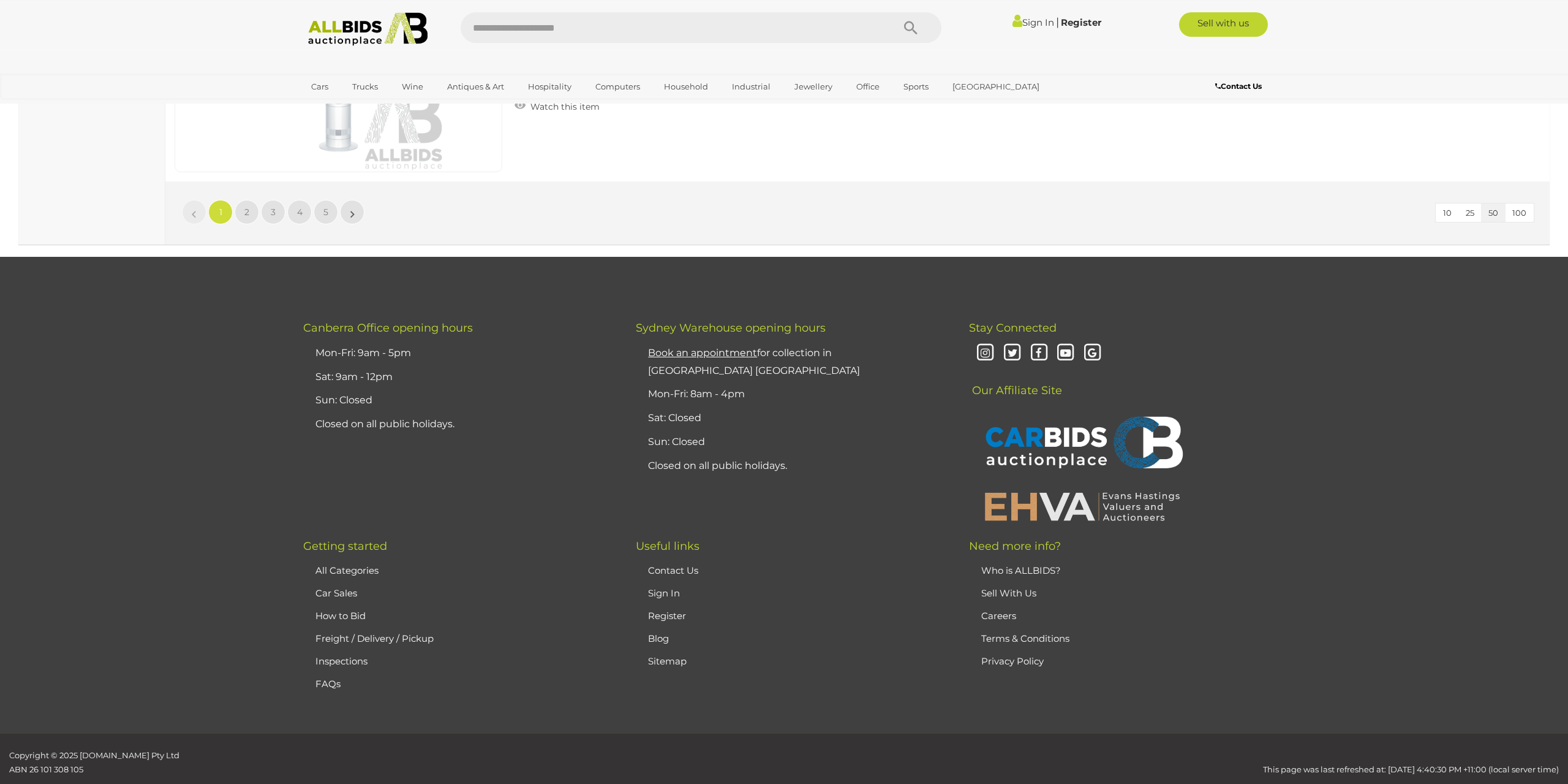
scroll to position [11894, 0]
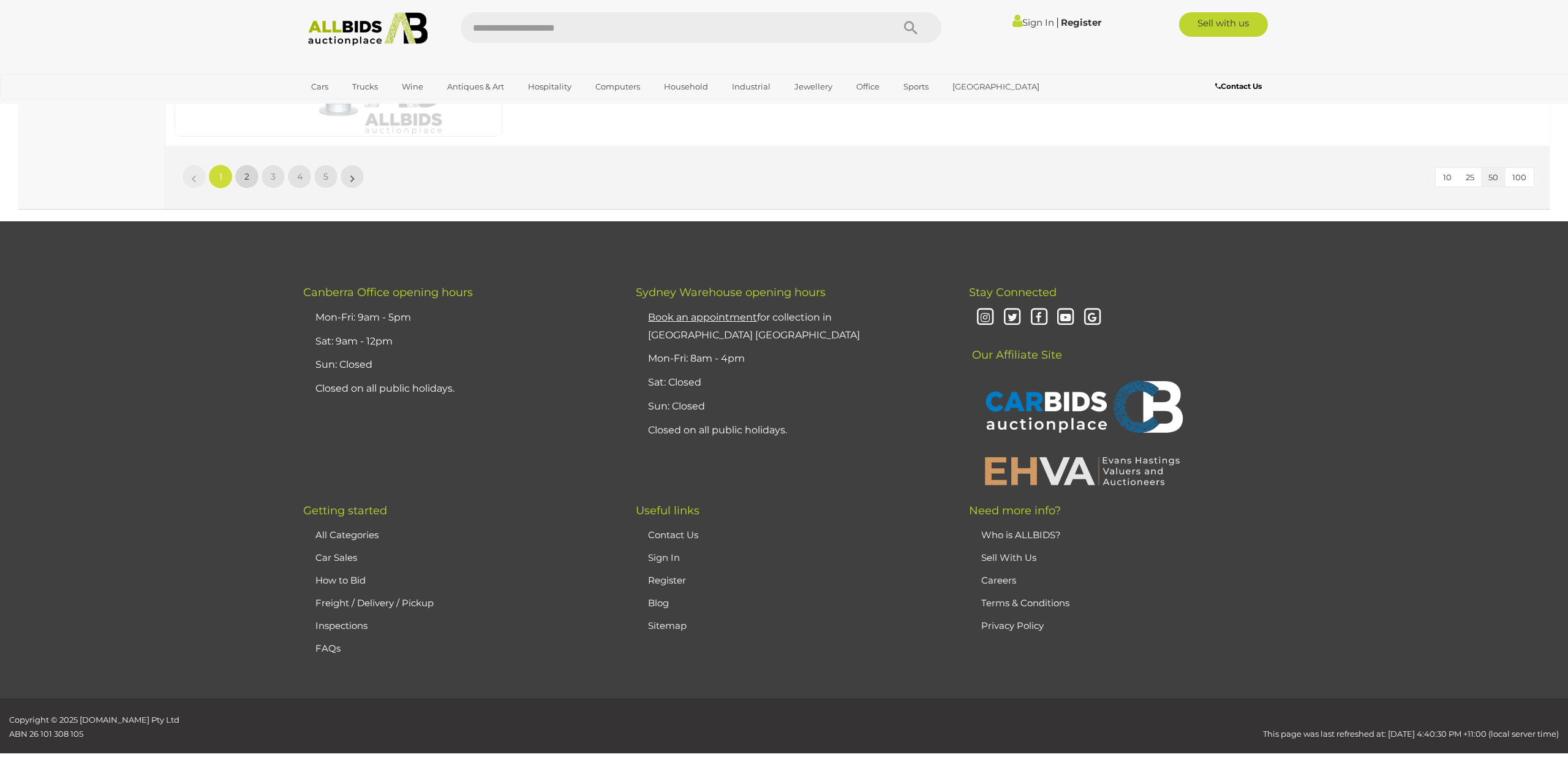
click at [256, 174] on link "2" at bounding box center [246, 176] width 24 height 24
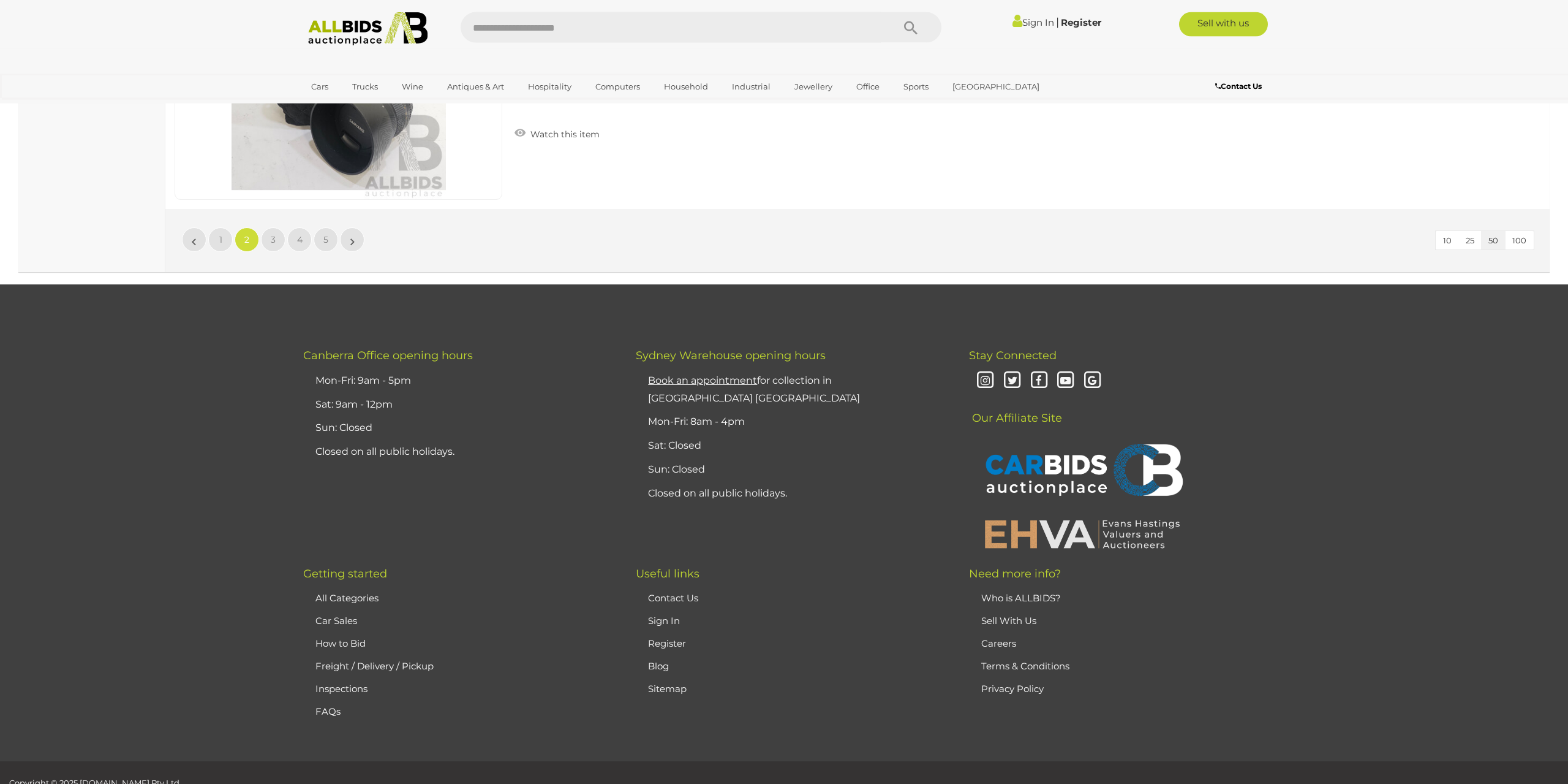
scroll to position [11889, 0]
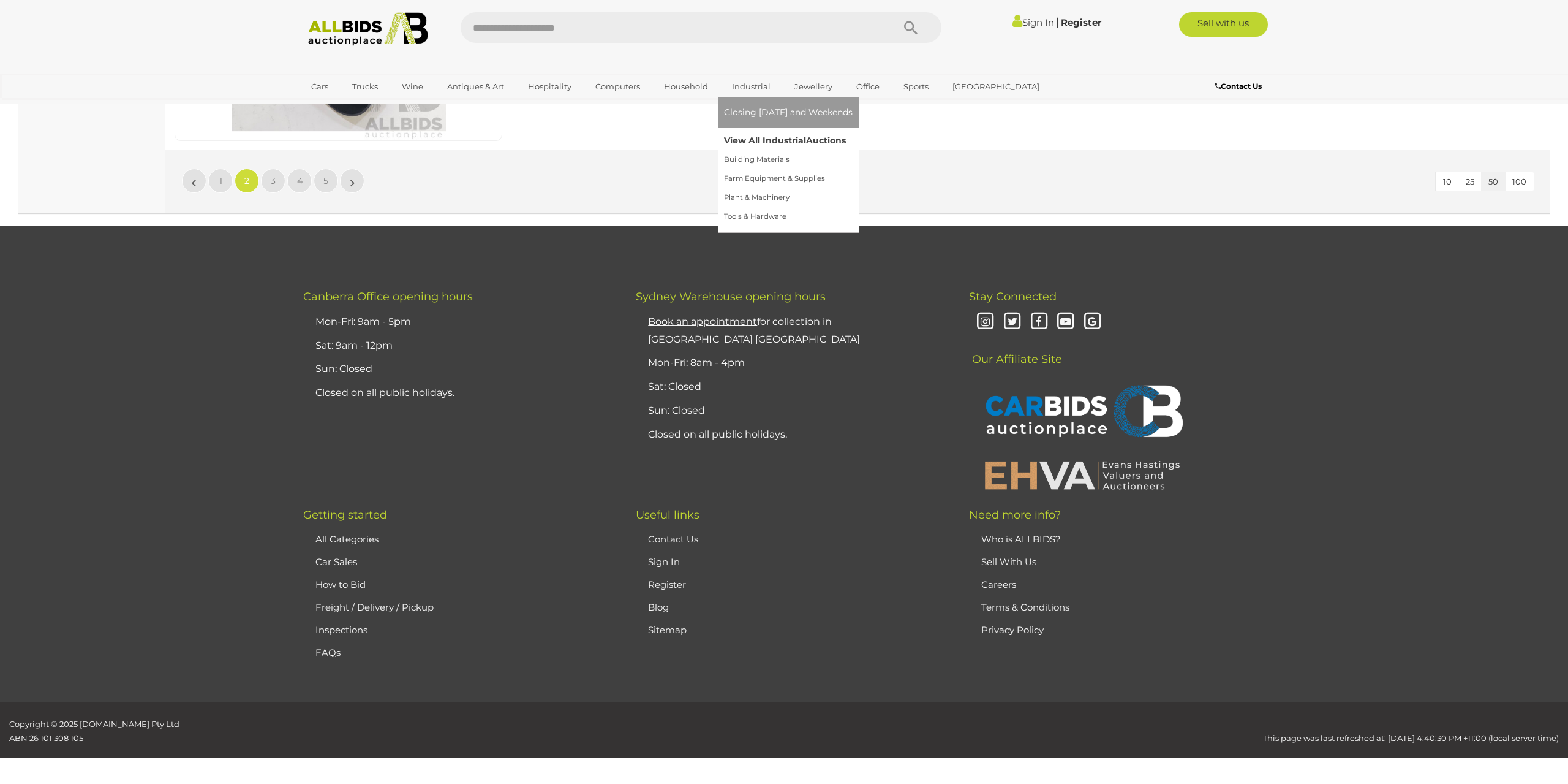
click at [762, 135] on link "View All Industrial Auctions" at bounding box center [789, 140] width 129 height 19
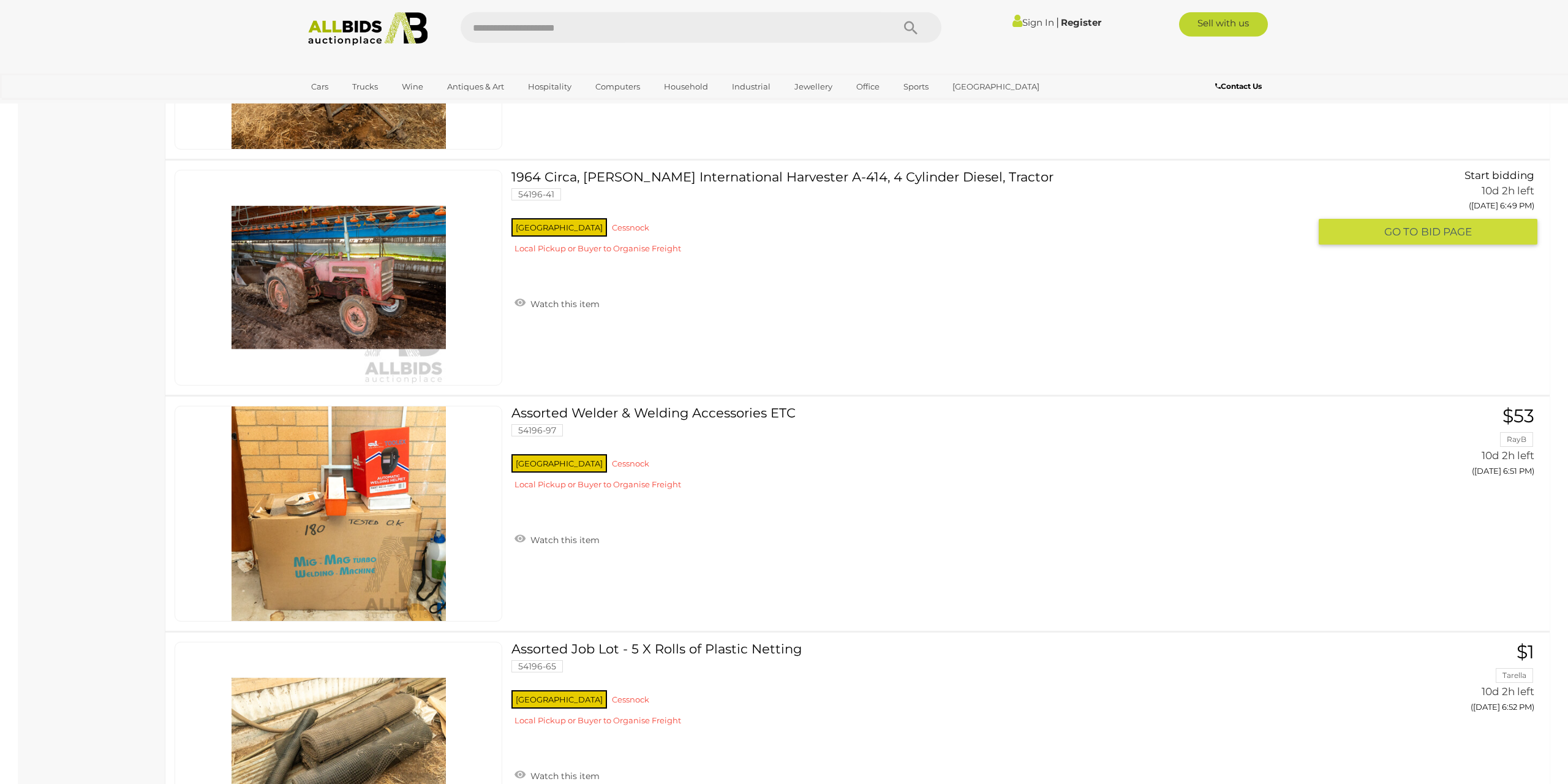
scroll to position [7190, 0]
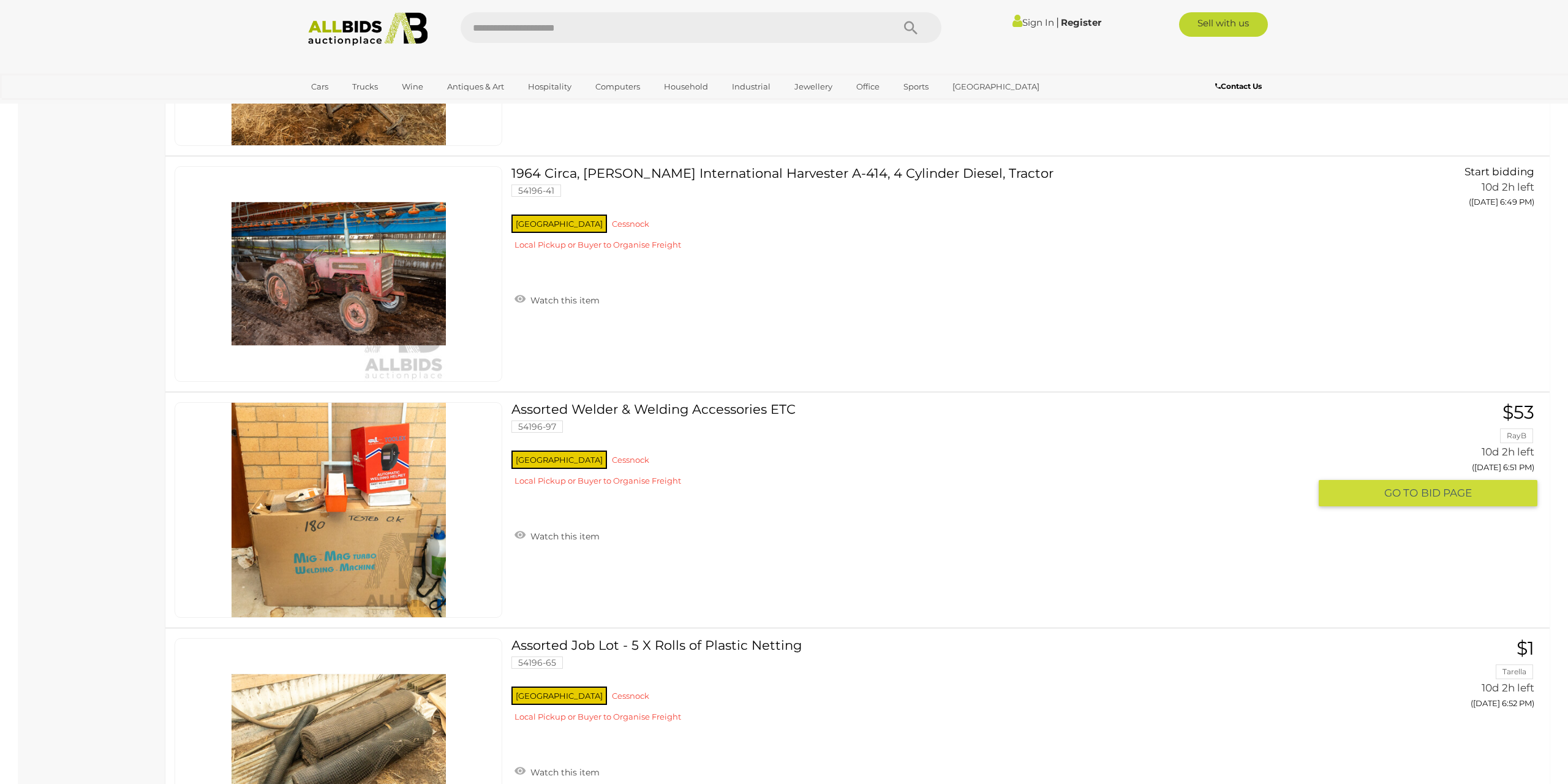
click at [366, 490] on link at bounding box center [338, 510] width 328 height 215
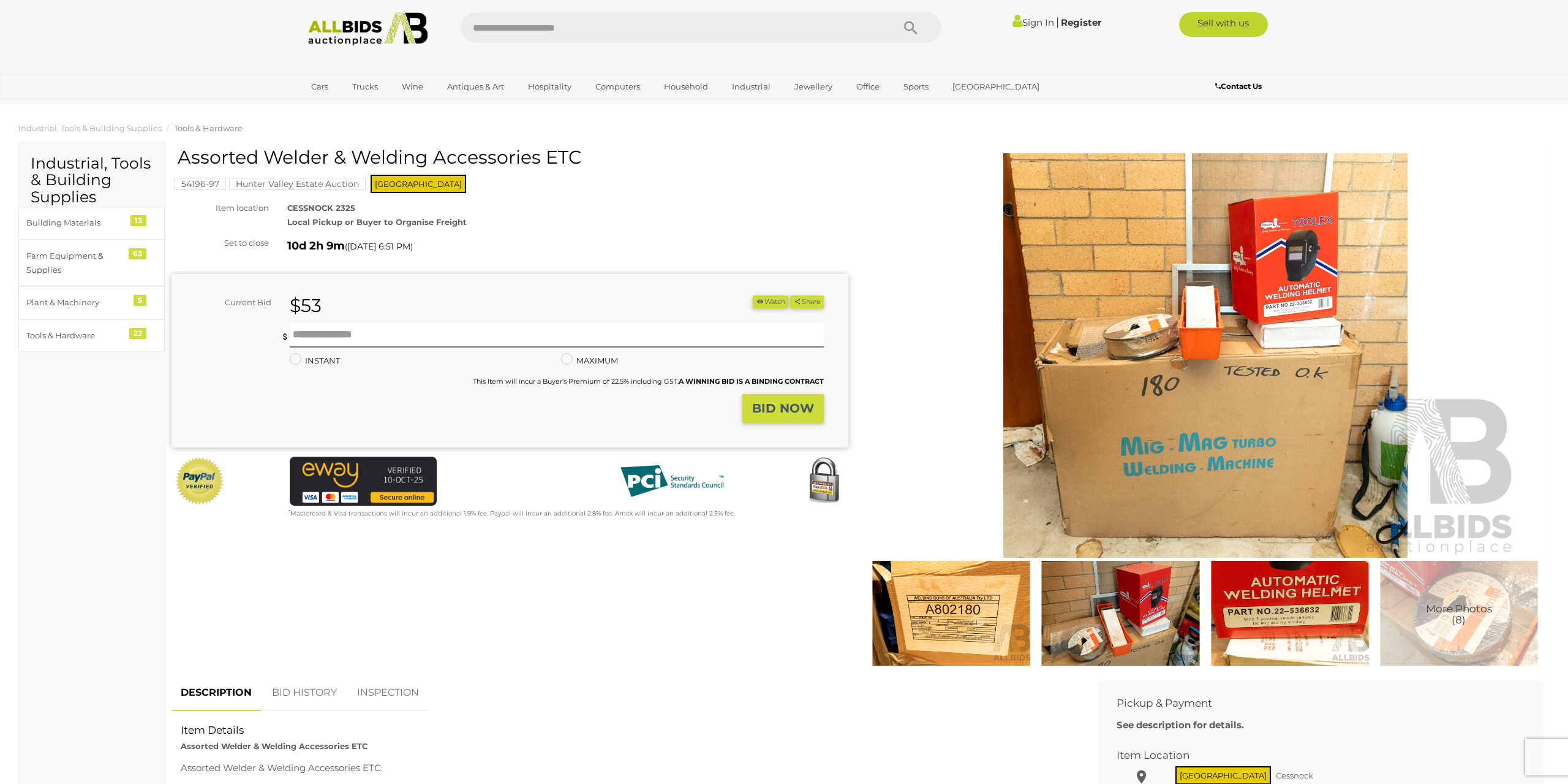
click at [930, 599] on img at bounding box center [951, 614] width 163 height 105
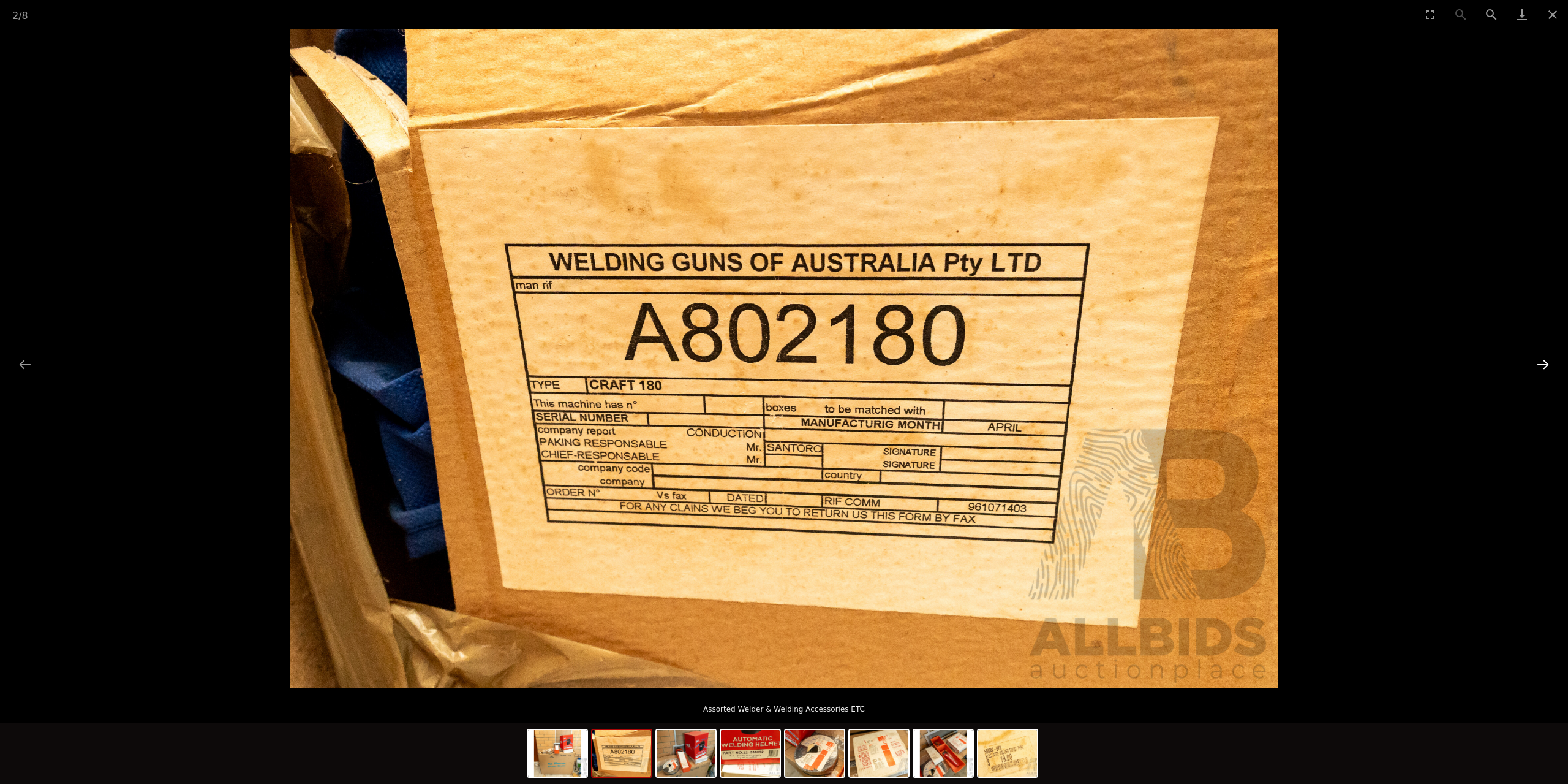
click at [1554, 369] on button "Next slide" at bounding box center [1543, 364] width 26 height 24
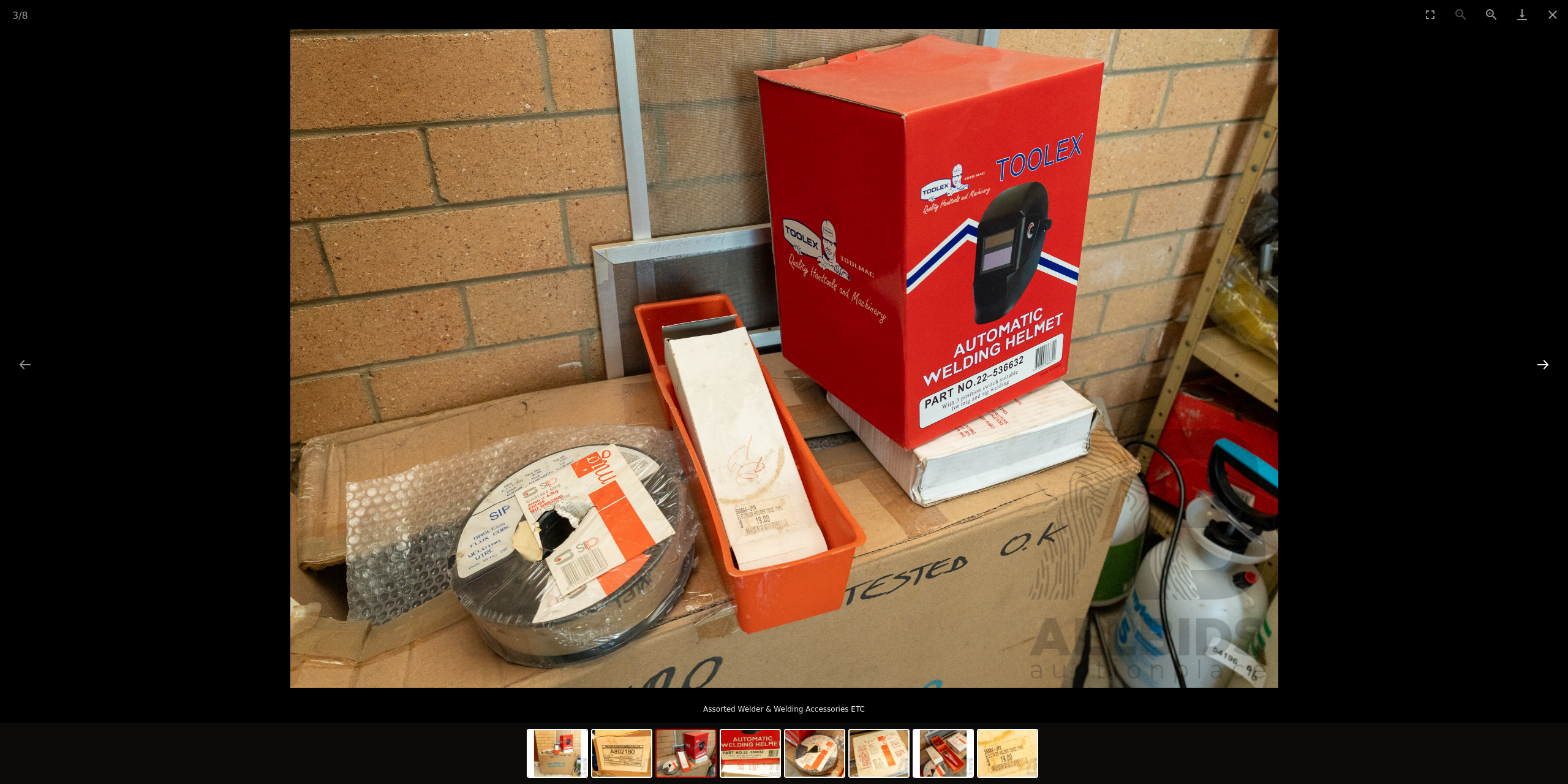
click at [1553, 369] on button "Next slide" at bounding box center [1543, 364] width 26 height 24
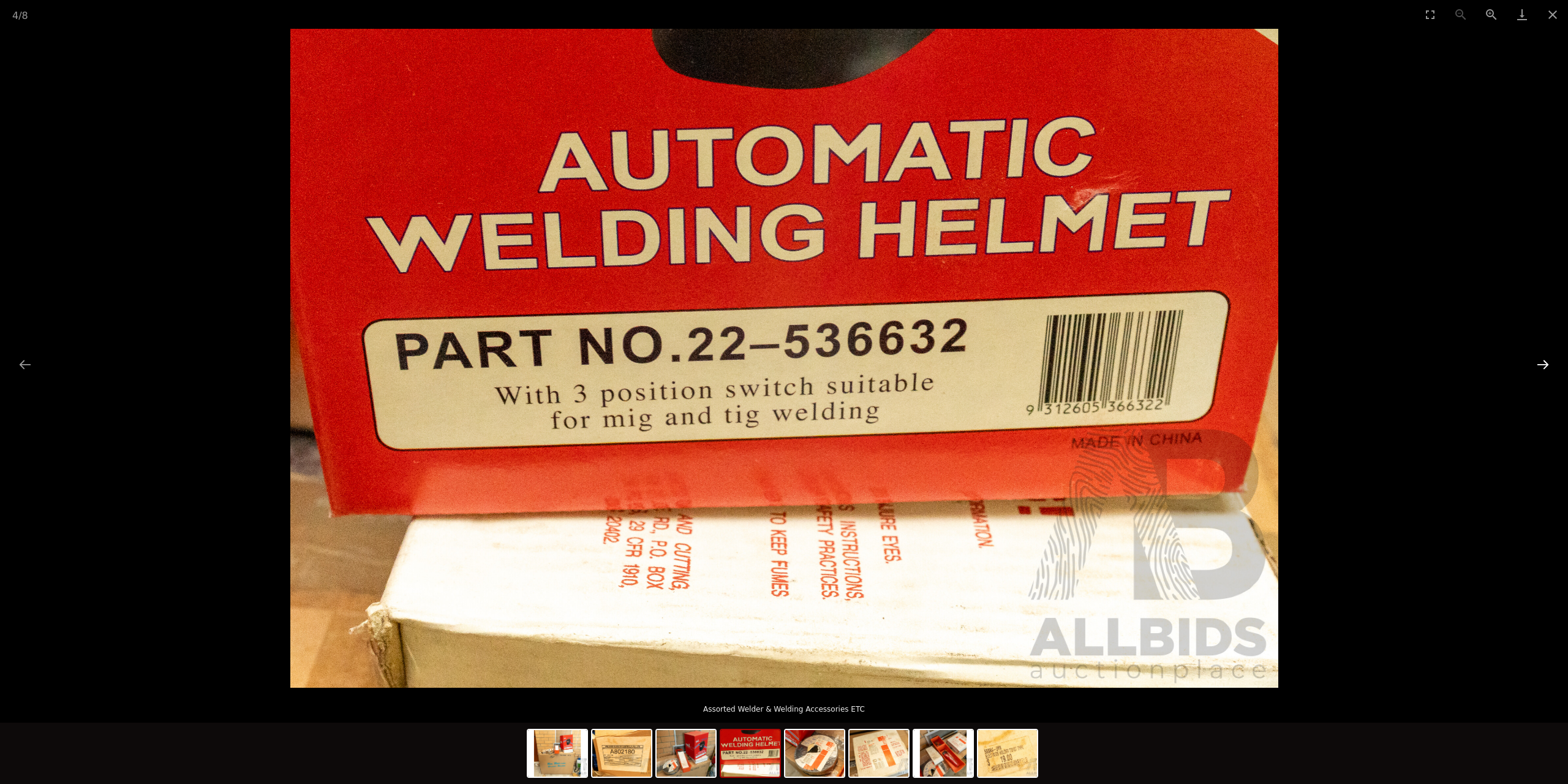
click at [1553, 369] on button "Next slide" at bounding box center [1543, 364] width 26 height 24
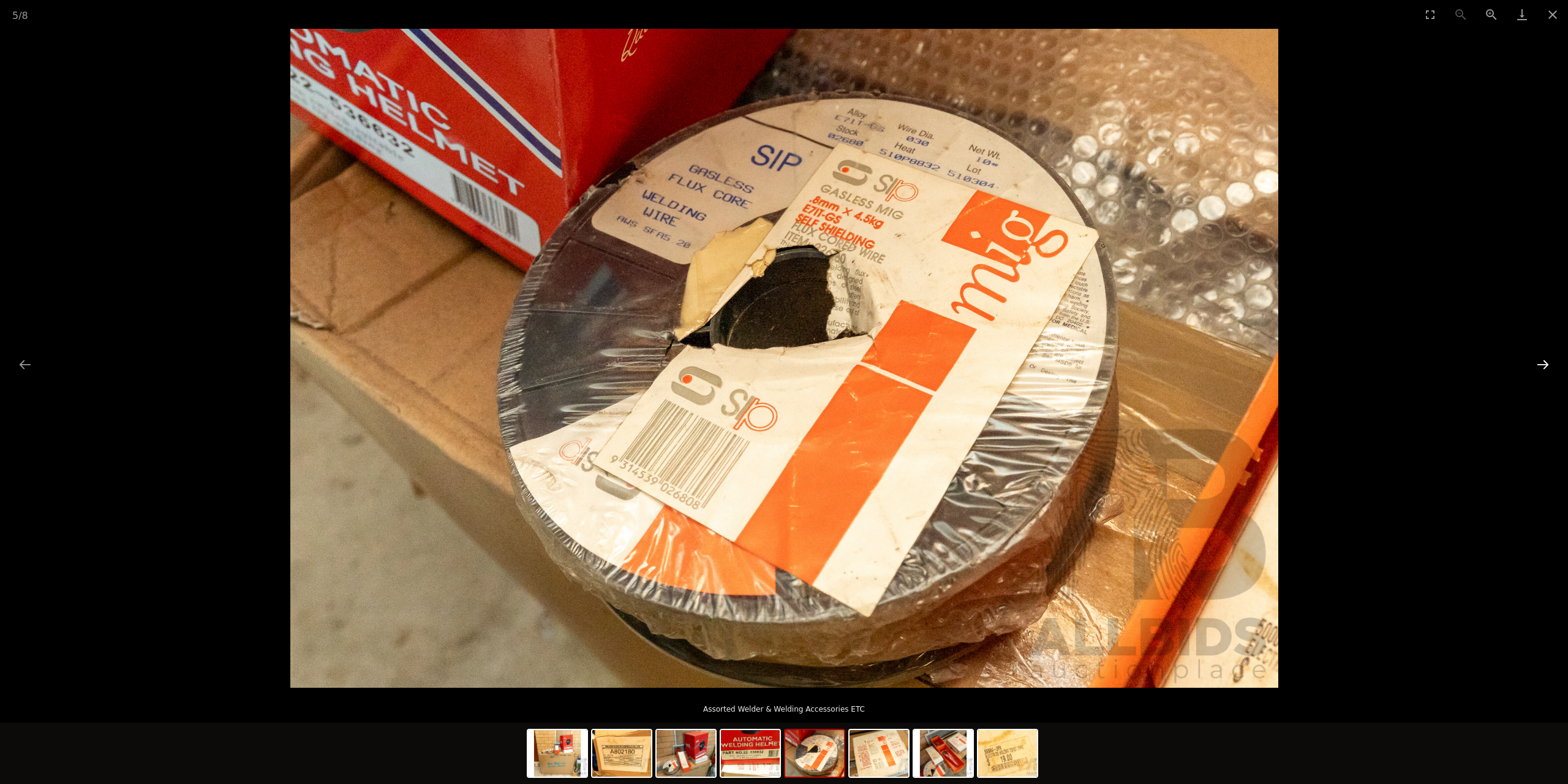
click at [1553, 369] on button "Next slide" at bounding box center [1543, 364] width 26 height 24
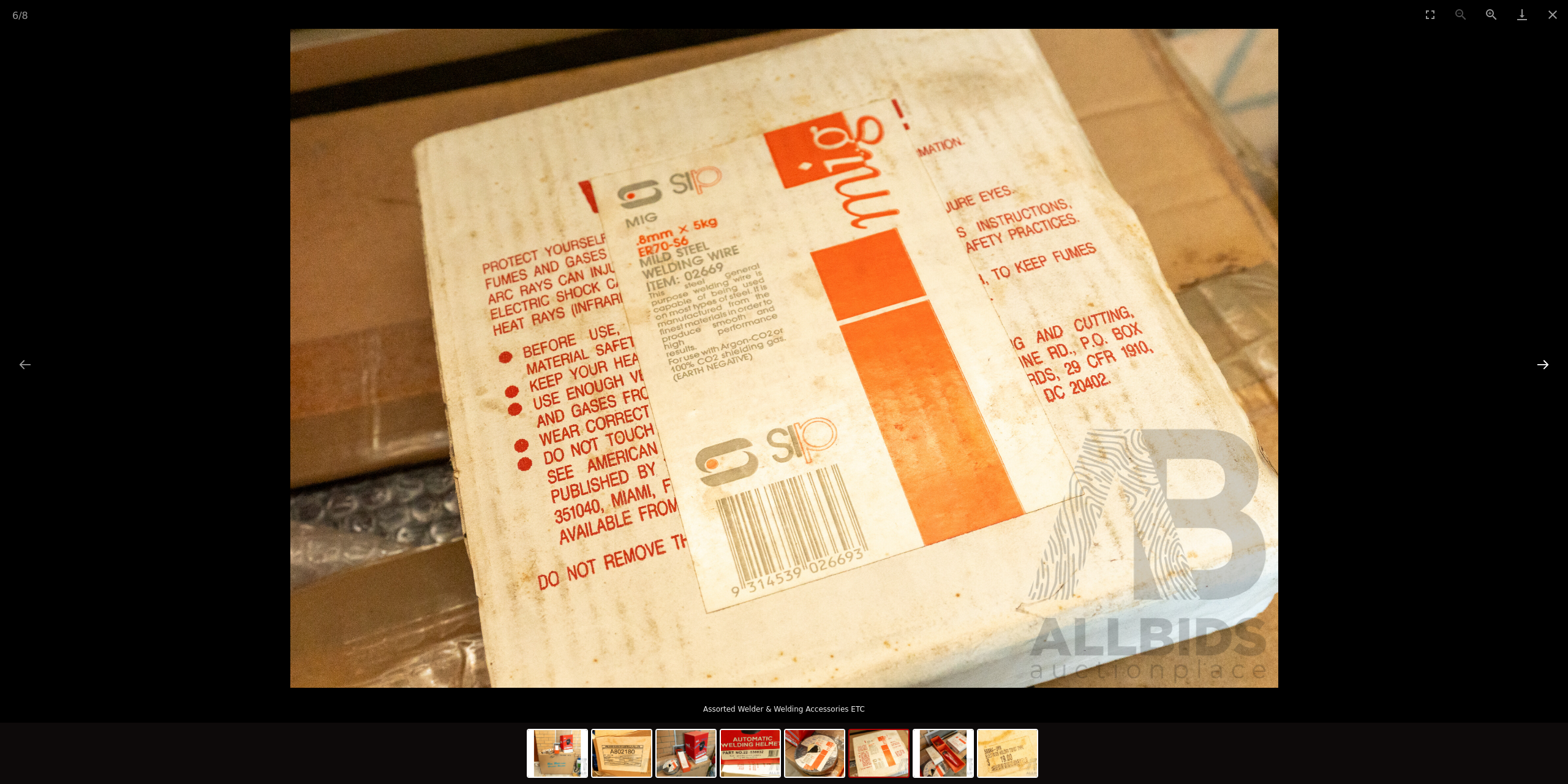
click at [1553, 369] on button "Next slide" at bounding box center [1543, 364] width 26 height 24
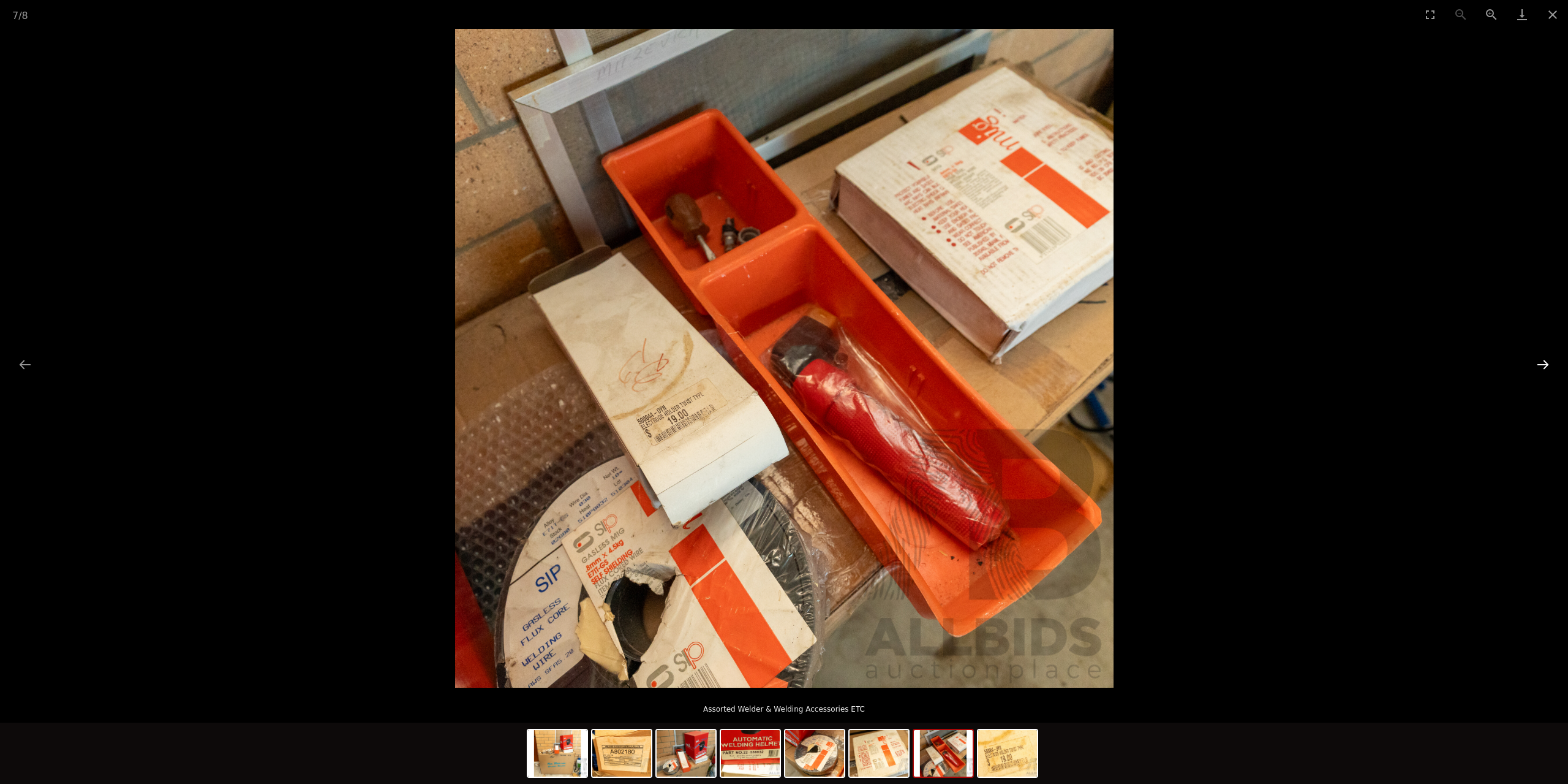
click at [1555, 365] on button "Next slide" at bounding box center [1543, 364] width 26 height 24
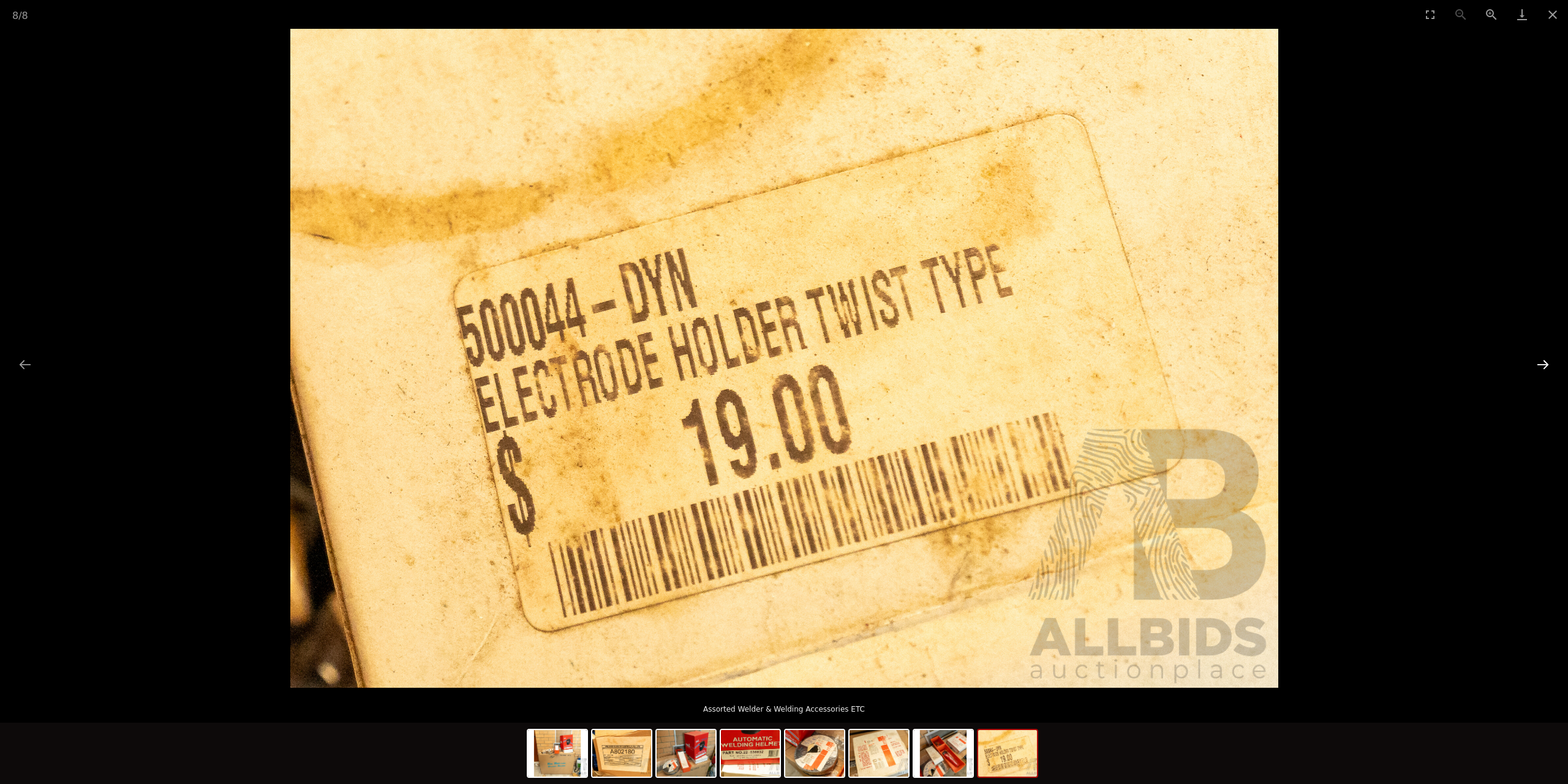
click at [1555, 365] on button "Next slide" at bounding box center [1543, 364] width 26 height 24
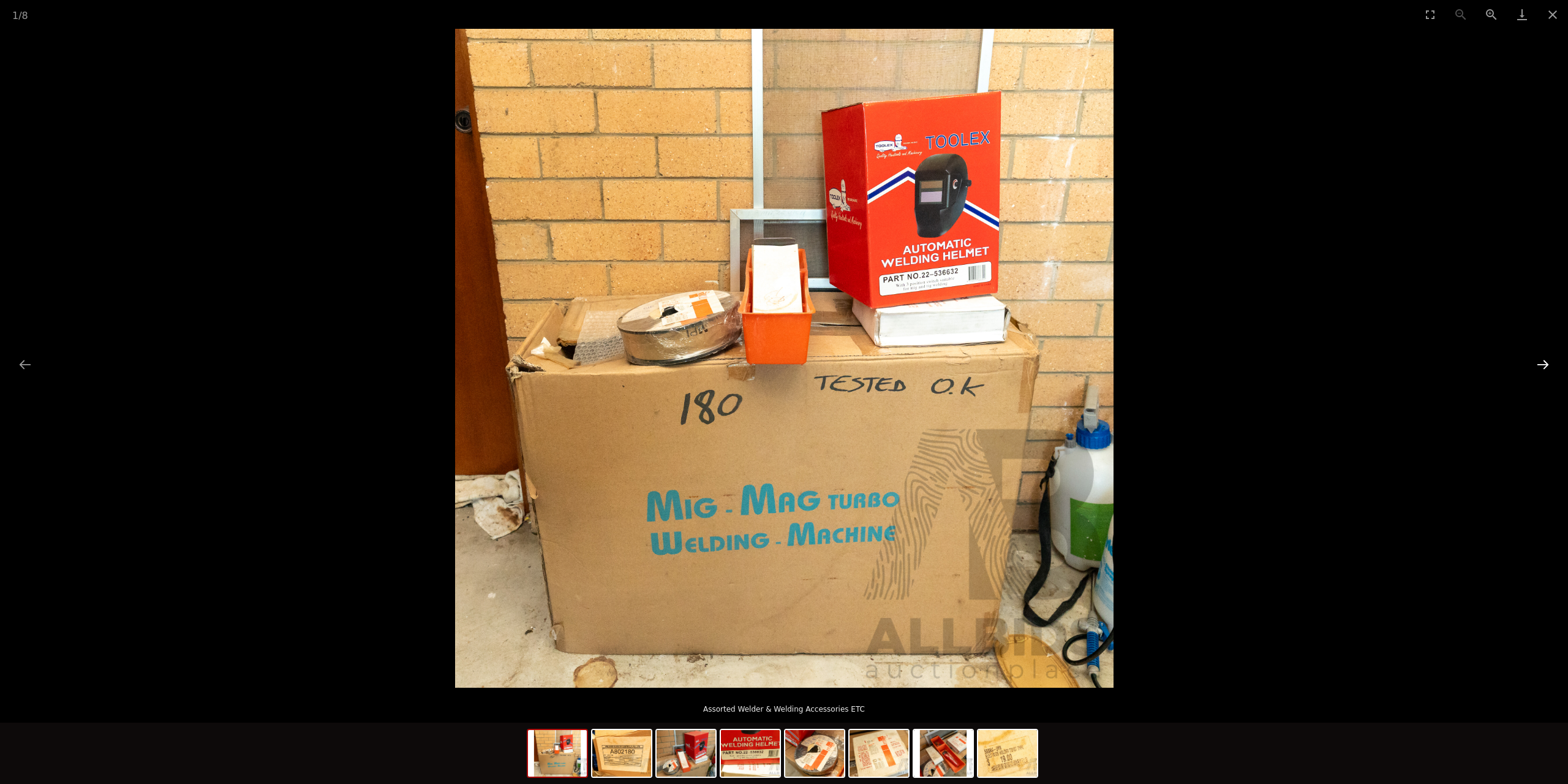
click at [1546, 360] on button "Next slide" at bounding box center [1543, 364] width 26 height 24
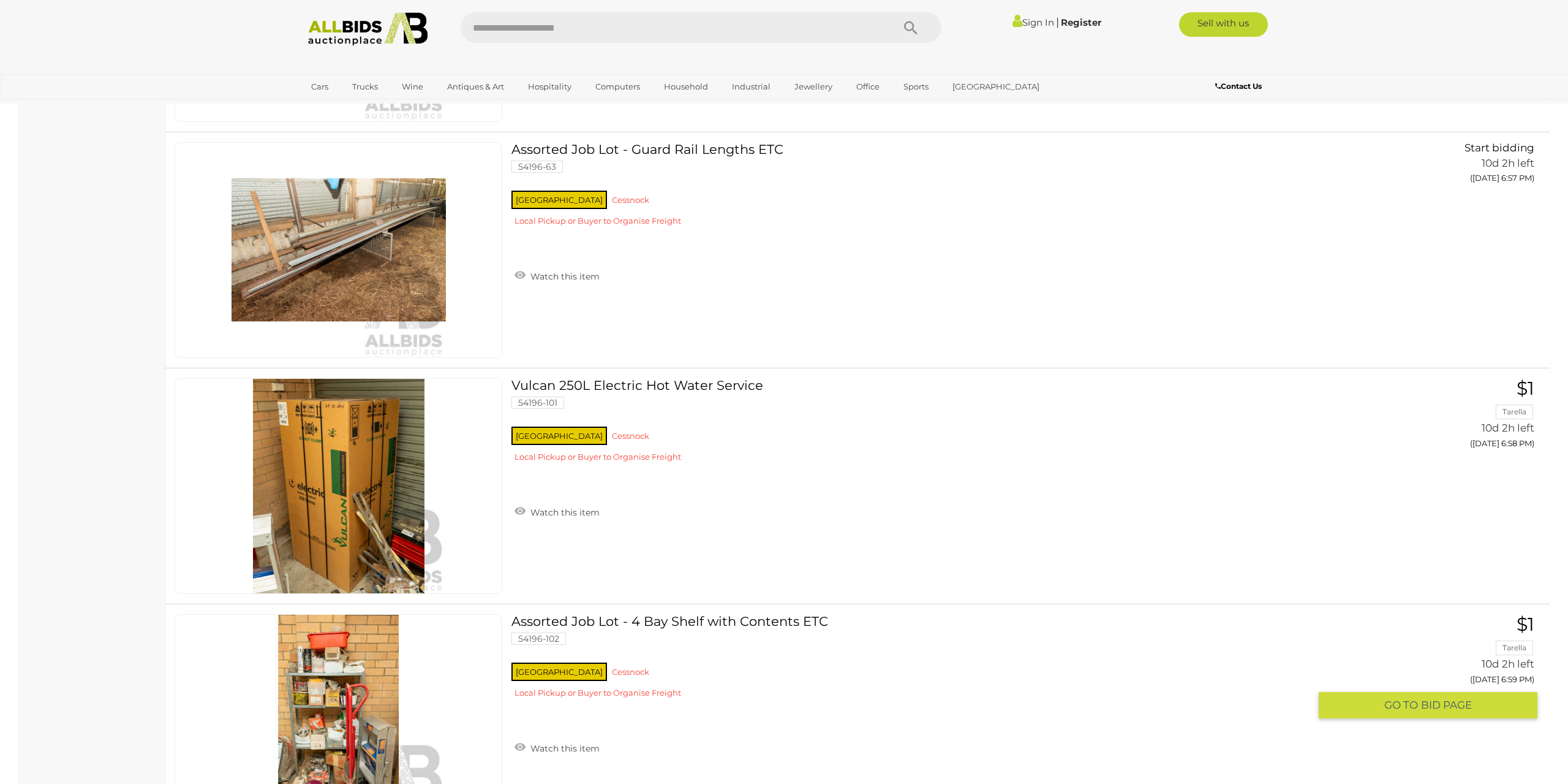
scroll to position [8581, 0]
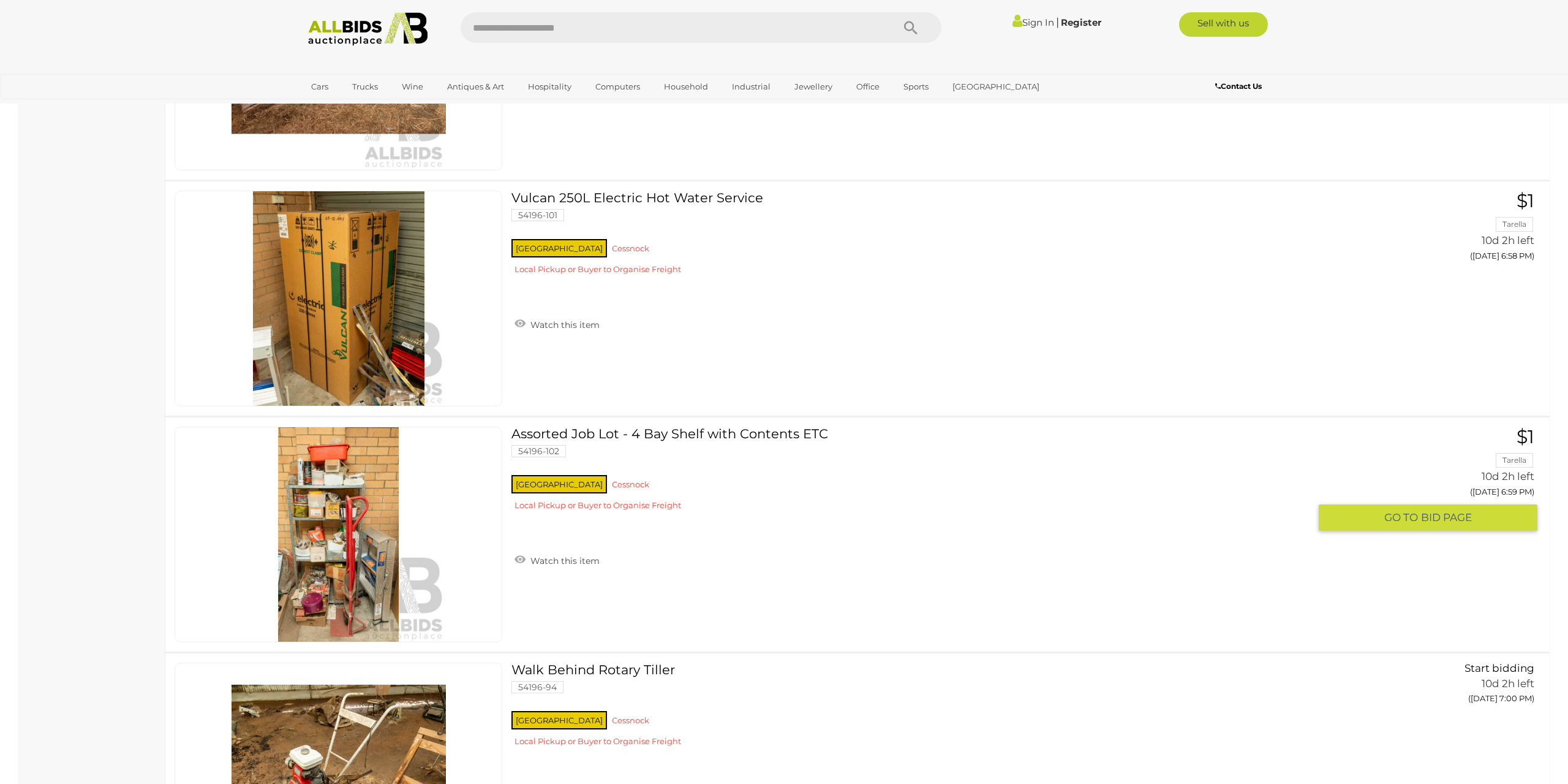
click at [310, 501] on link at bounding box center [338, 534] width 328 height 215
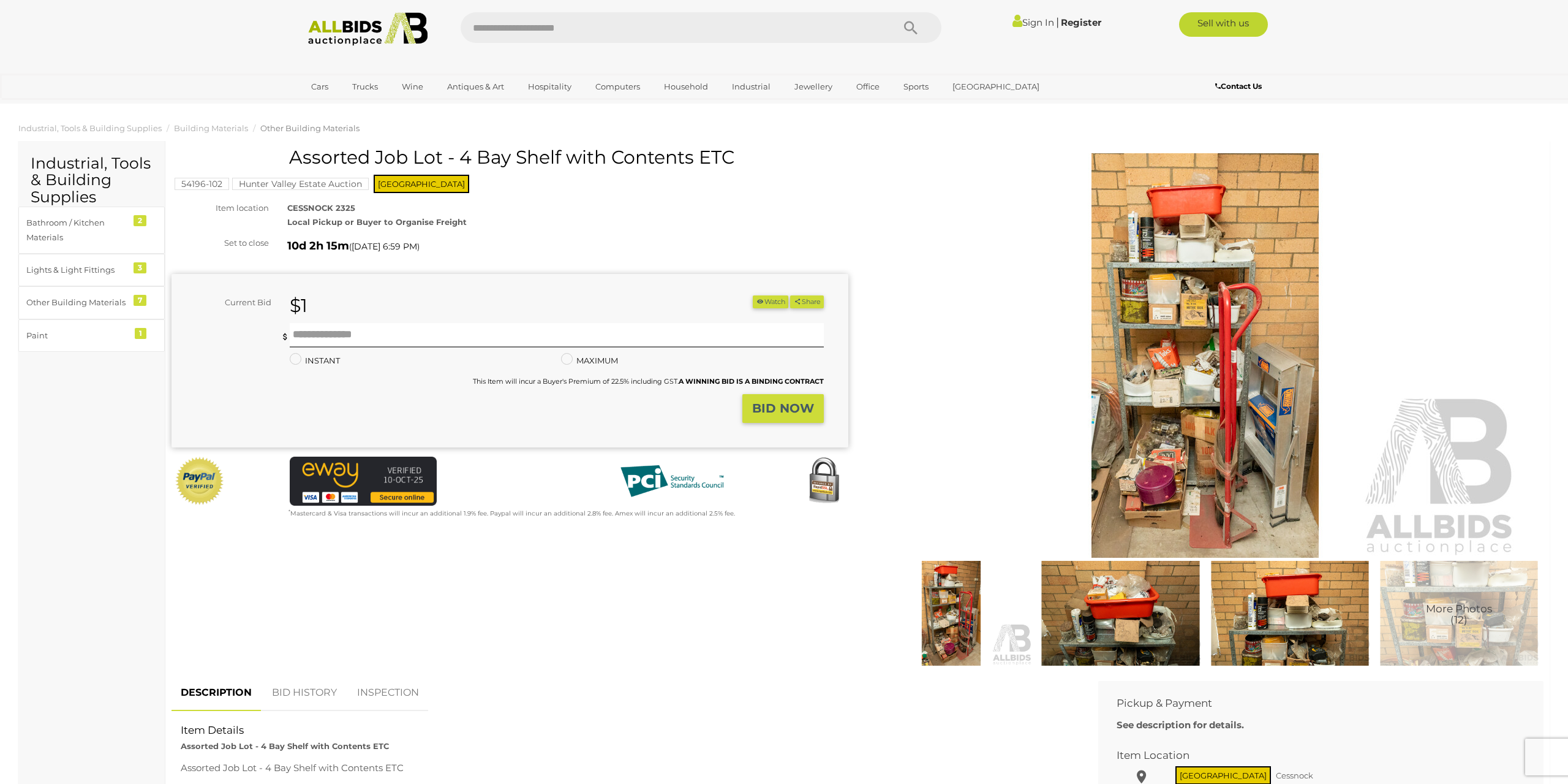
click at [1174, 444] on img at bounding box center [1206, 356] width 628 height 405
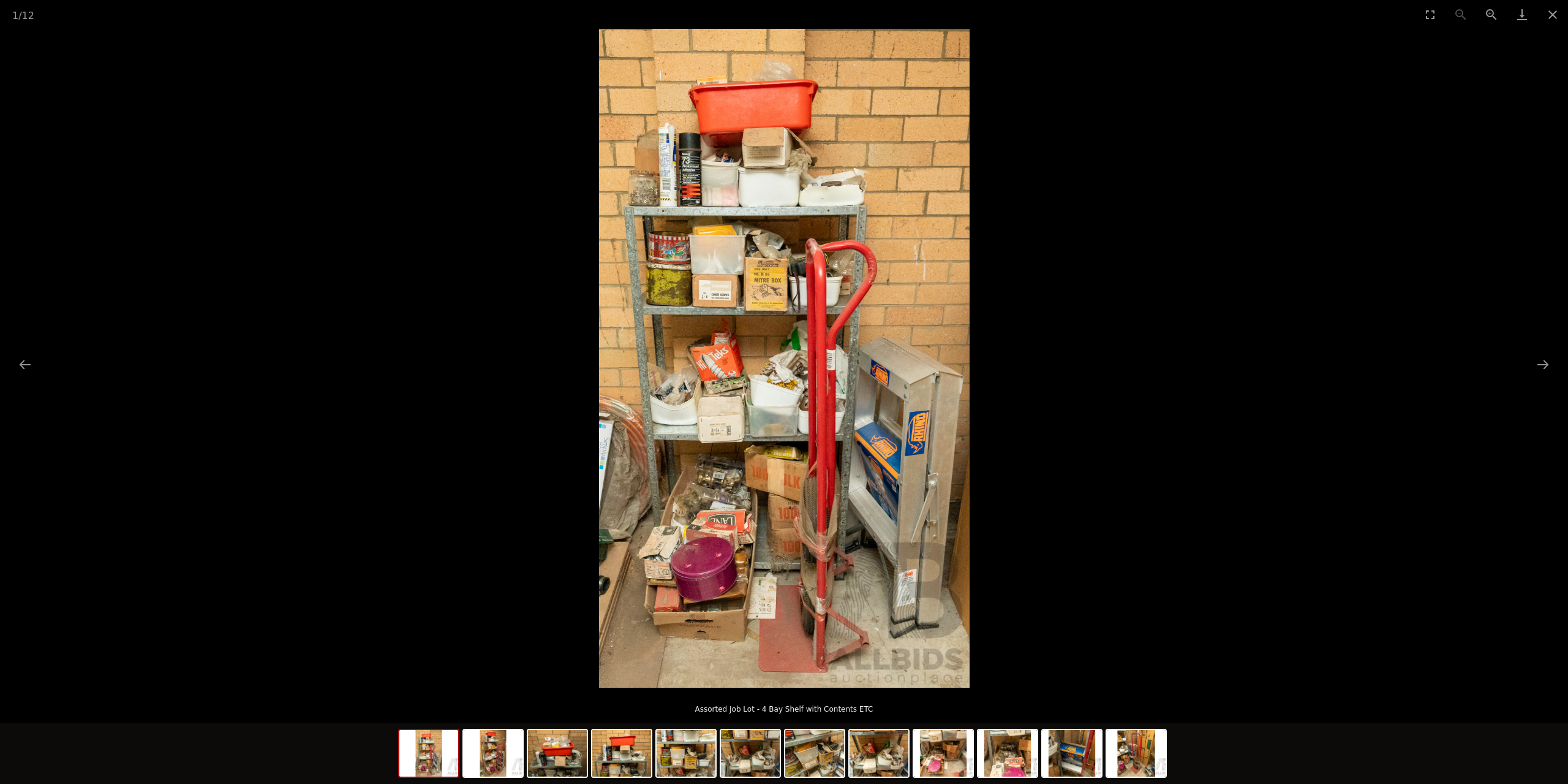
click at [838, 446] on img at bounding box center [784, 358] width 371 height 659
click at [511, 751] on img at bounding box center [493, 753] width 58 height 47
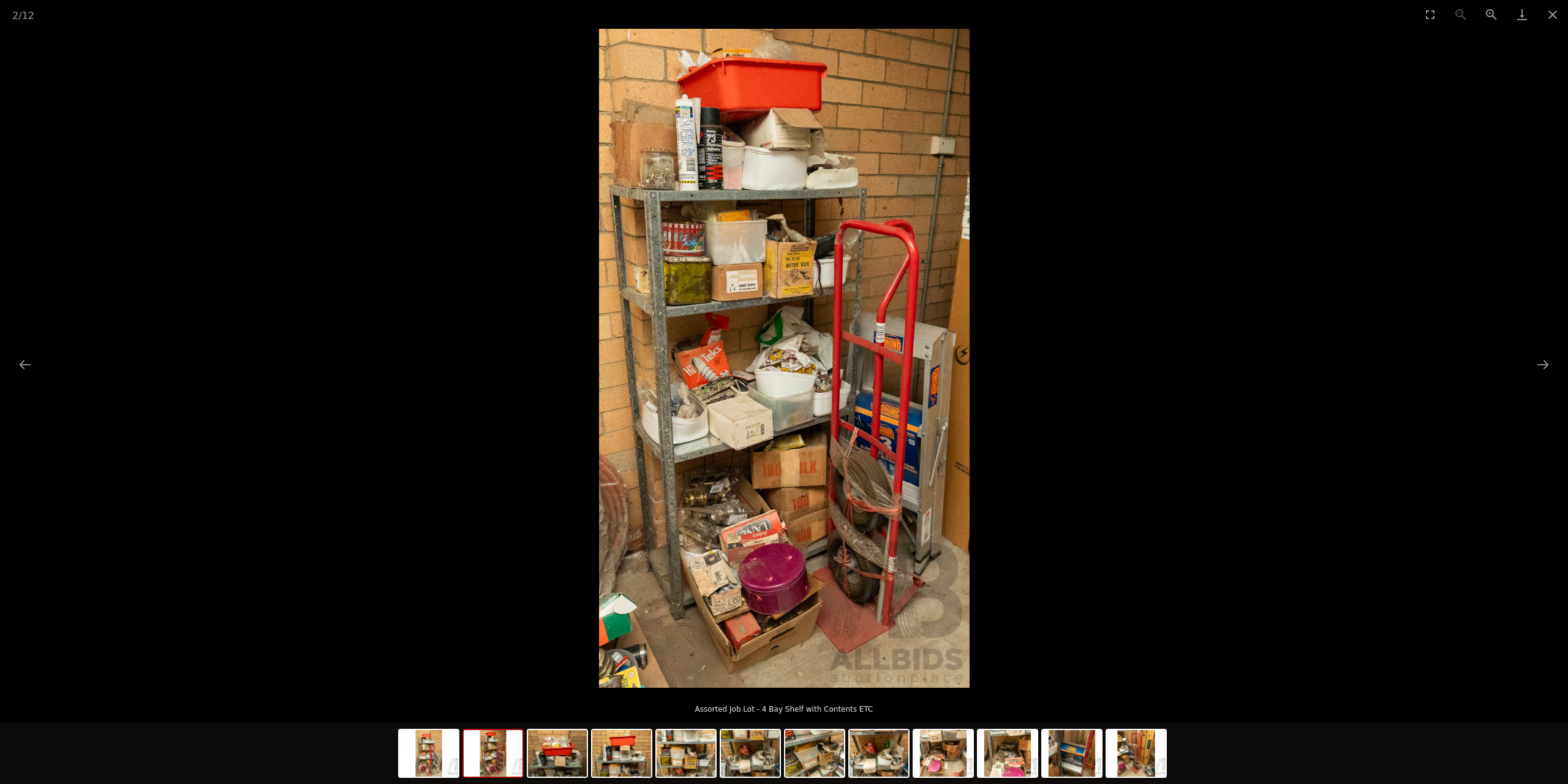
click at [568, 781] on div at bounding box center [784, 755] width 772 height 64
click at [565, 762] on img at bounding box center [557, 753] width 58 height 47
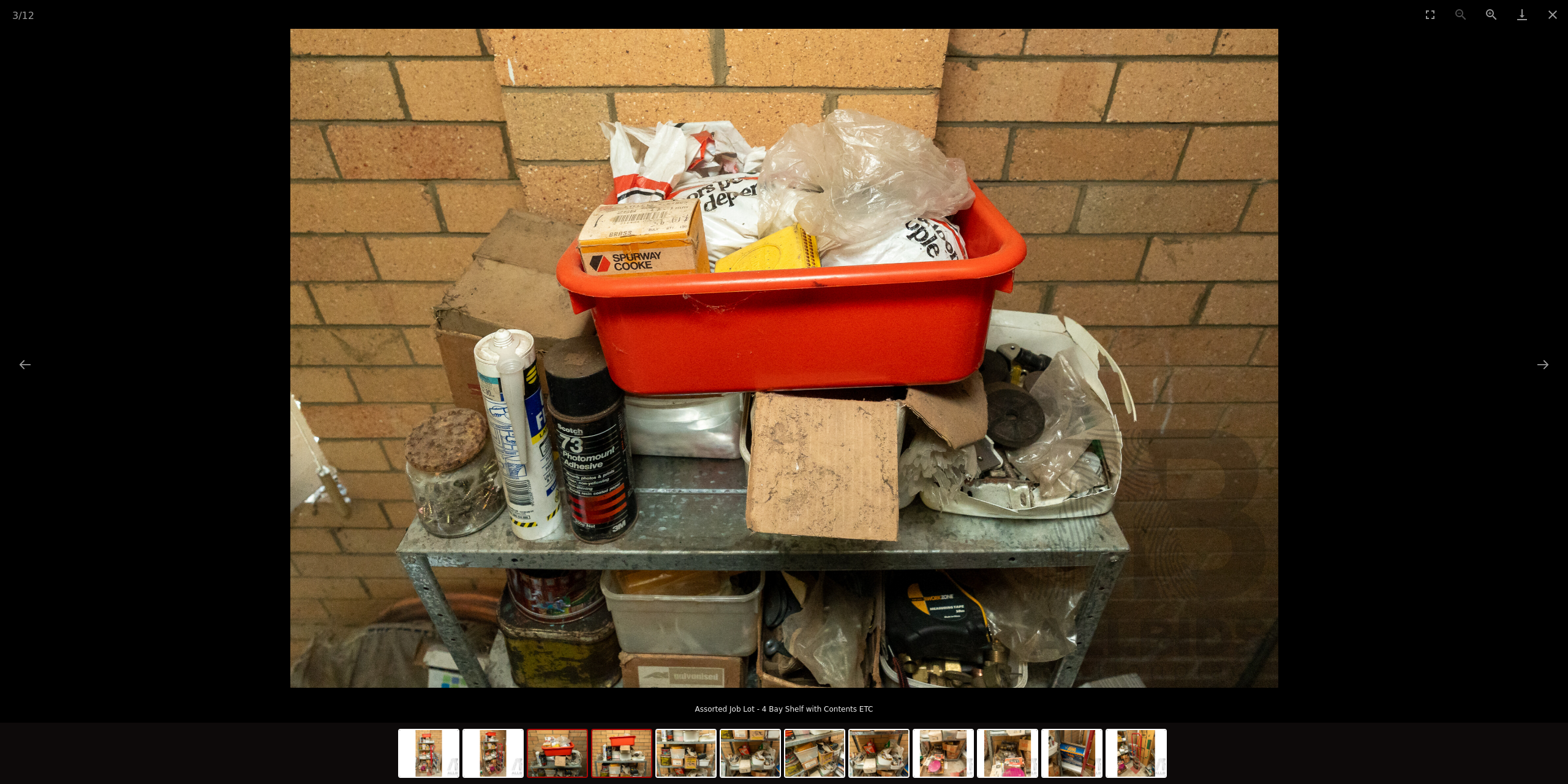
click at [618, 756] on img at bounding box center [622, 753] width 58 height 47
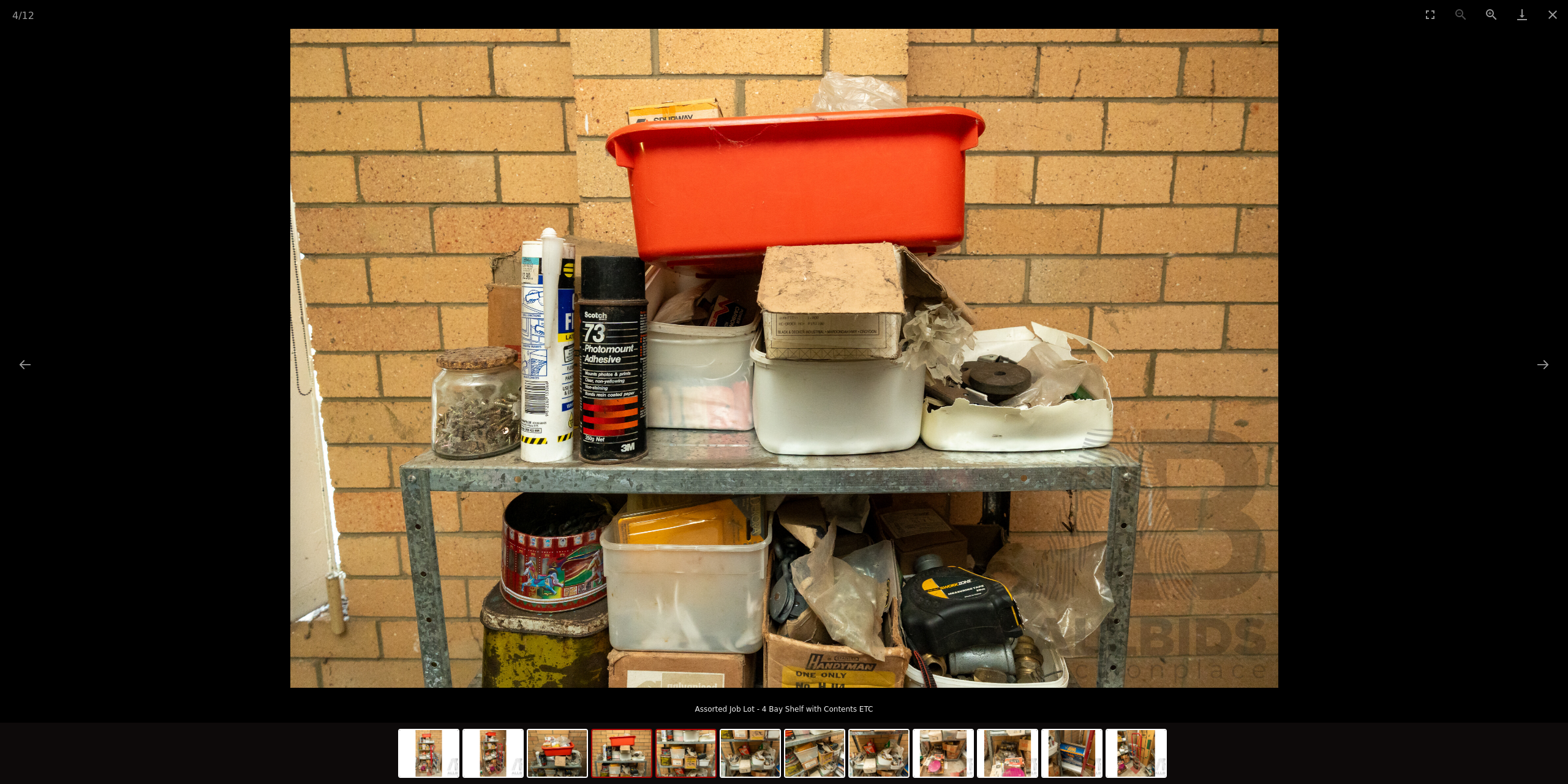
click at [690, 753] on img at bounding box center [686, 753] width 58 height 47
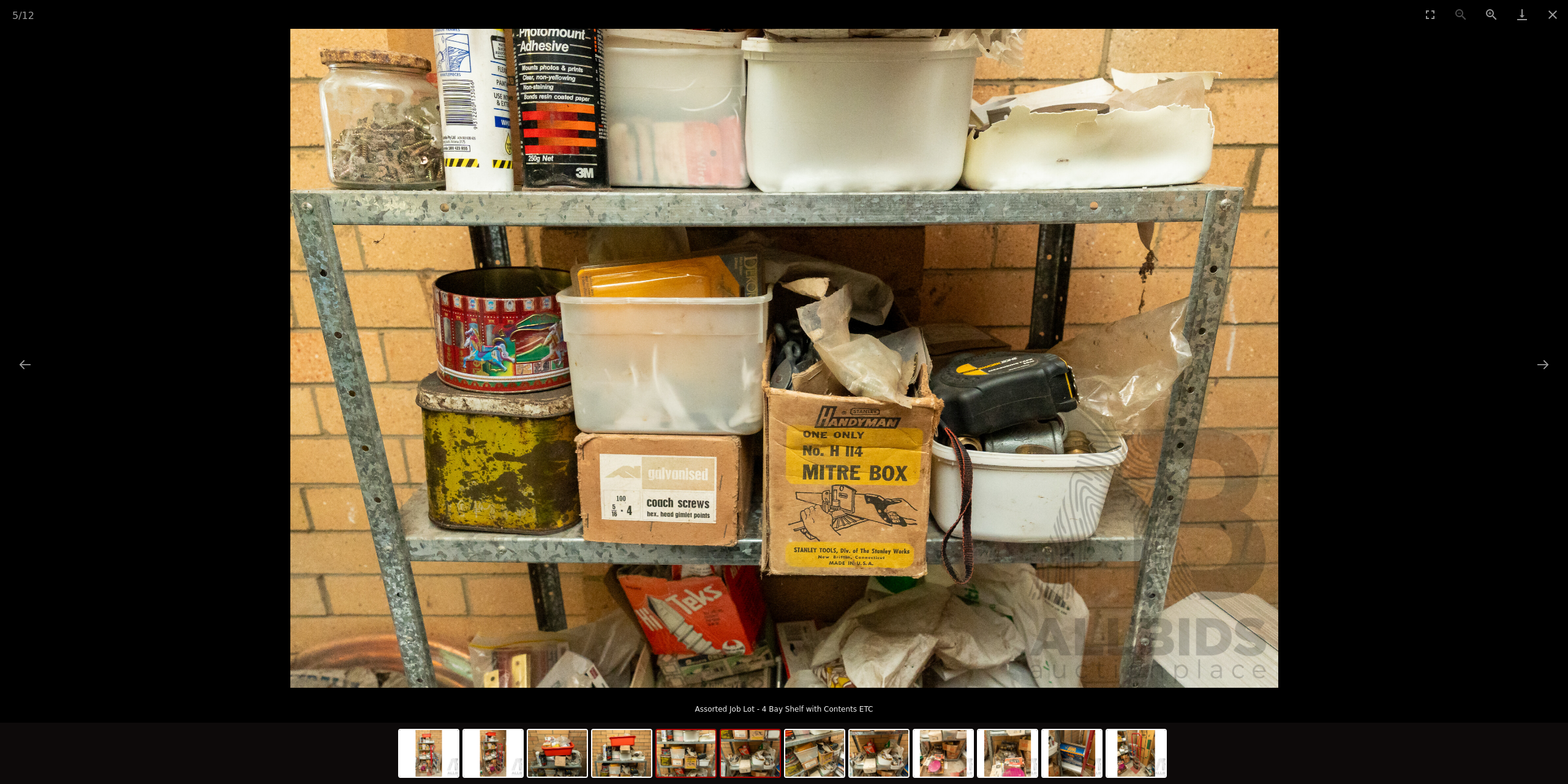
click at [741, 761] on img at bounding box center [750, 753] width 58 height 47
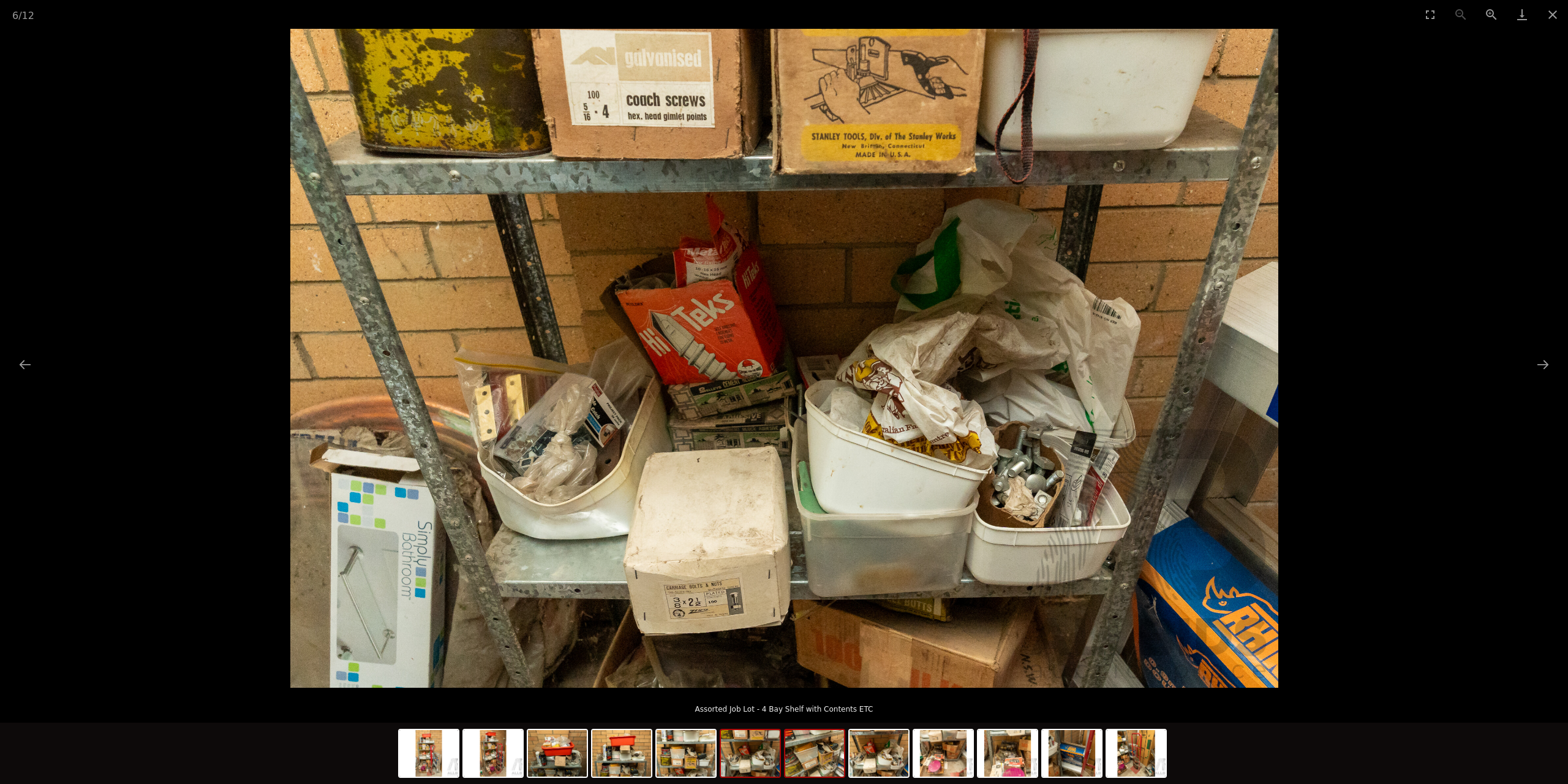
click at [814, 774] on img at bounding box center [814, 753] width 58 height 47
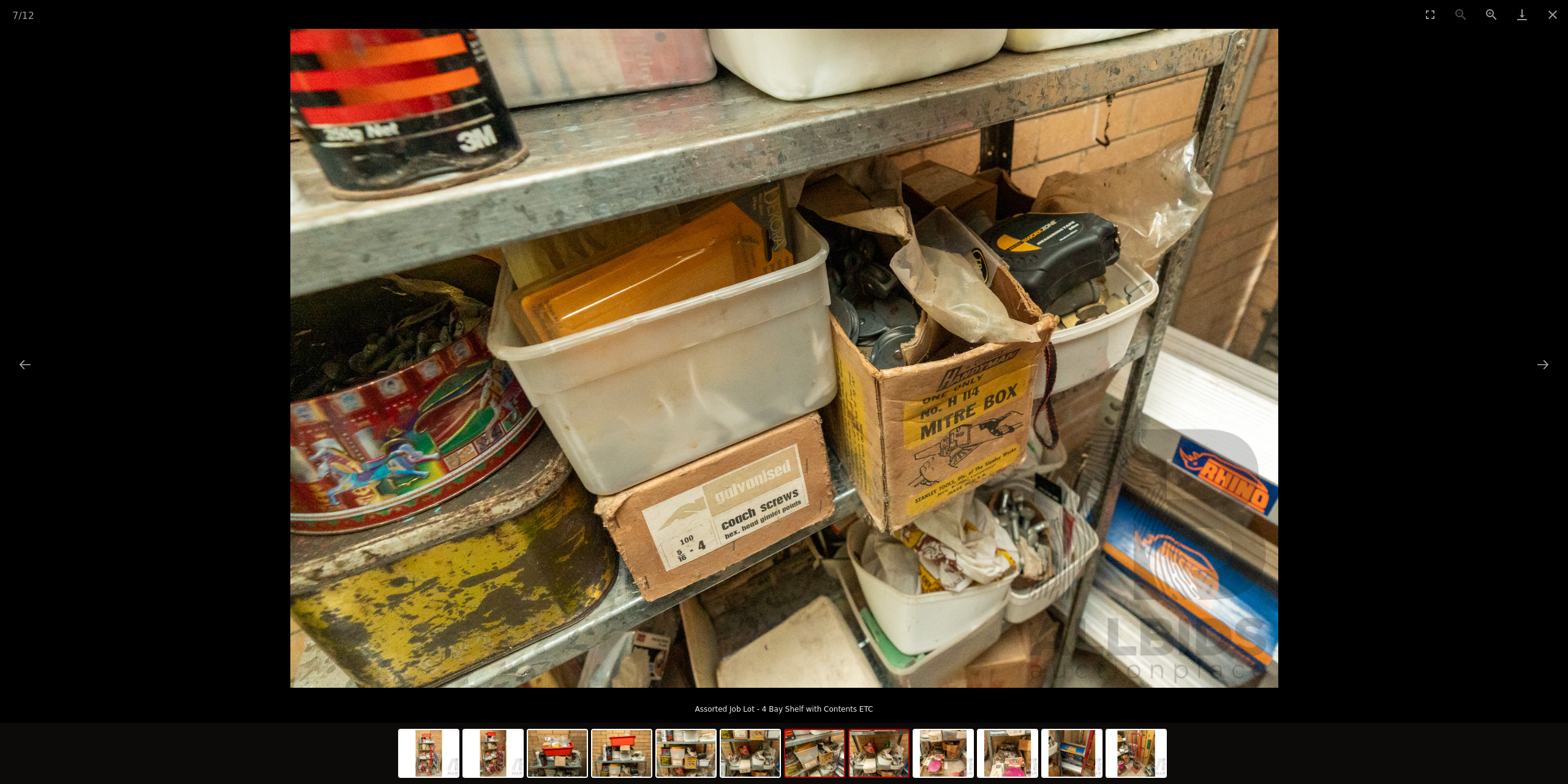
click at [888, 767] on img at bounding box center [879, 753] width 58 height 47
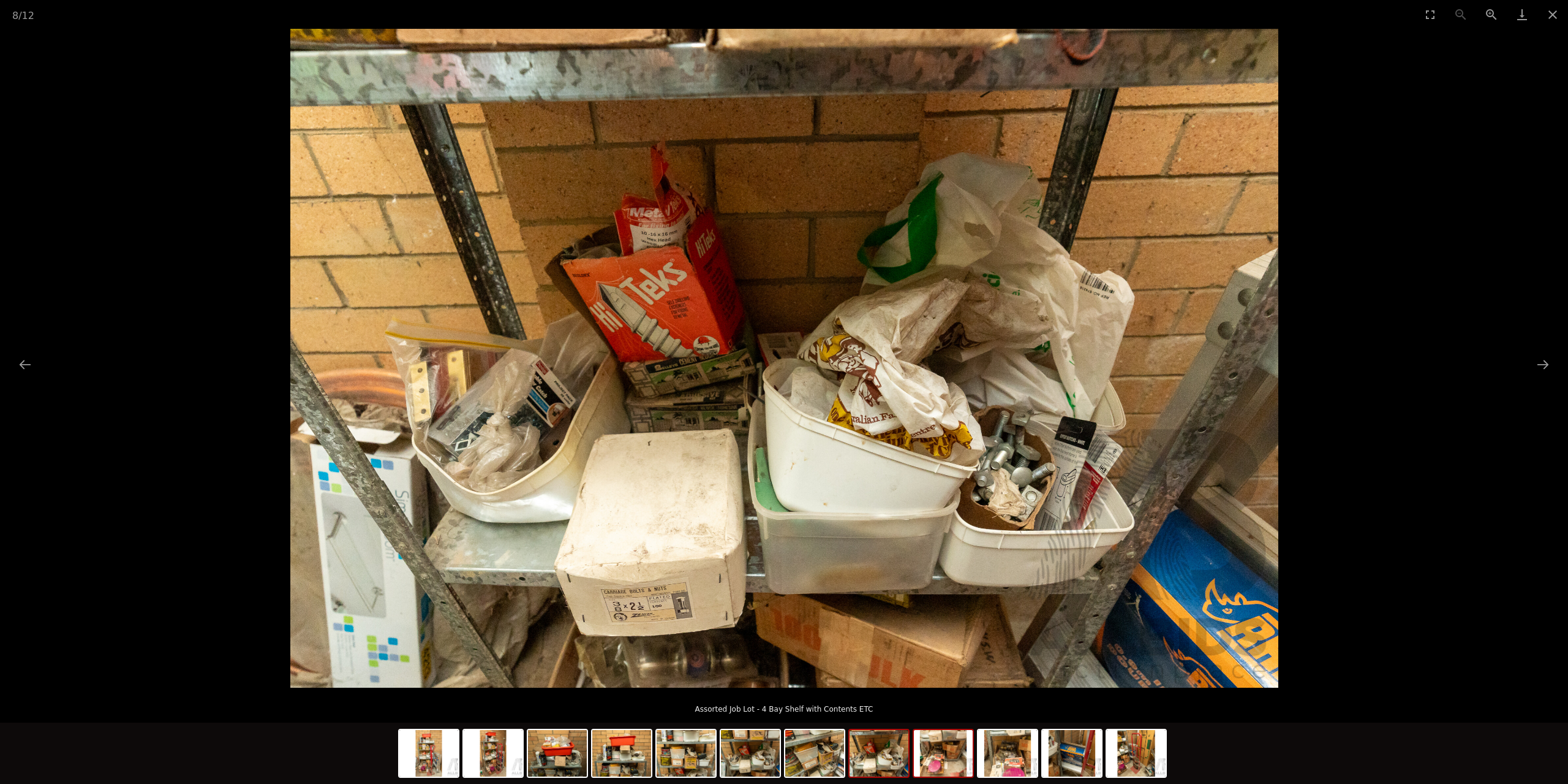
click at [940, 766] on img at bounding box center [943, 753] width 58 height 47
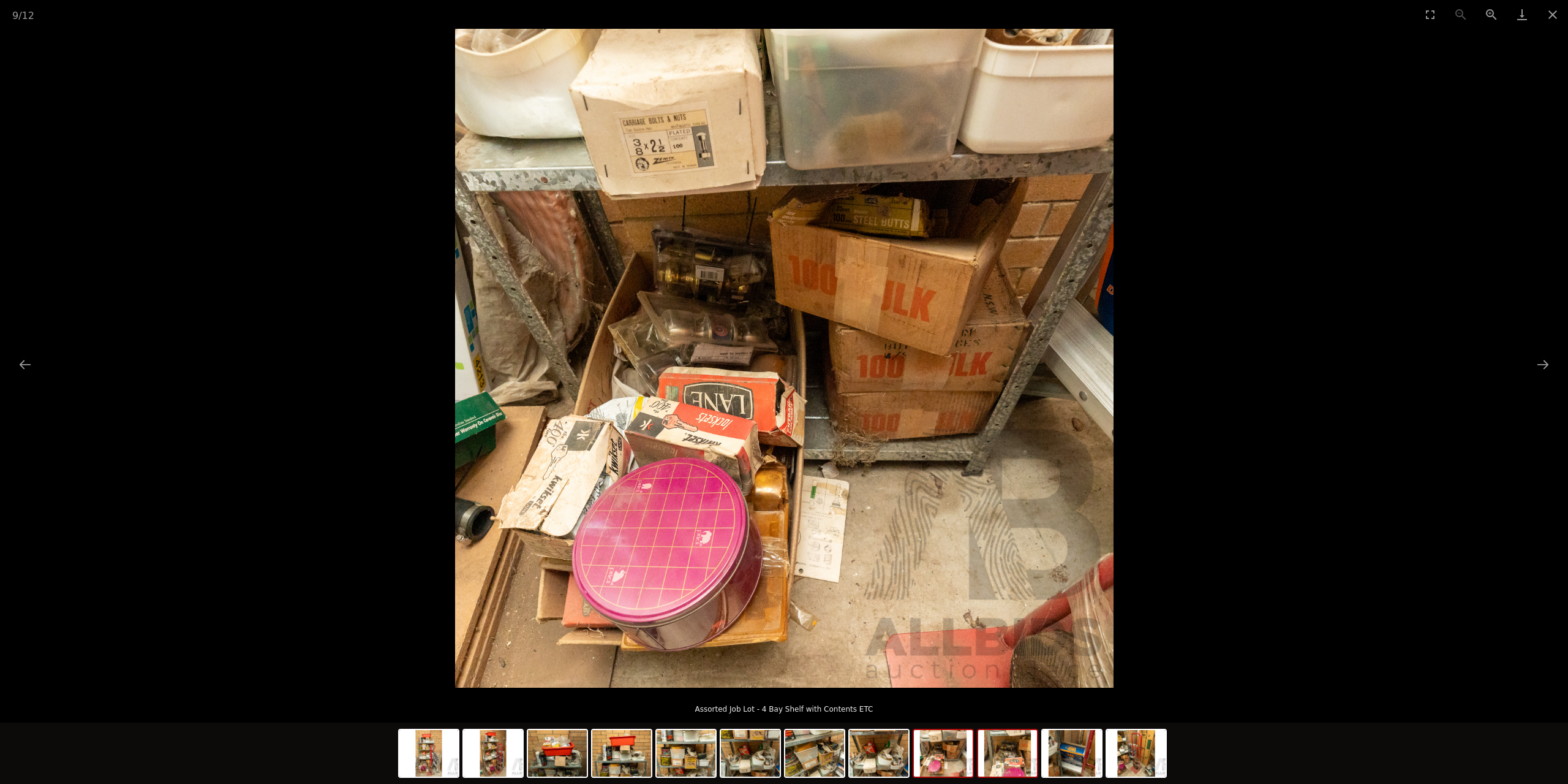
click at [1024, 749] on img at bounding box center [1007, 753] width 58 height 47
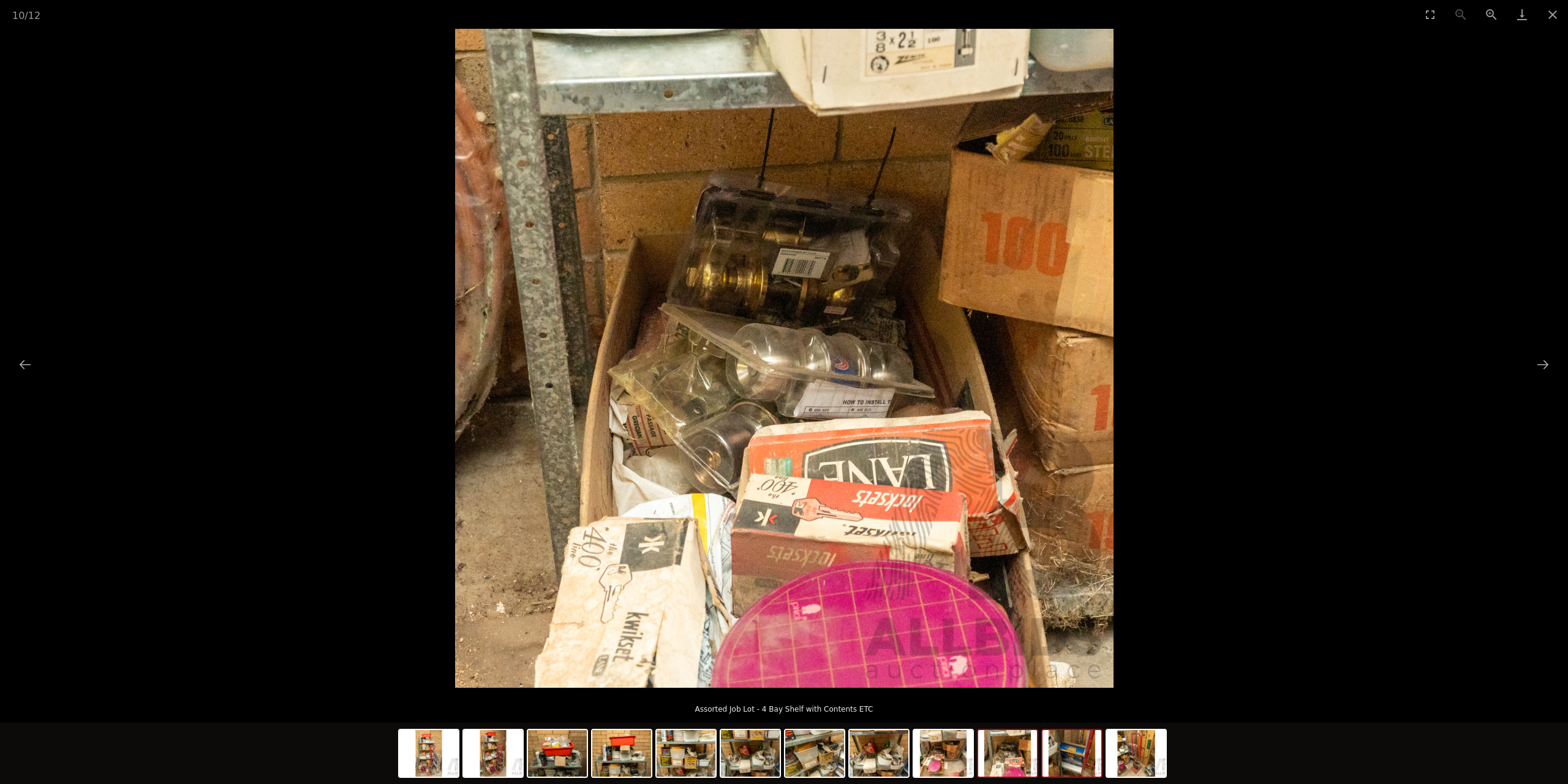
click at [1096, 762] on img at bounding box center [1072, 753] width 58 height 47
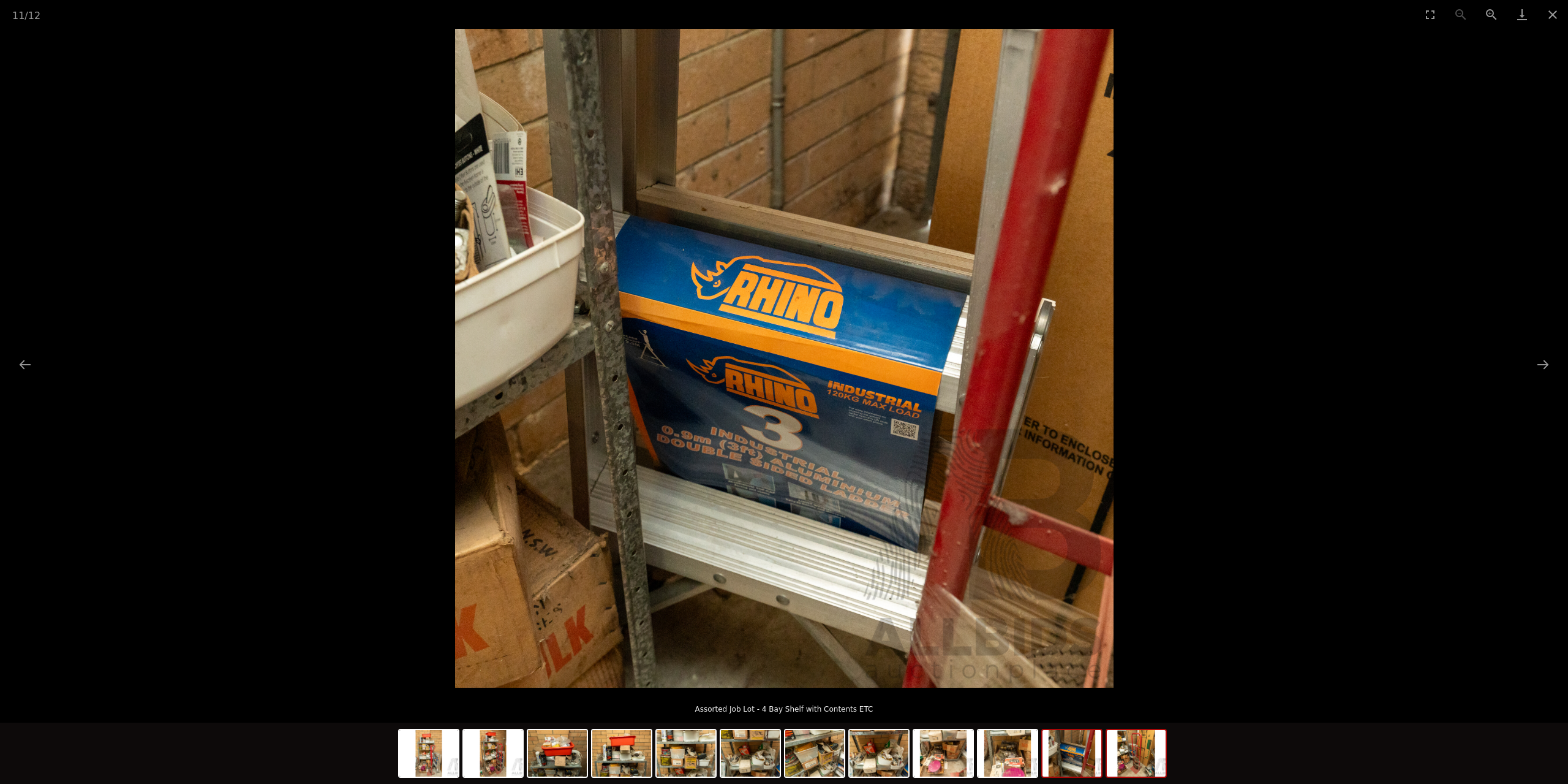
click at [1113, 761] on img at bounding box center [1137, 753] width 58 height 47
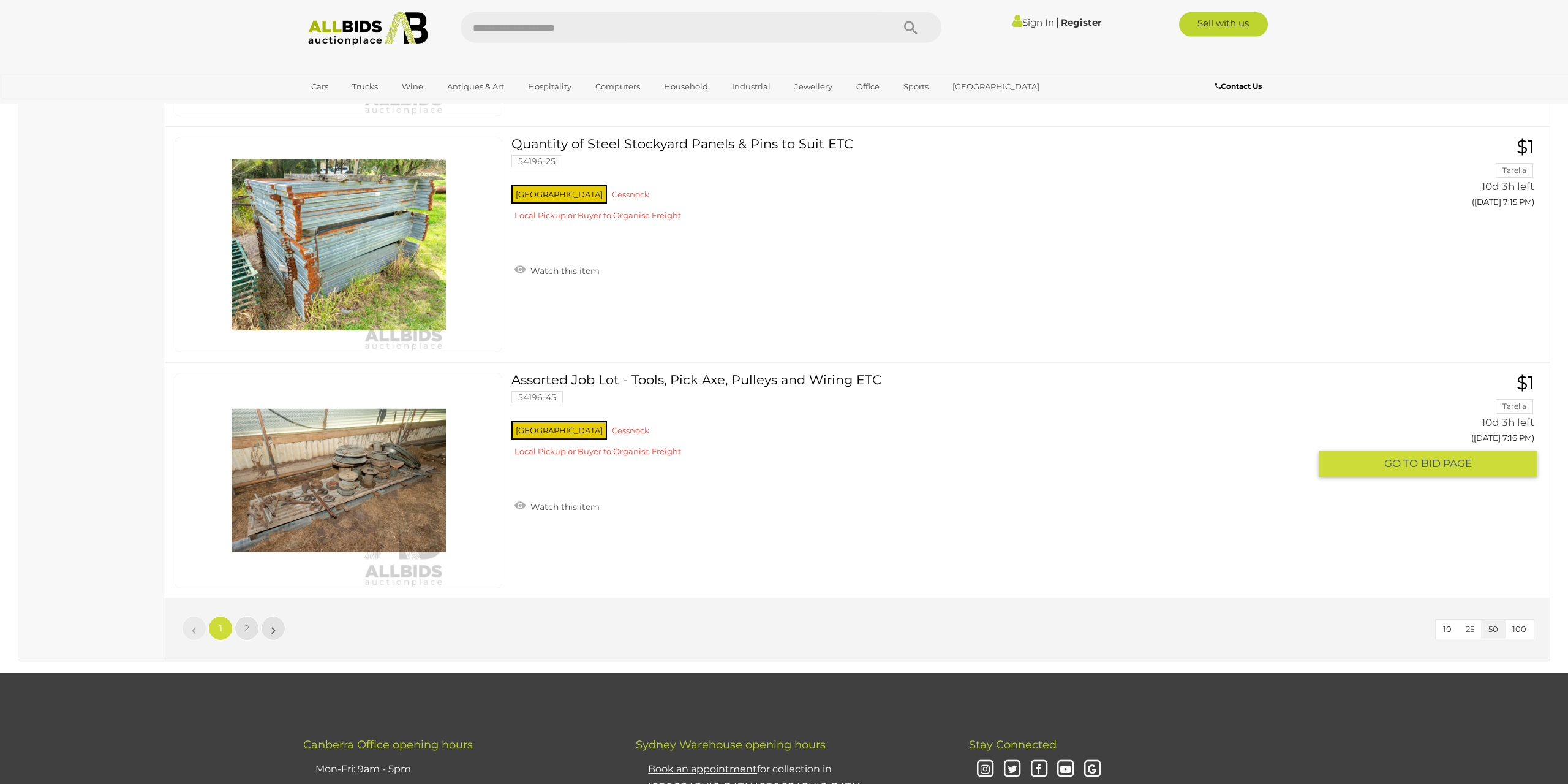
scroll to position [11560, 0]
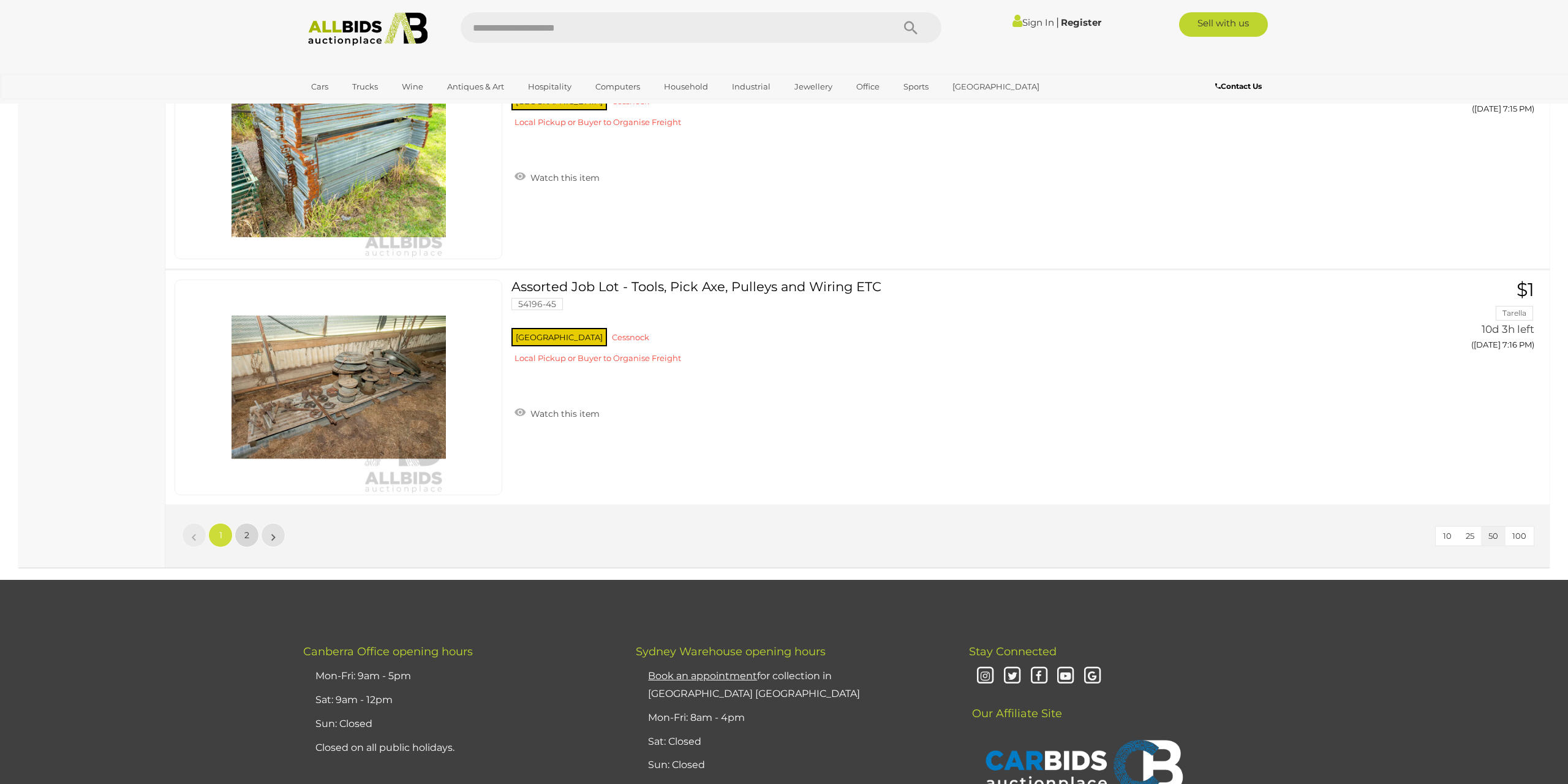
click at [244, 534] on link "2" at bounding box center [246, 534] width 24 height 24
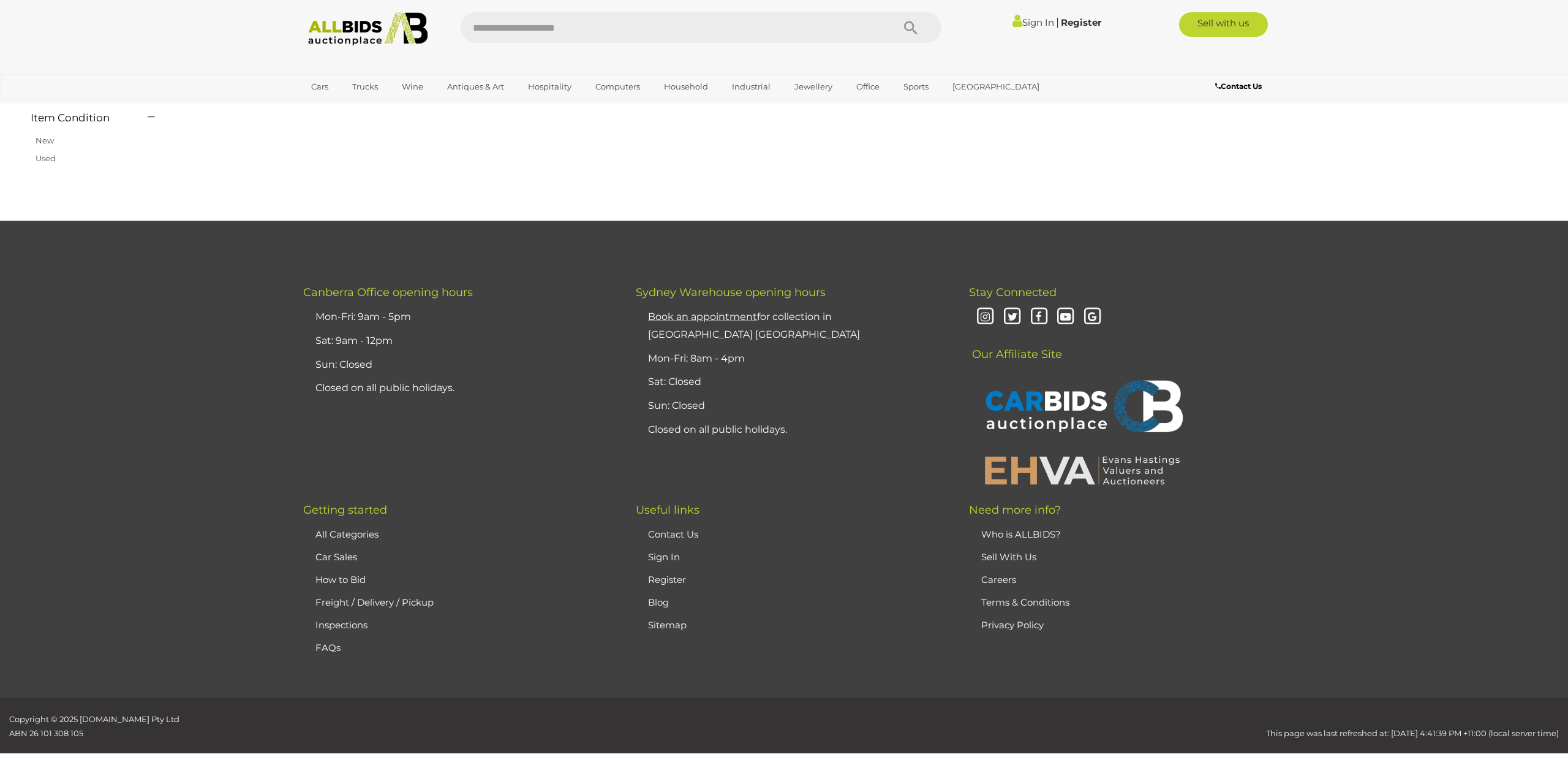
scroll to position [143, 0]
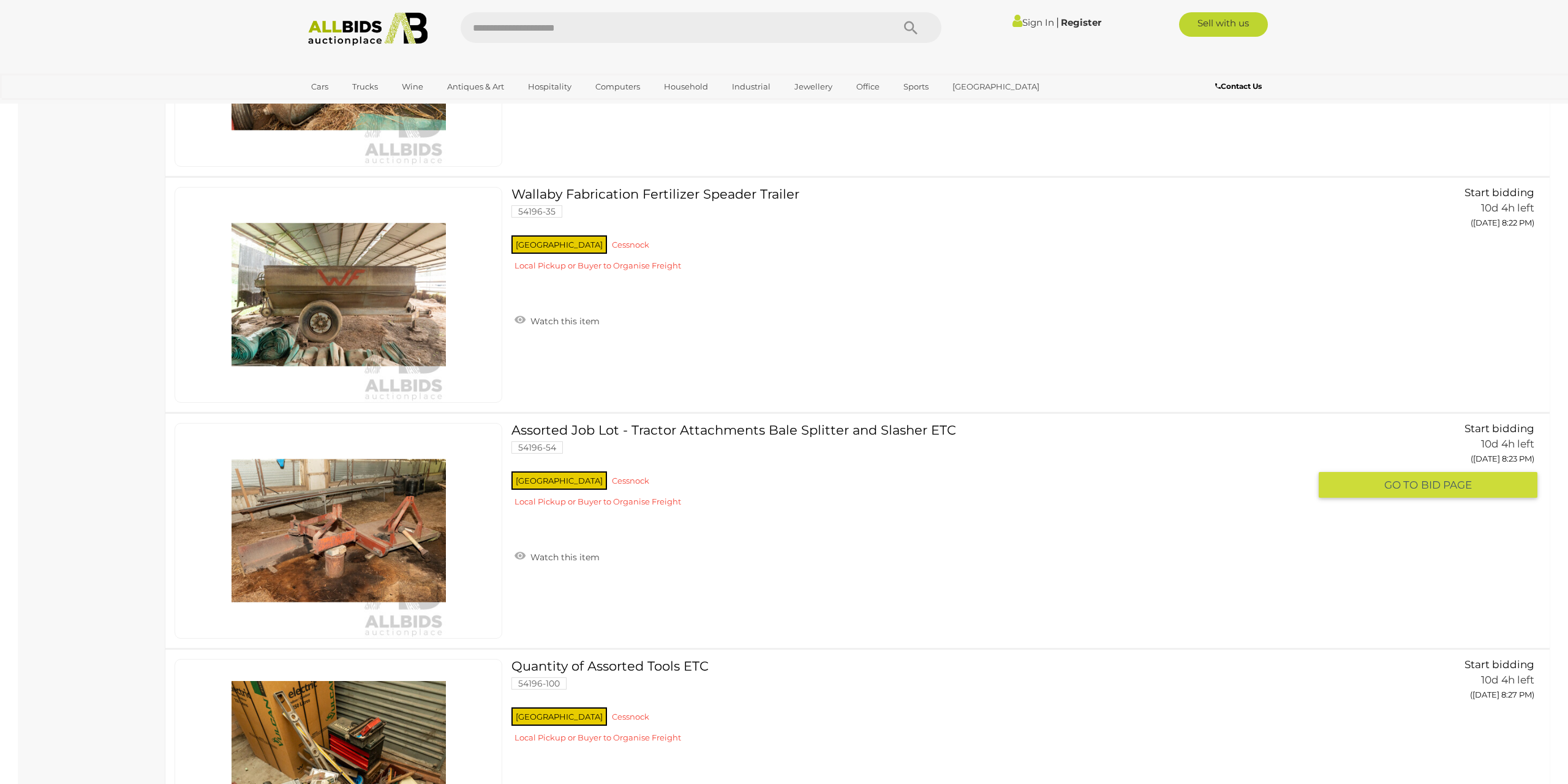
scroll to position [10959, 0]
